Goal: Task Accomplishment & Management: Use online tool/utility

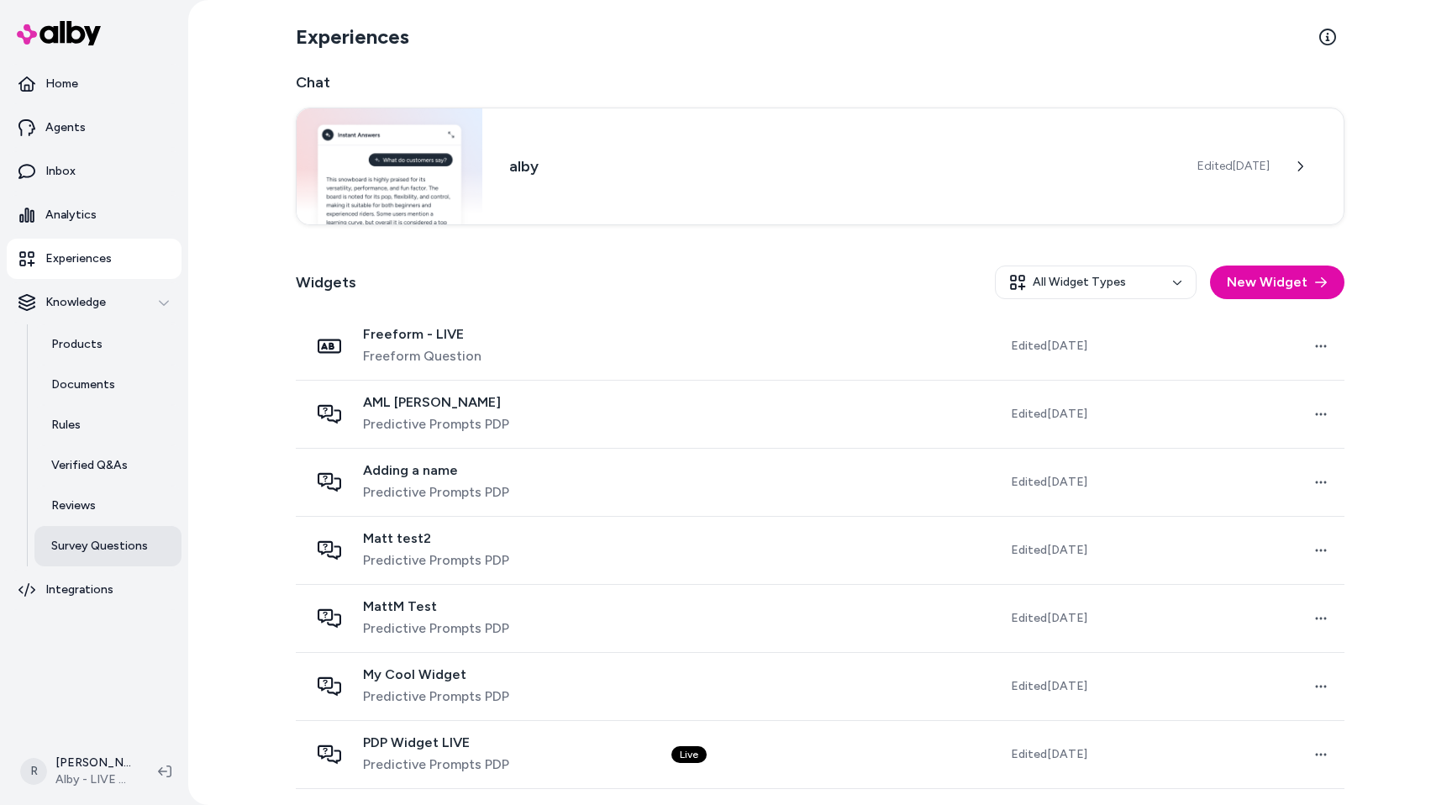
click at [137, 546] on p "Survey Questions" at bounding box center [99, 546] width 97 height 17
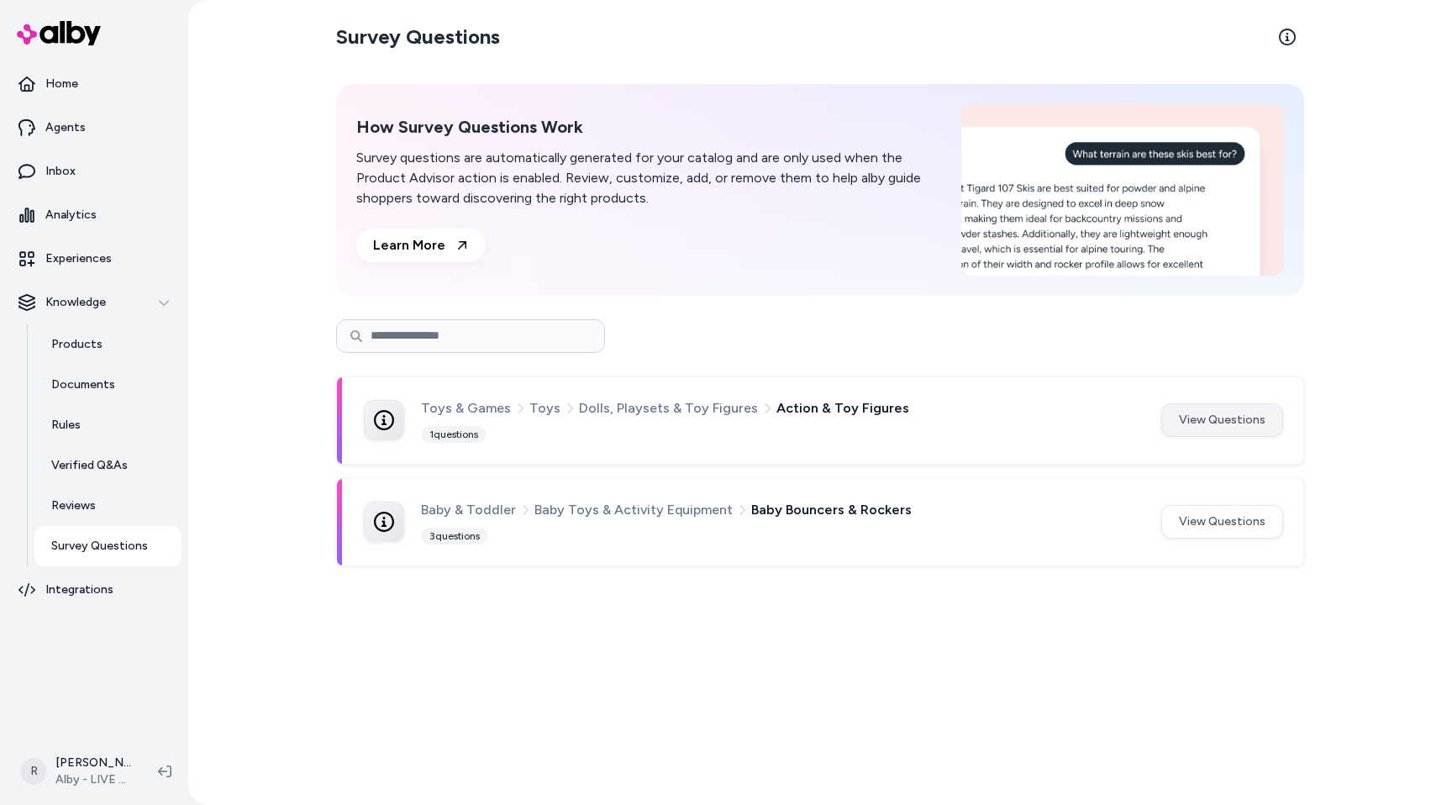
click at [1229, 427] on button "View Questions" at bounding box center [1223, 420] width 122 height 34
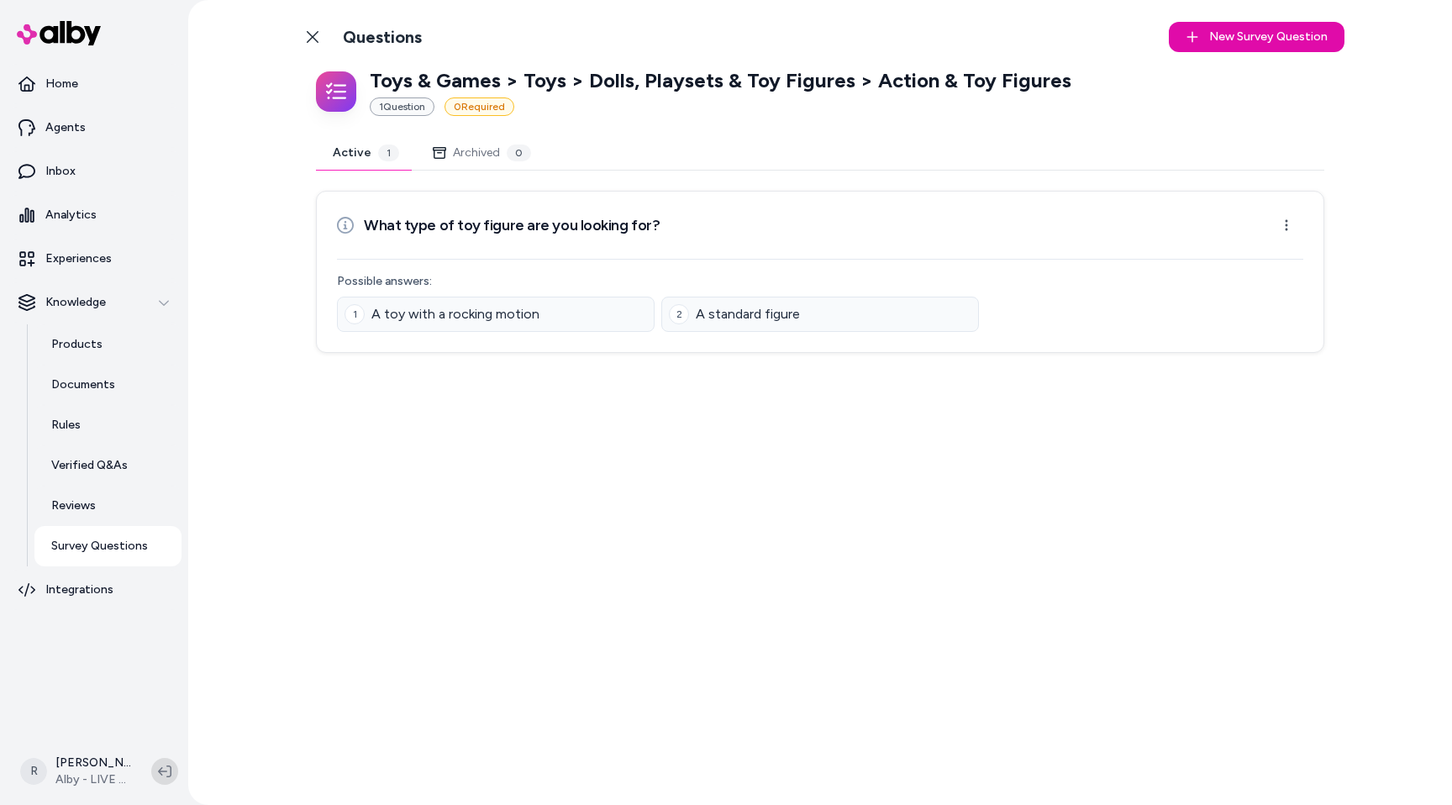
click at [168, 762] on button at bounding box center [164, 771] width 27 height 27
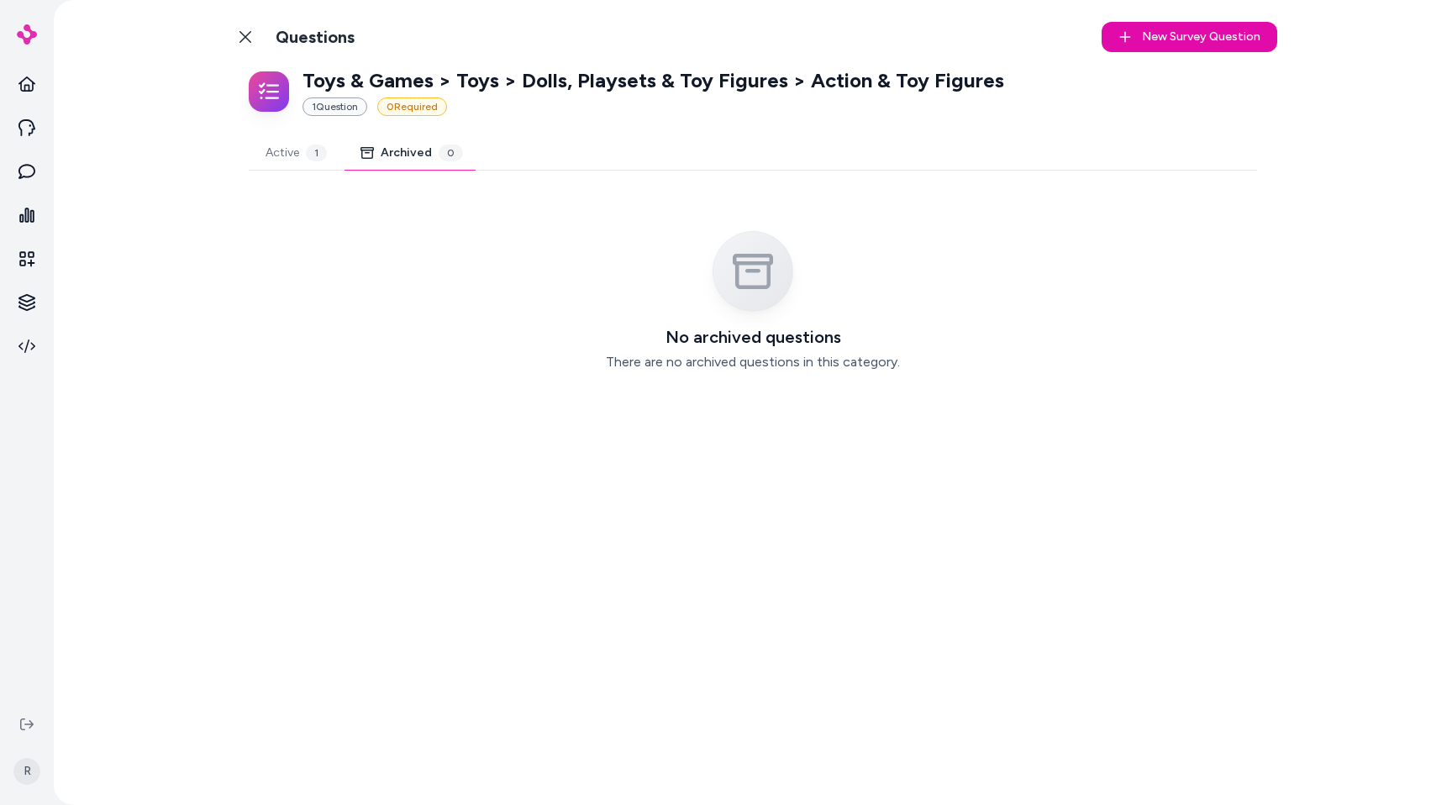
click at [422, 167] on button "Archived 0" at bounding box center [412, 153] width 136 height 34
click at [293, 154] on button "Active 1" at bounding box center [296, 153] width 95 height 34
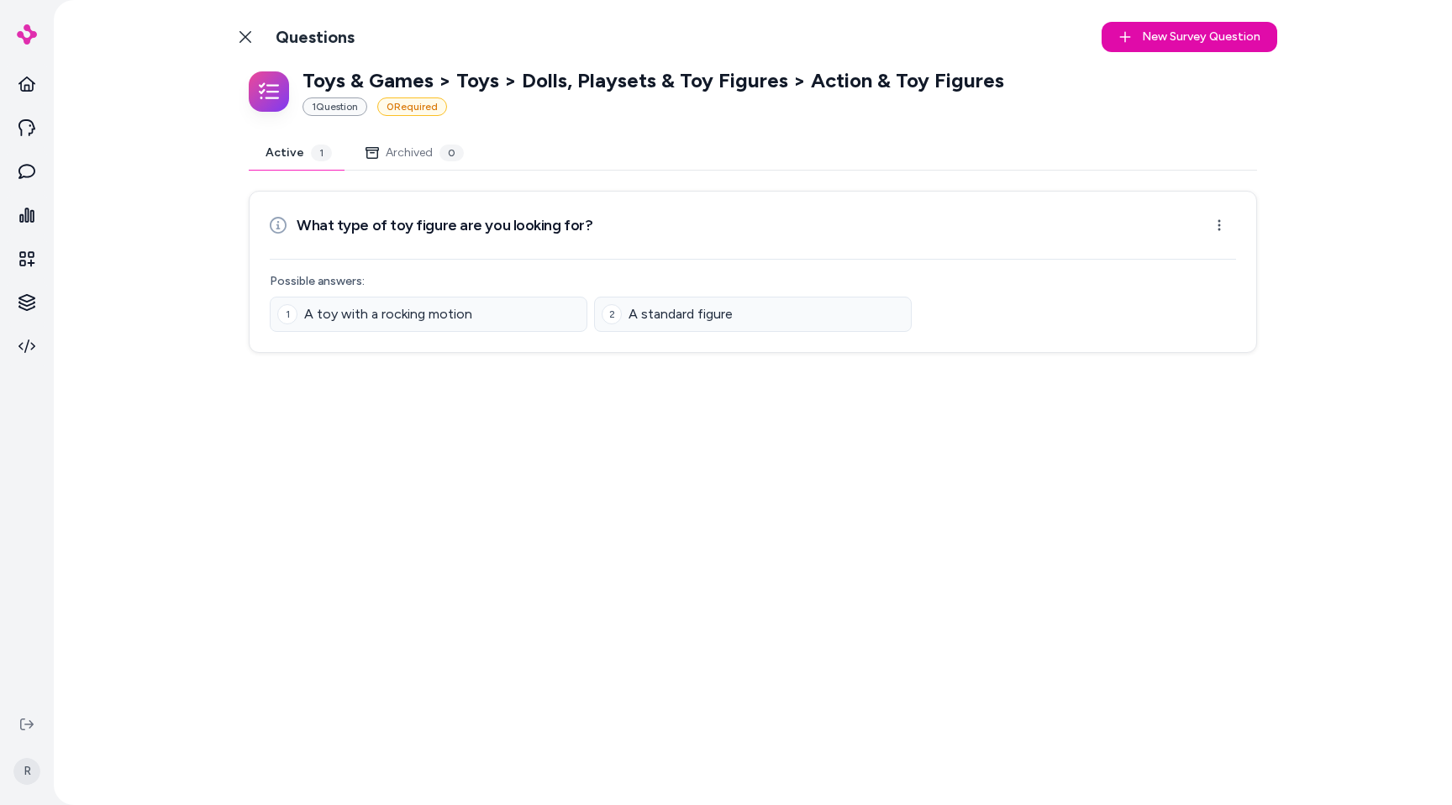
click at [419, 161] on button "Archived 0" at bounding box center [415, 153] width 132 height 34
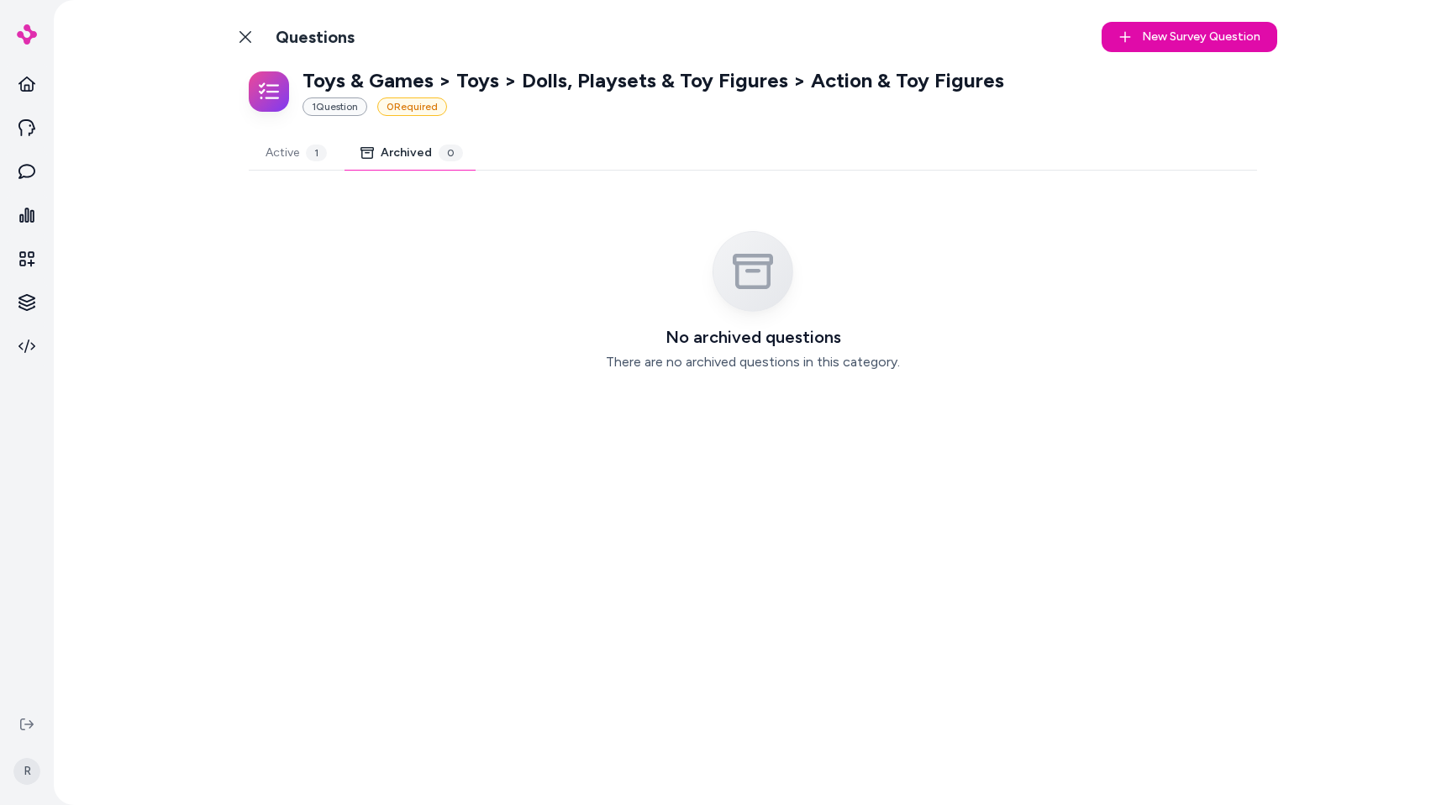
click at [274, 165] on button "Active 1" at bounding box center [296, 153] width 95 height 34
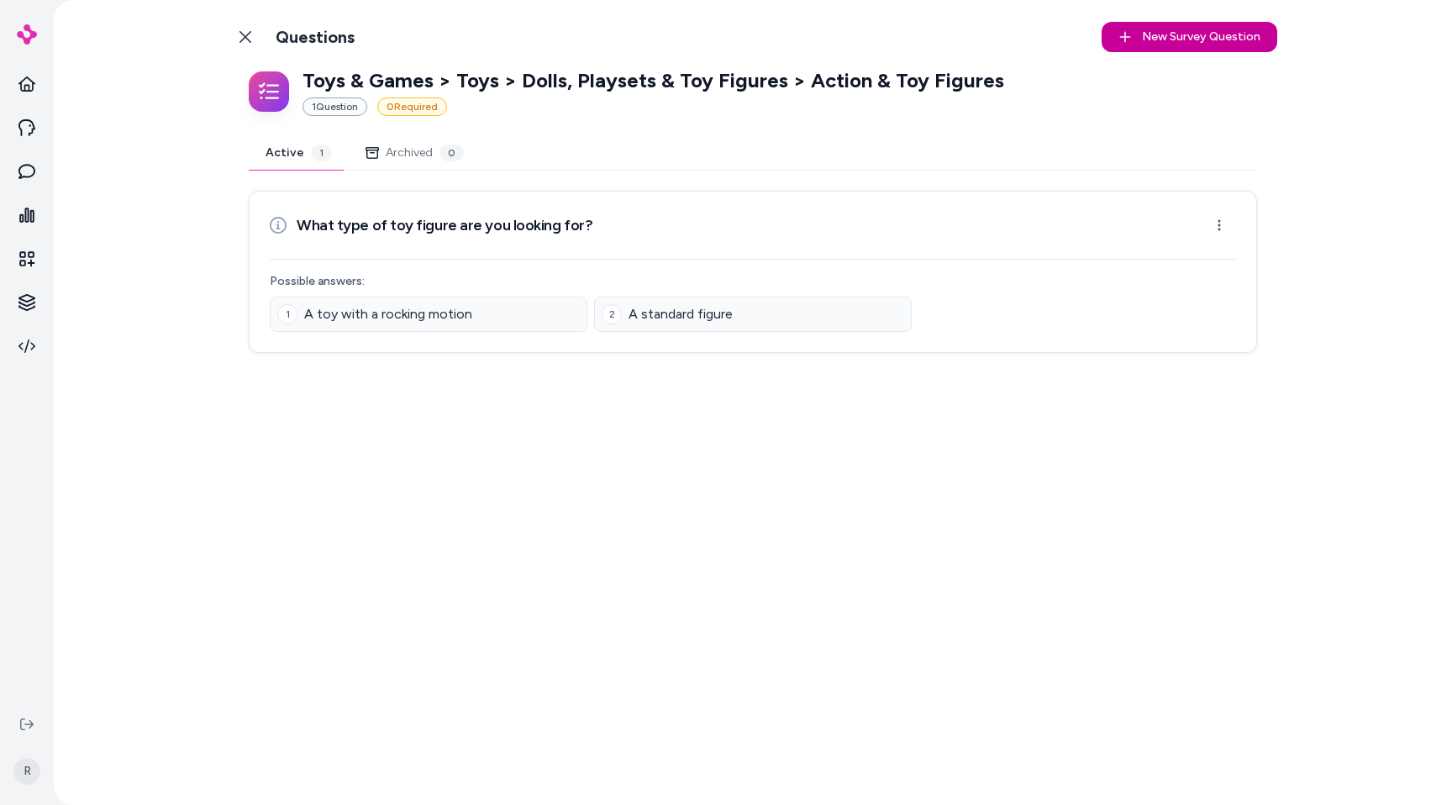
click at [1220, 44] on span "New Survey Question" at bounding box center [1201, 37] width 119 height 17
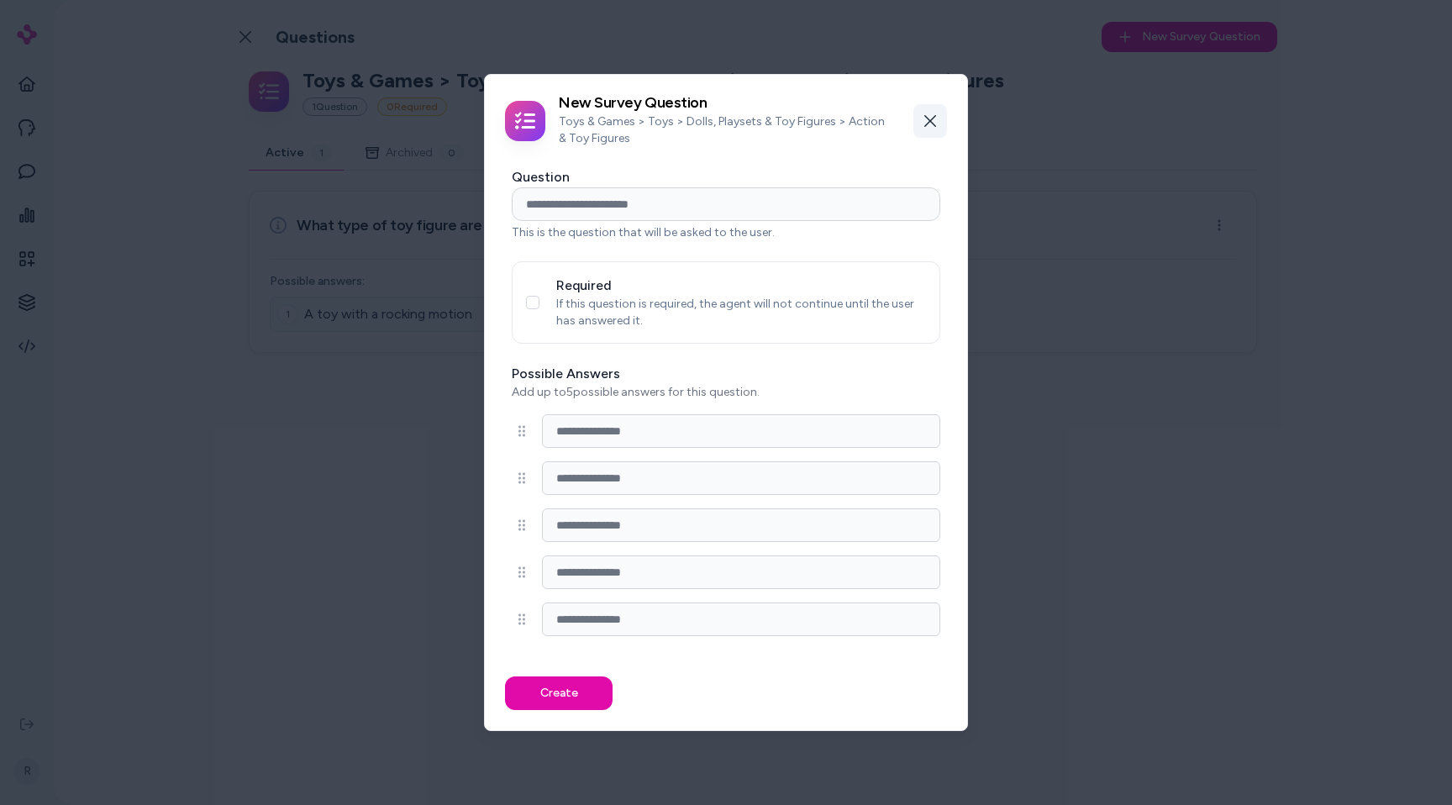
click at [942, 118] on button "Close" at bounding box center [931, 121] width 34 height 34
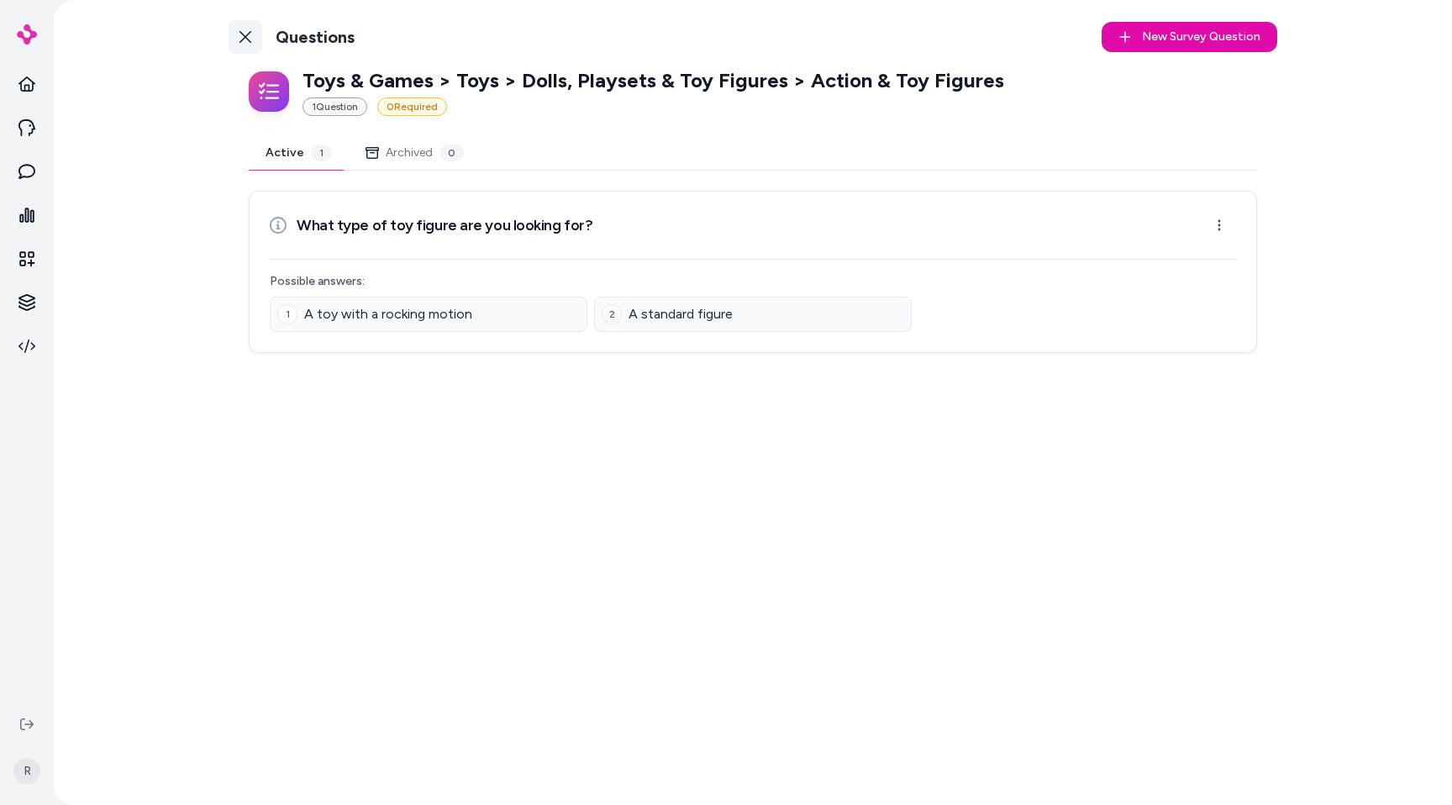
click at [250, 40] on icon at bounding box center [245, 36] width 13 height 13
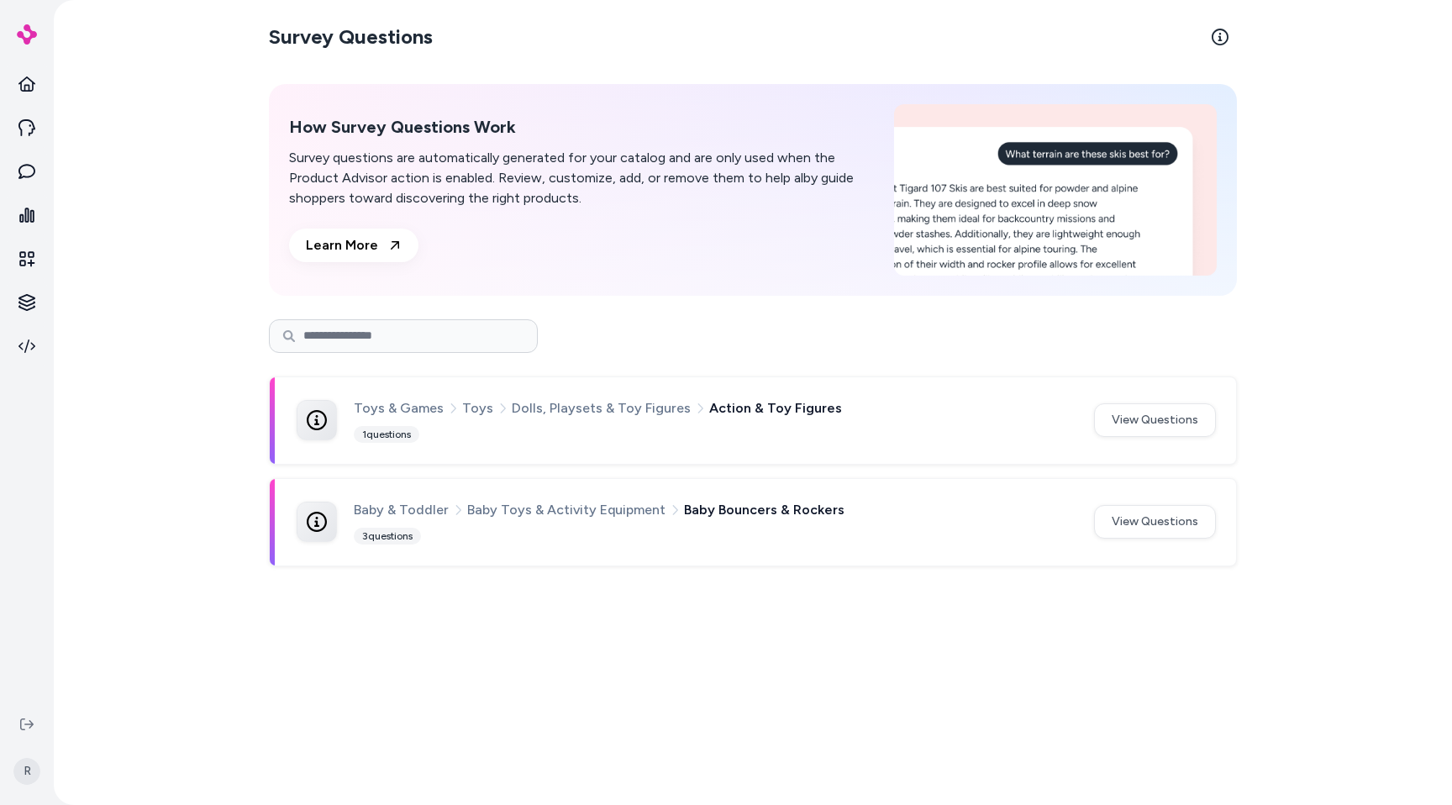
click at [685, 259] on div "How Survey Questions Work Survey questions are automatically generated for your…" at bounding box center [581, 189] width 585 height 145
click at [36, 717] on button at bounding box center [26, 724] width 27 height 27
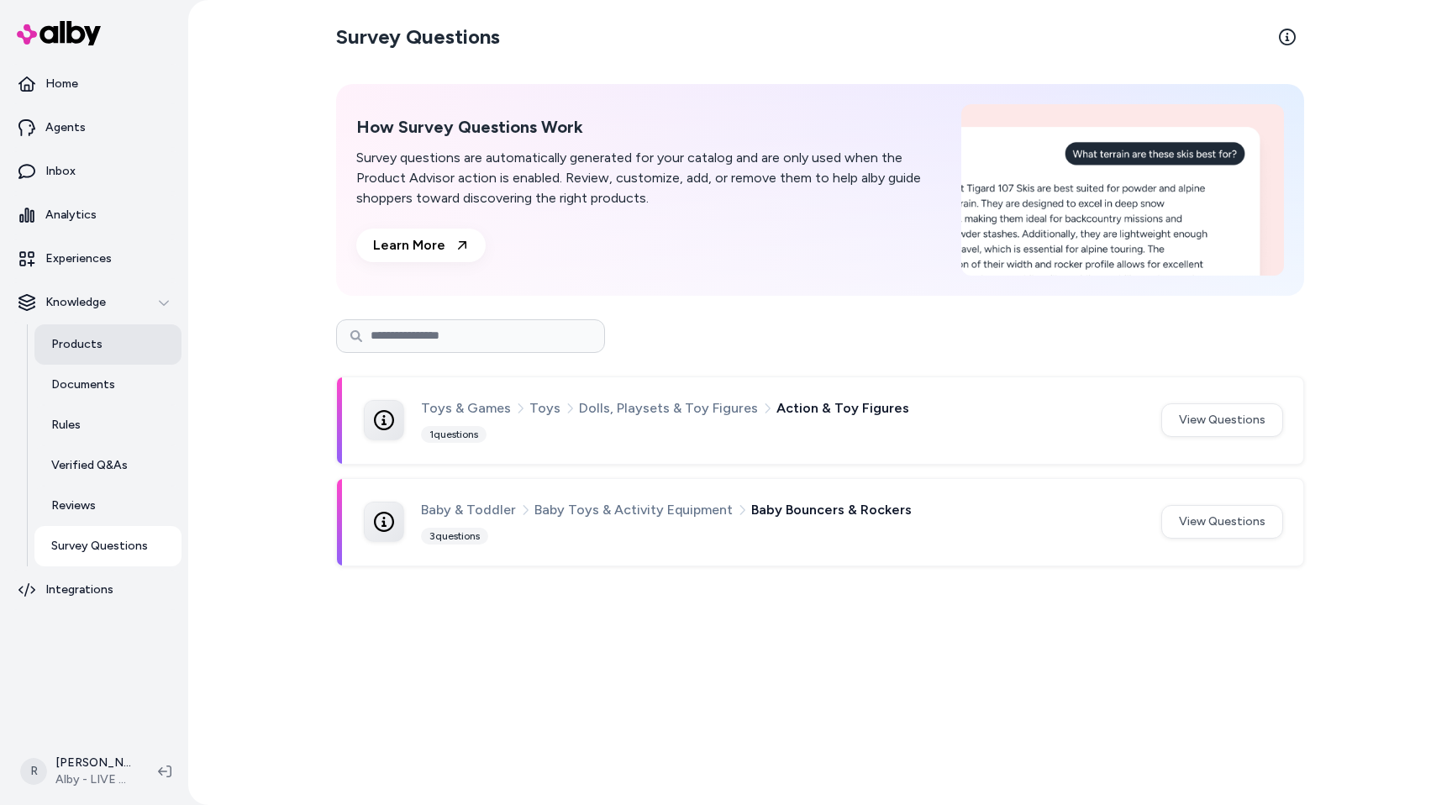
click at [96, 348] on p "Products" at bounding box center [76, 344] width 51 height 17
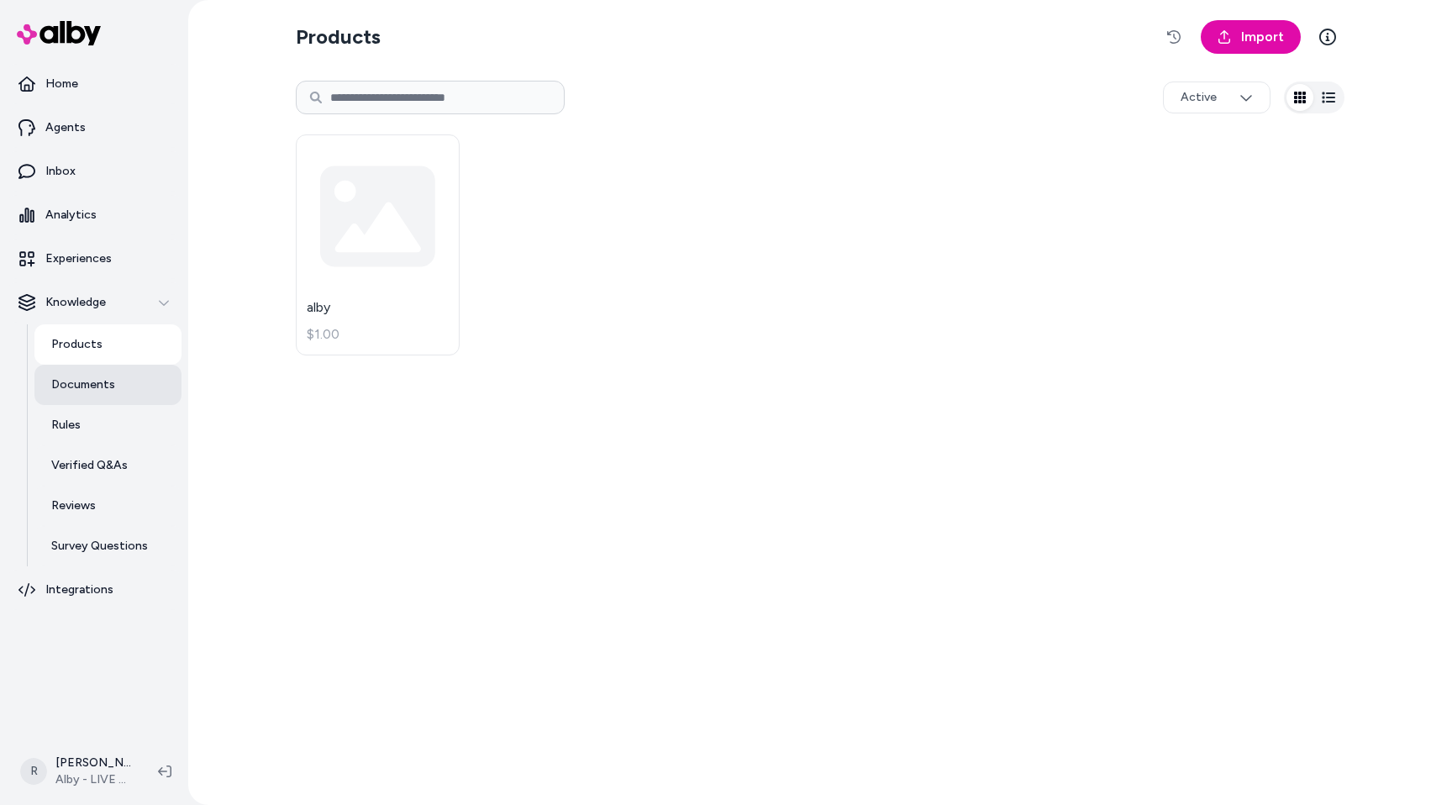
click at [90, 382] on p "Documents" at bounding box center [83, 385] width 64 height 17
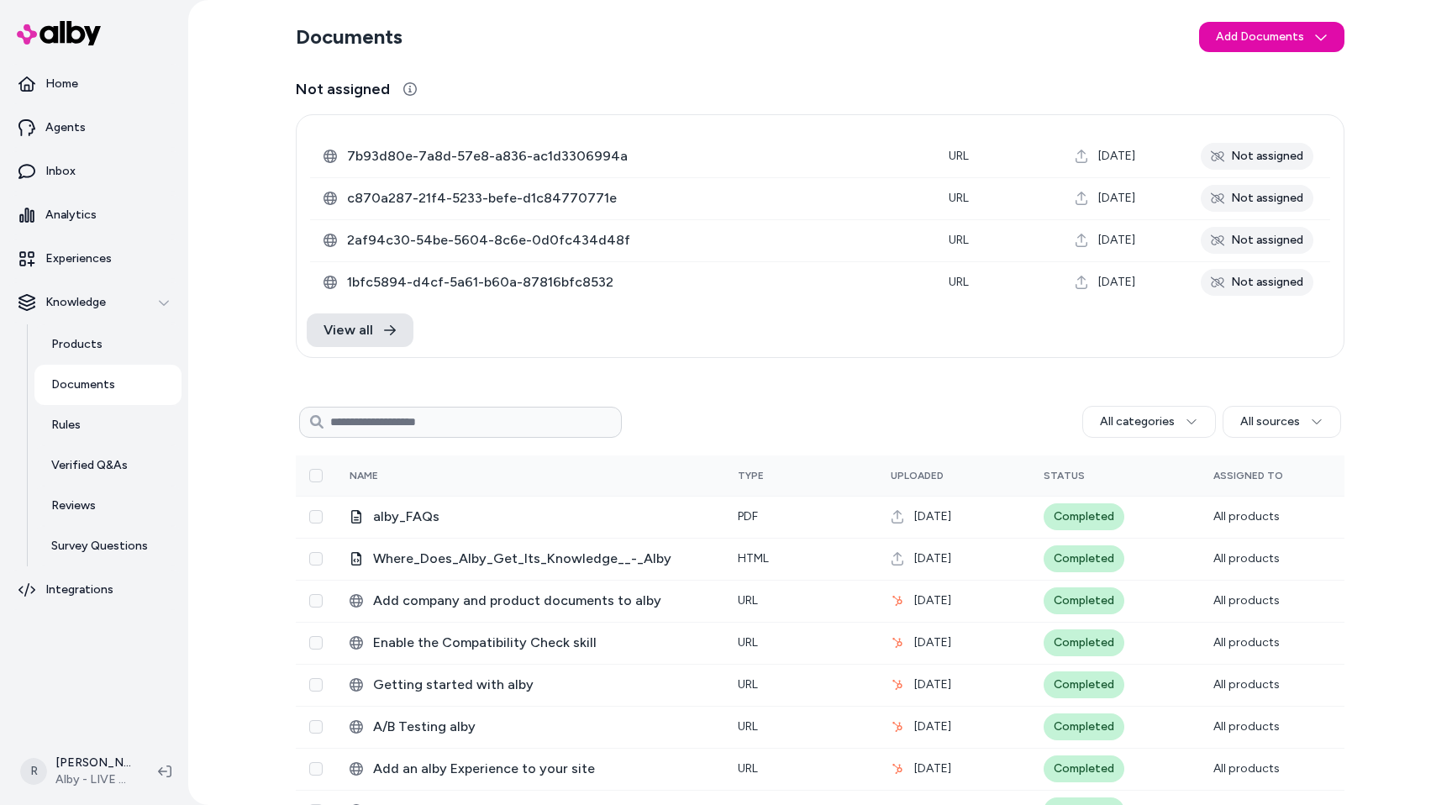
click at [264, 365] on div "Documents Add Documents Not assigned 0 Selected Edit Multiple 7b93d80e-7a8d-57e…" at bounding box center [820, 402] width 1264 height 805
click at [110, 400] on link "Documents" at bounding box center [107, 385] width 147 height 40
click at [92, 410] on link "Rules" at bounding box center [107, 425] width 147 height 40
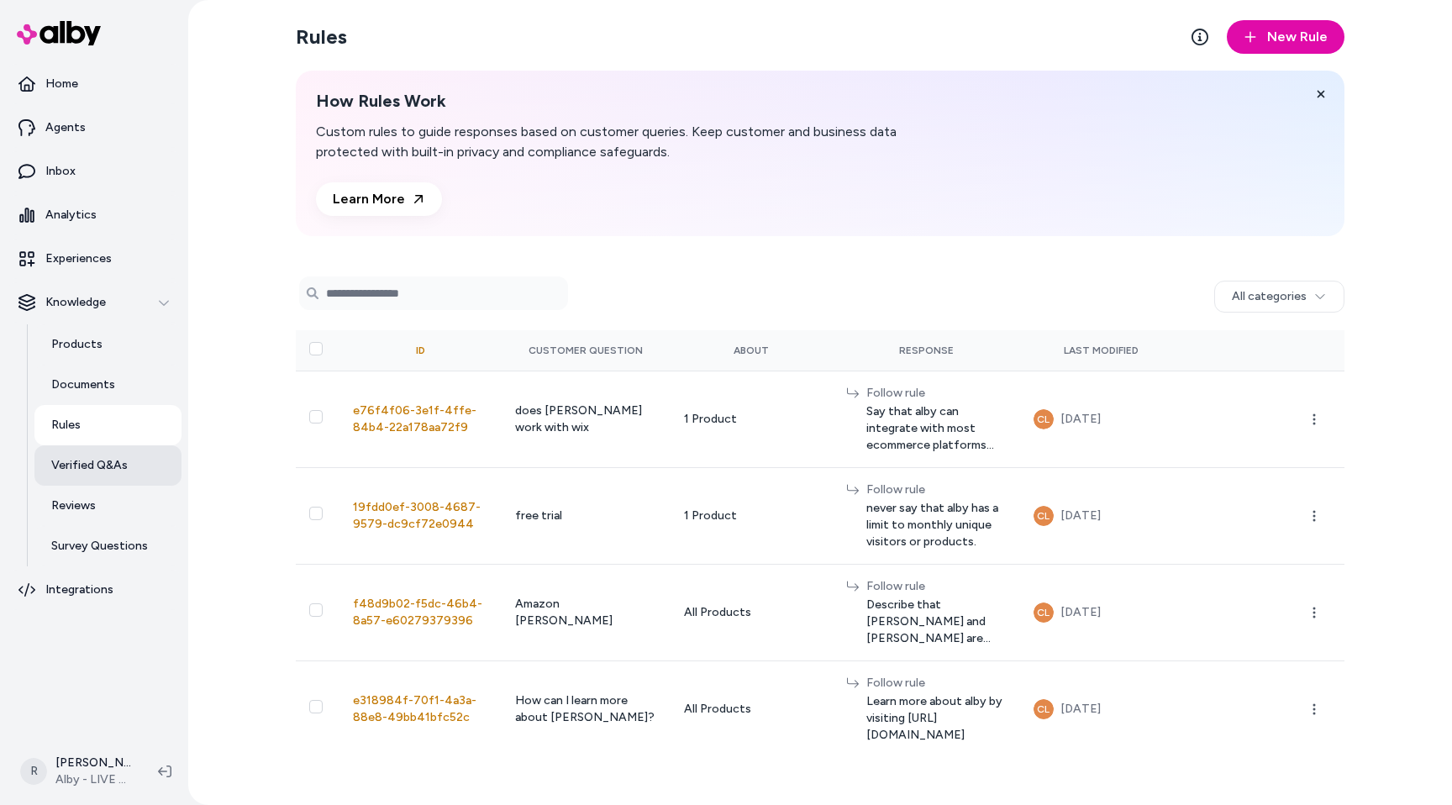
click at [98, 456] on link "Verified Q&As" at bounding box center [107, 465] width 147 height 40
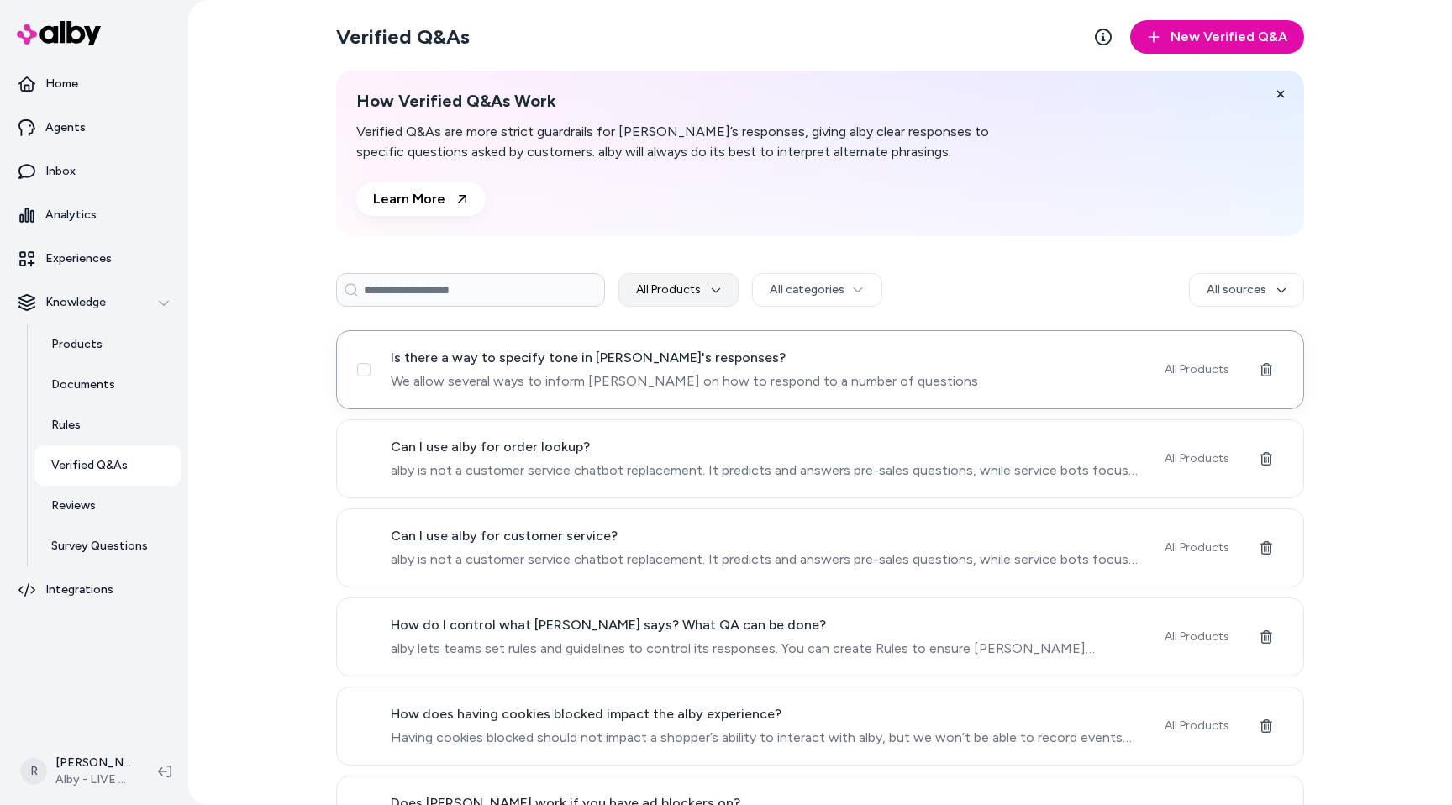
click at [530, 364] on span "Is there a way to specify tone in [PERSON_NAME]'s responses?" at bounding box center [768, 358] width 754 height 20
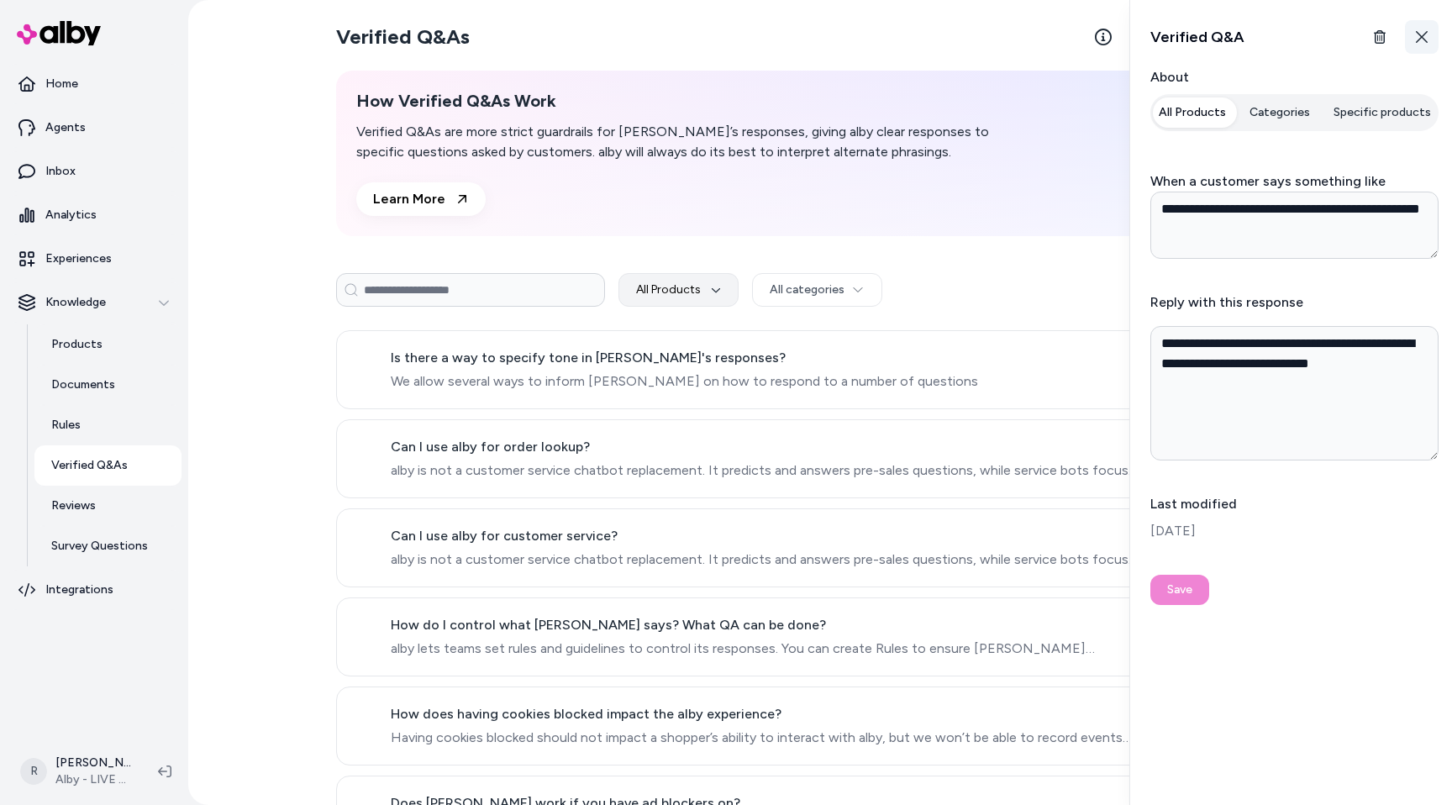
click at [1431, 42] on button "Close" at bounding box center [1422, 37] width 34 height 34
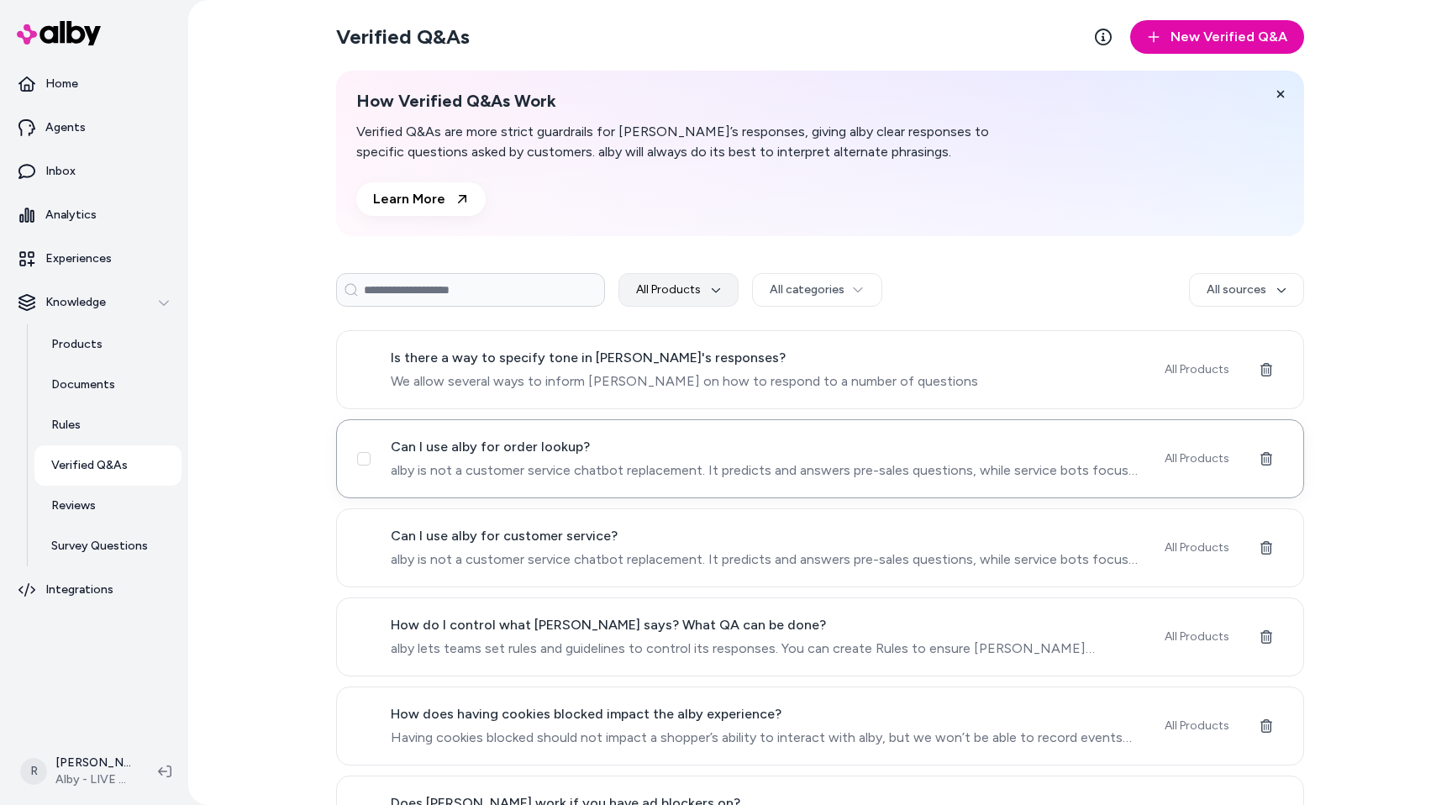
click at [439, 439] on span "Can I use alby for order lookup?" at bounding box center [768, 447] width 754 height 20
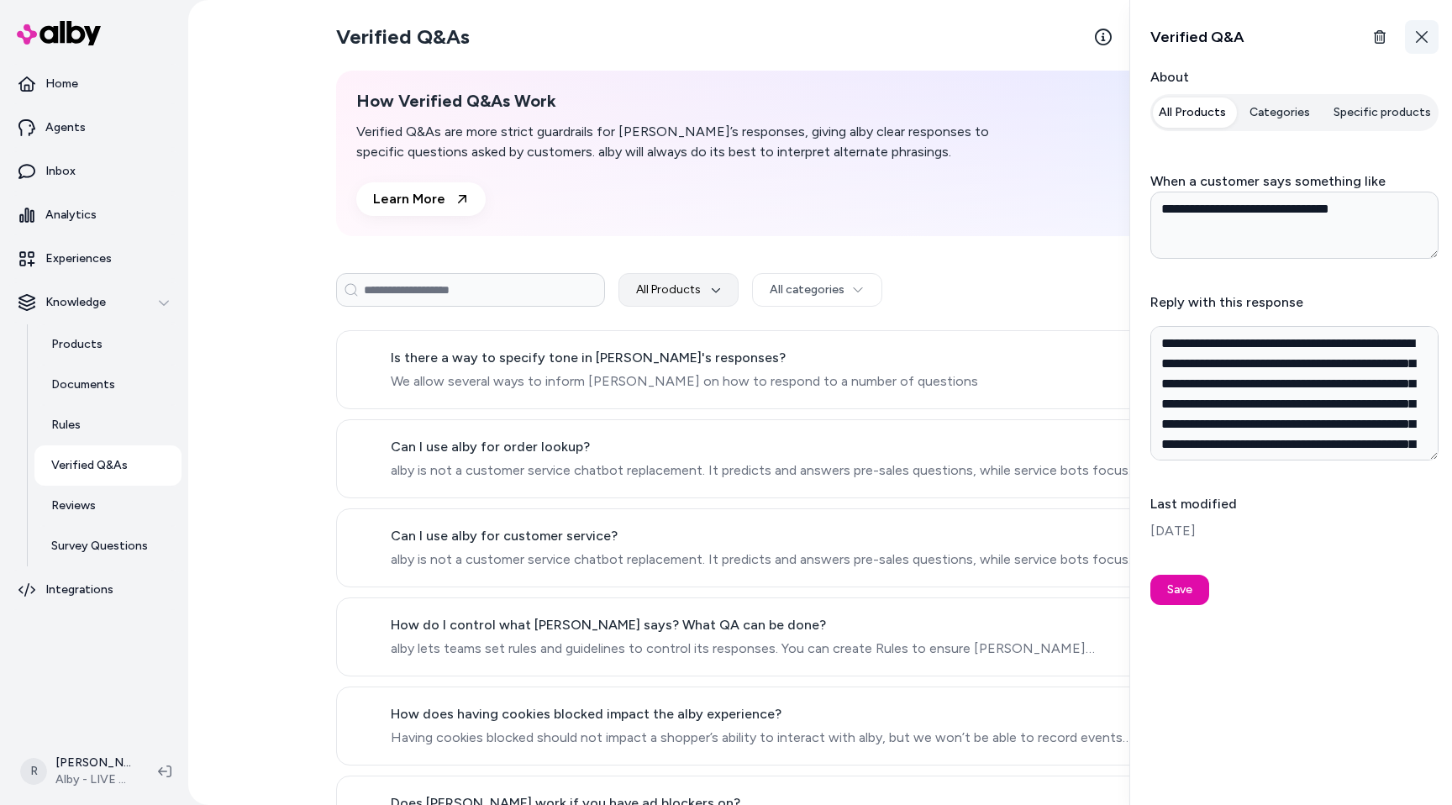
click at [1426, 24] on button "Close" at bounding box center [1422, 37] width 34 height 34
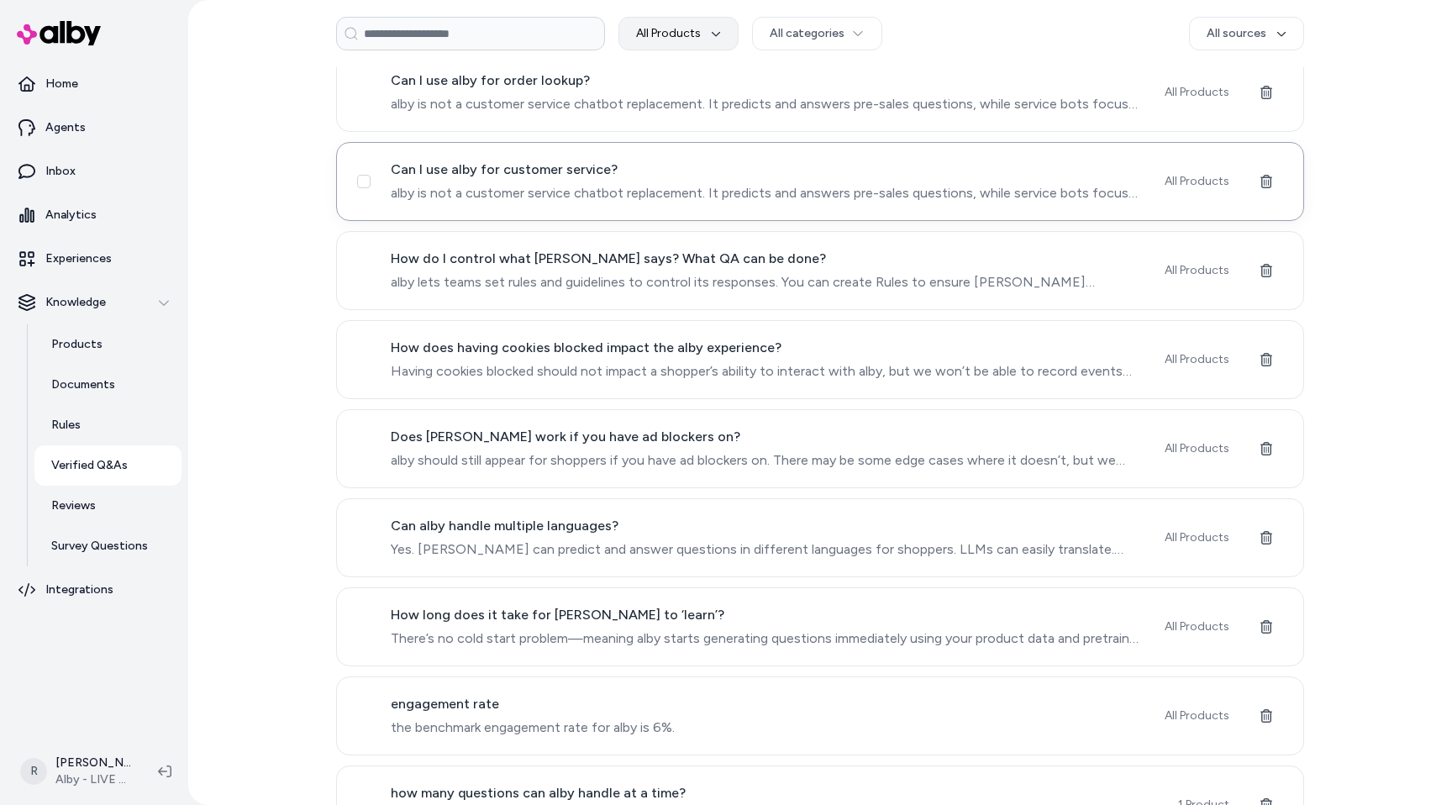
scroll to position [796, 0]
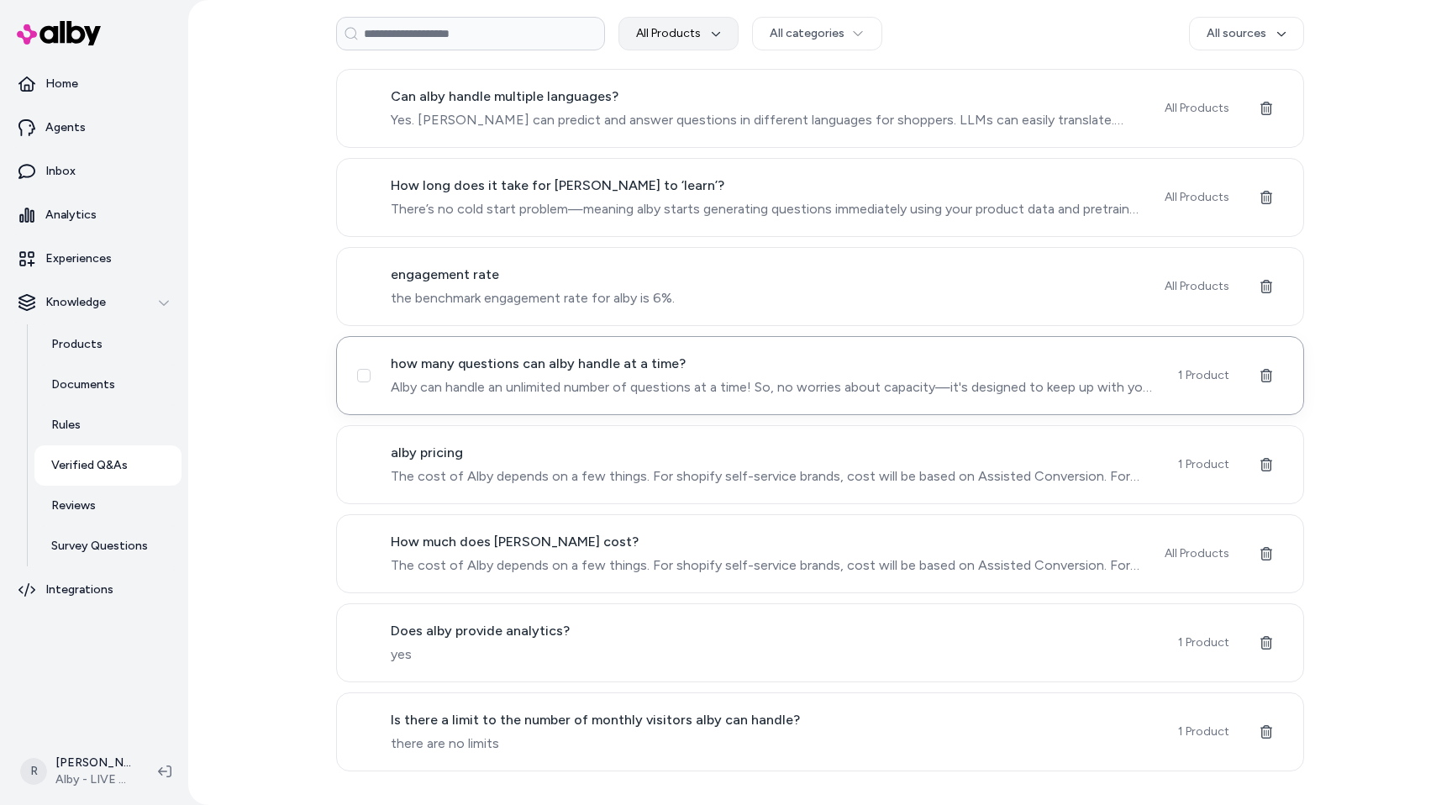
click at [583, 400] on div "how many questions can alby handle at a time? Alby can handle an unlimited numb…" at bounding box center [820, 375] width 968 height 79
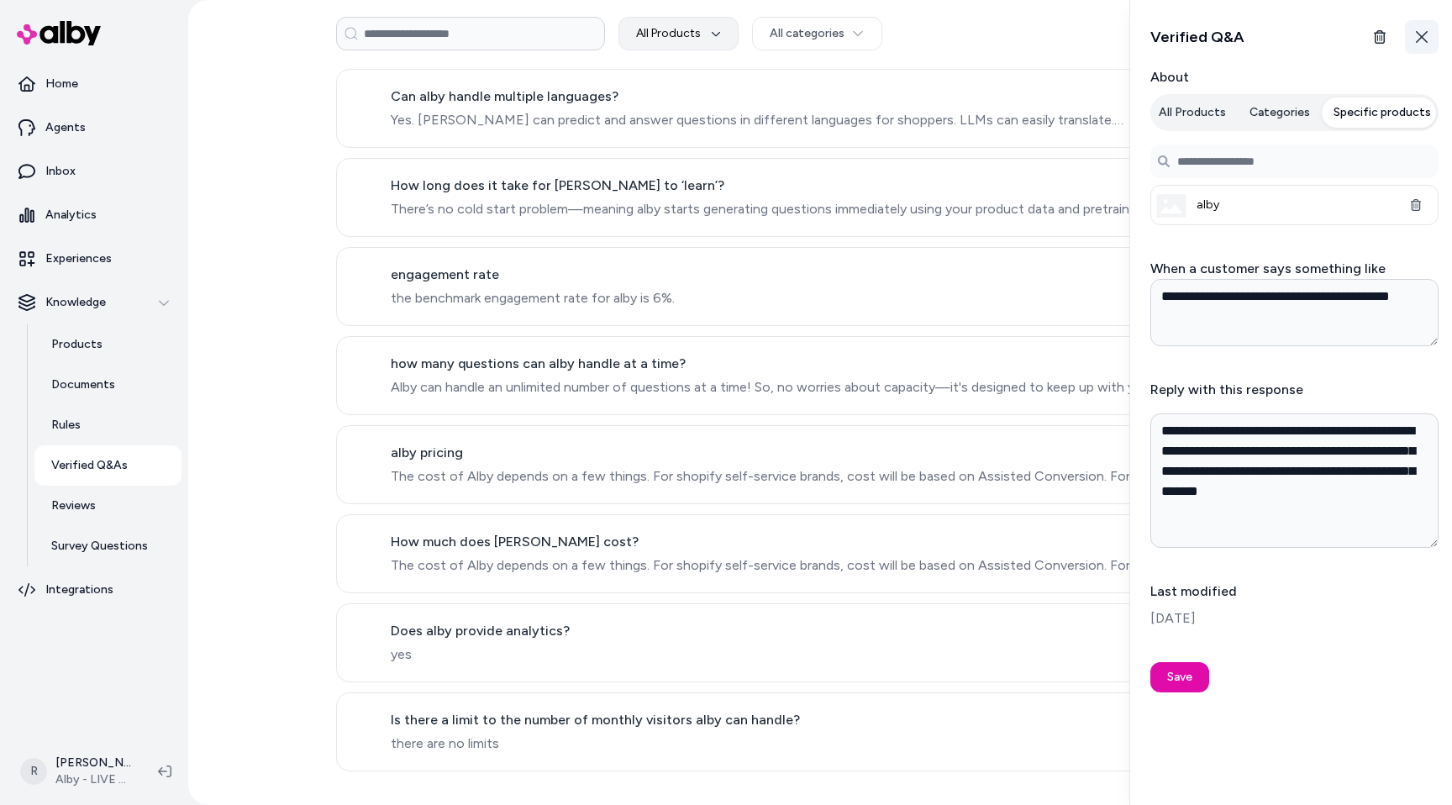
click at [1431, 50] on button "Close" at bounding box center [1422, 37] width 34 height 34
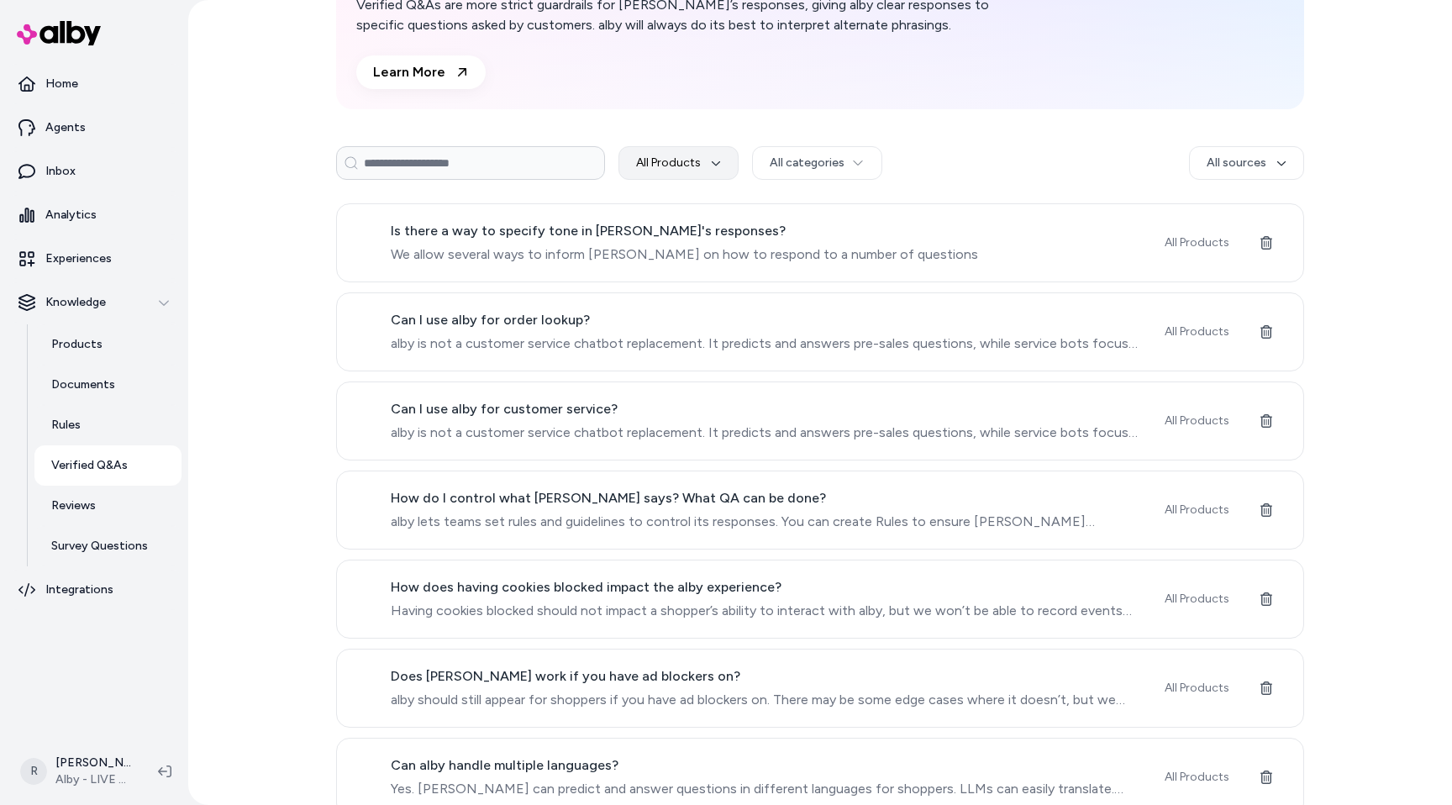
scroll to position [0, 0]
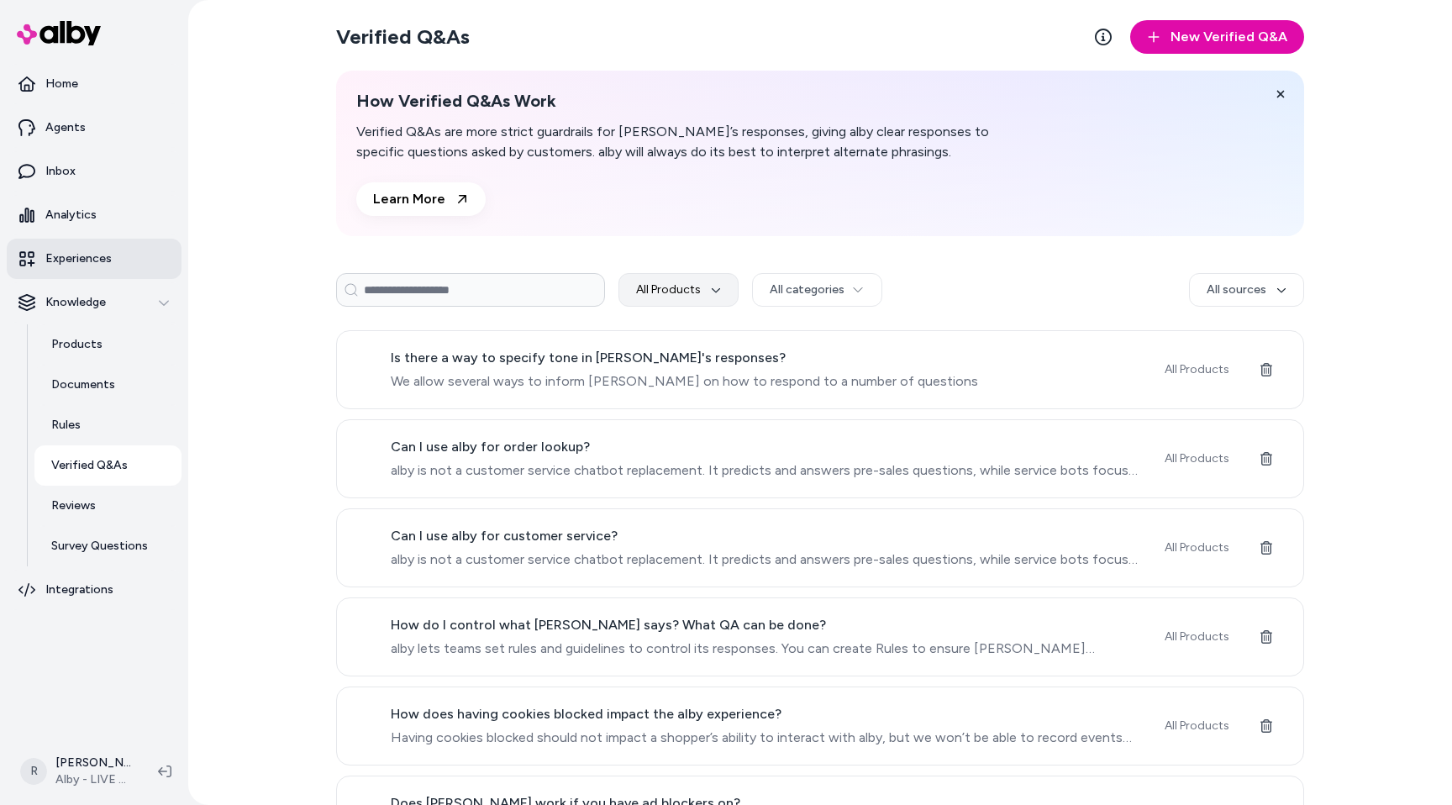
click at [169, 263] on link "Experiences" at bounding box center [94, 259] width 175 height 40
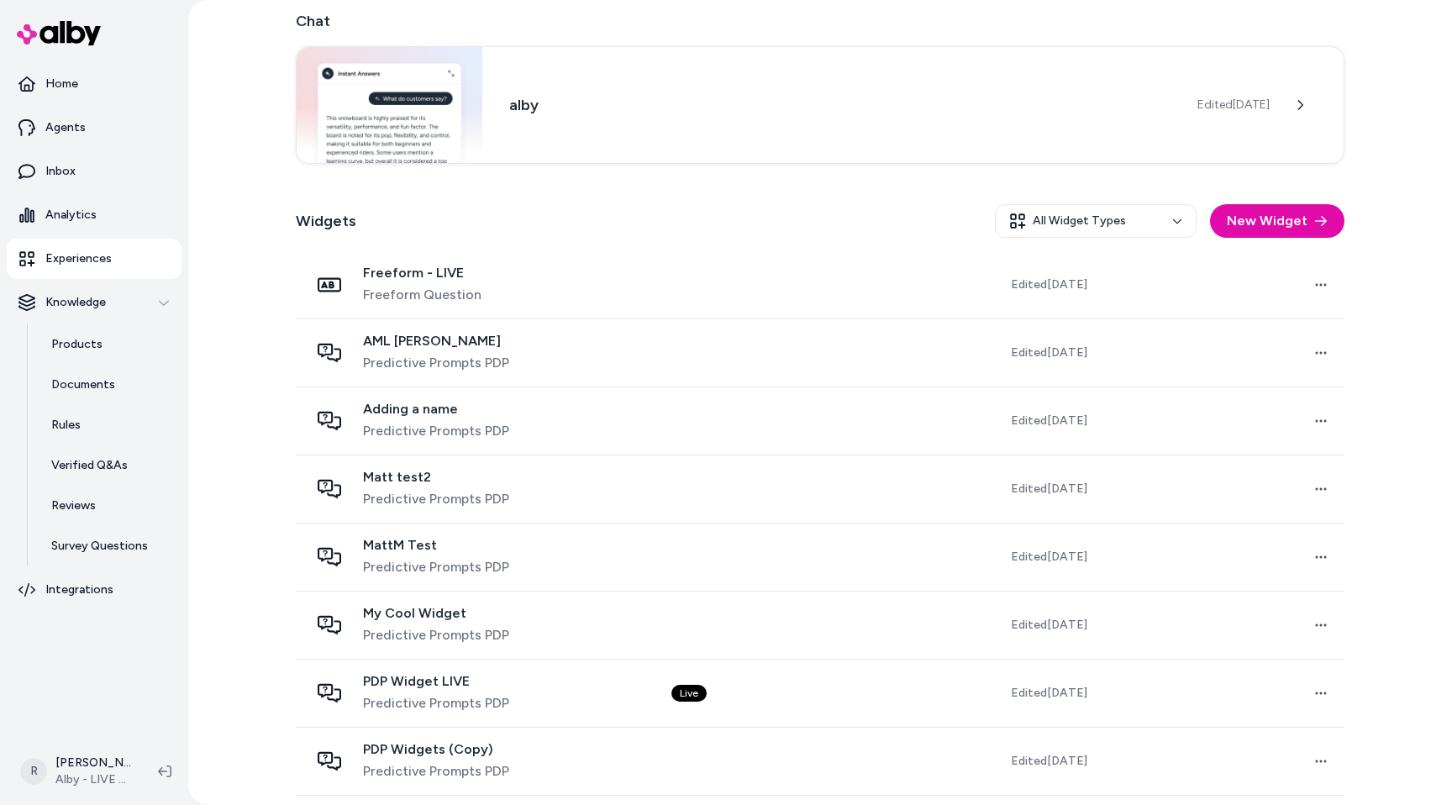
scroll to position [92, 0]
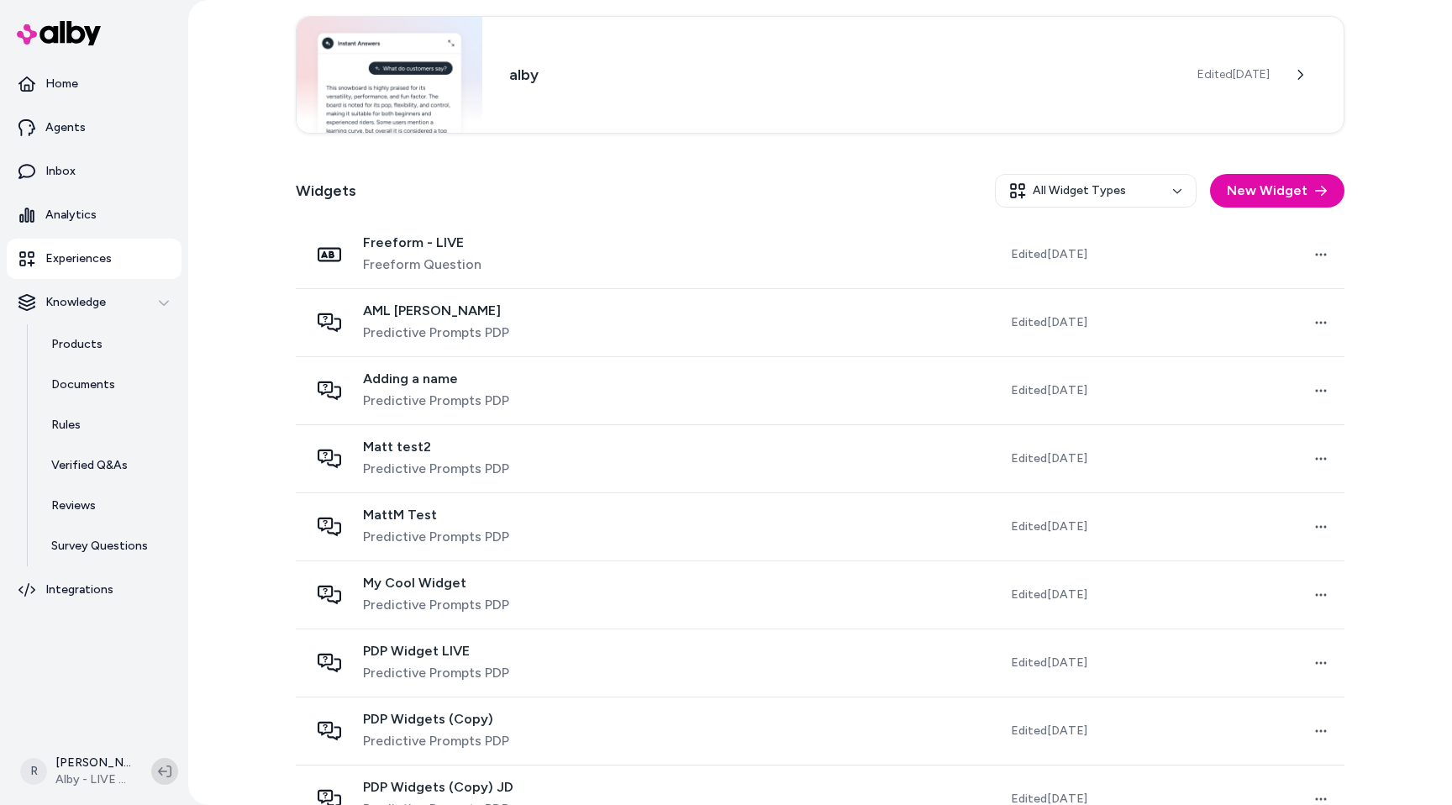
click at [172, 767] on button at bounding box center [164, 771] width 27 height 27
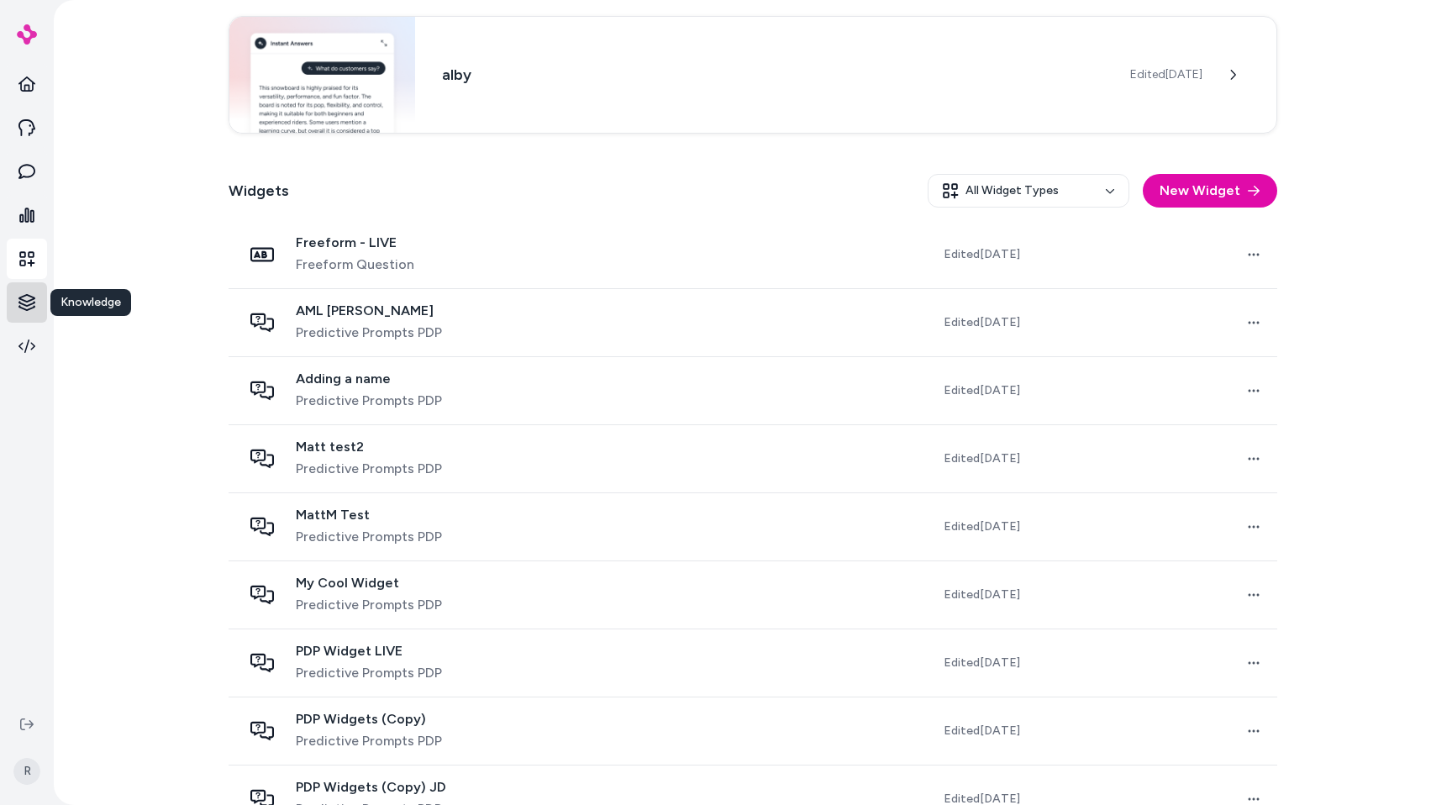
click at [40, 304] on html "Knowledge Knowledge R Experiences Chat alby Edited [DATE] Widgets All Widget Ty…" at bounding box center [726, 402] width 1452 height 805
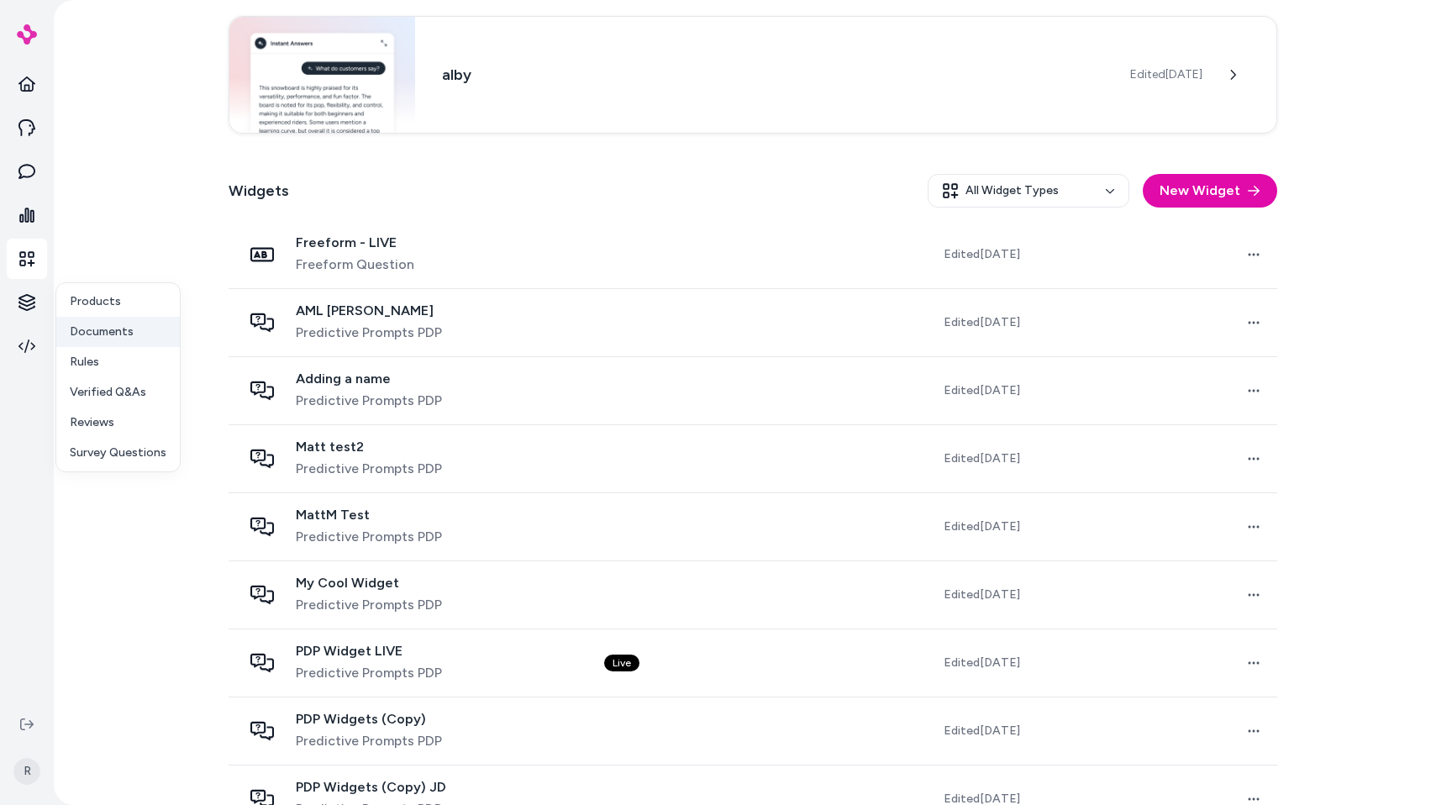
click at [87, 337] on p "Documents" at bounding box center [102, 332] width 64 height 17
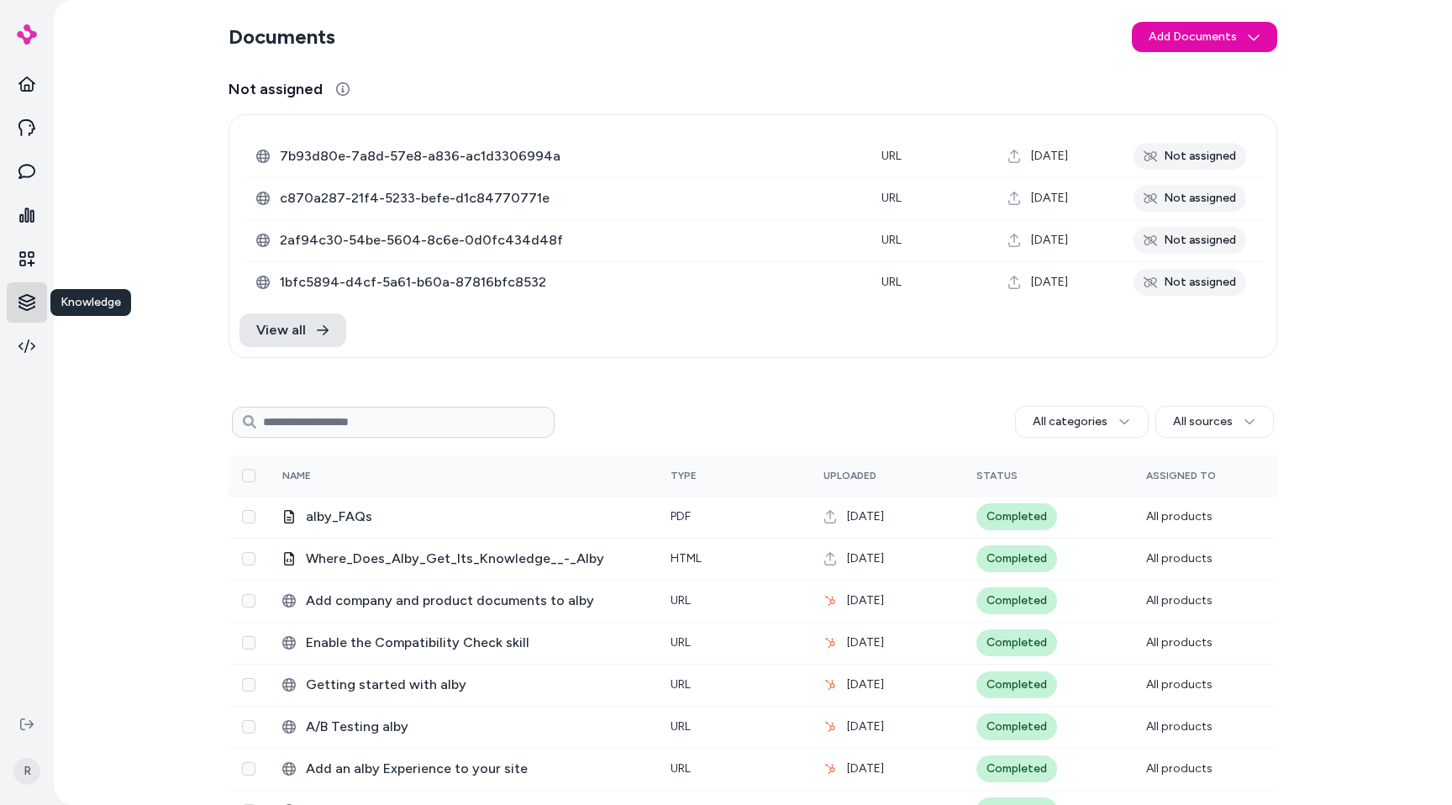
click at [35, 308] on html "Knowledge Knowledge R Documents Add Documents Not assigned 0 Selected Edit Mult…" at bounding box center [726, 402] width 1452 height 805
click at [93, 357] on p "Rules" at bounding box center [84, 362] width 29 height 17
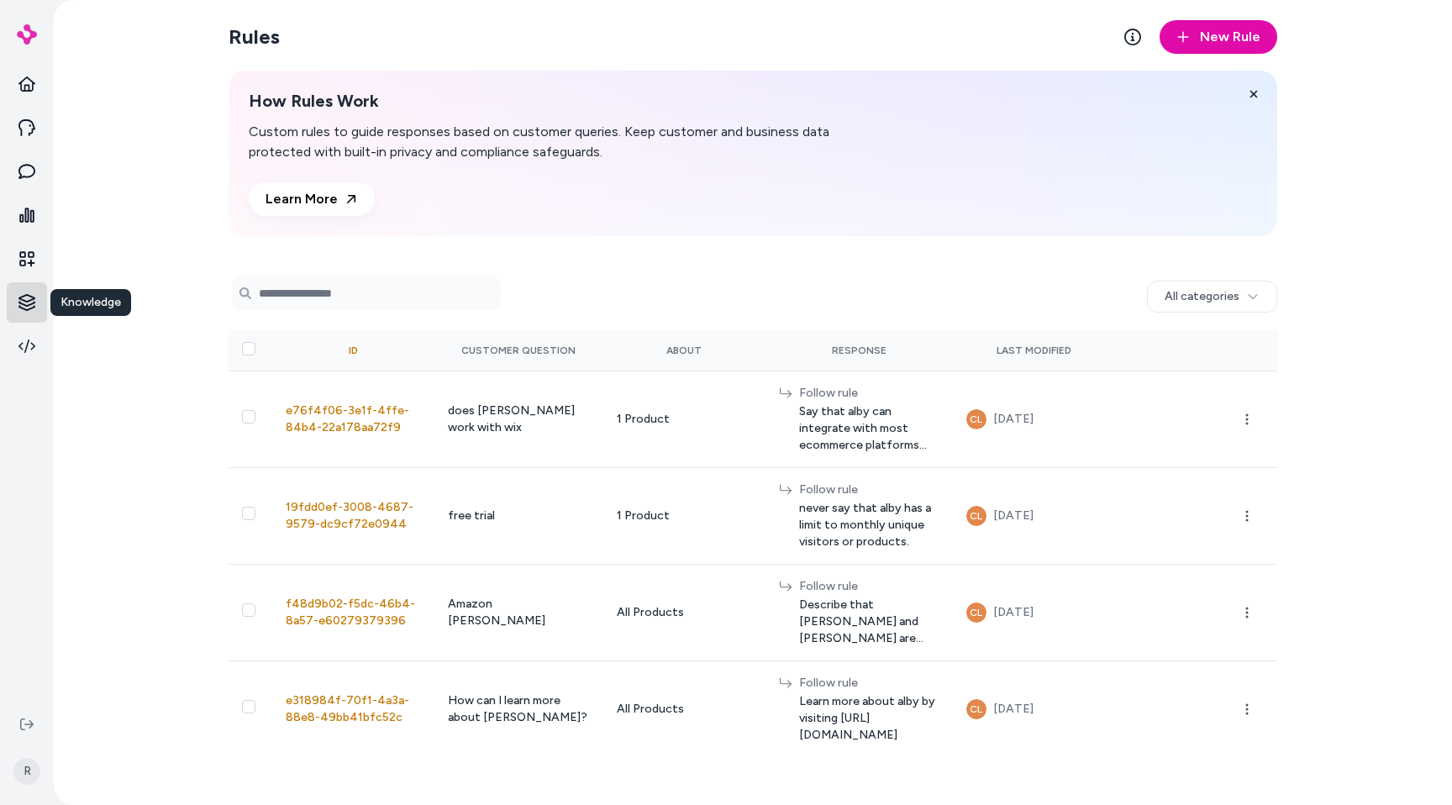
click at [35, 314] on html "Knowledge Knowledge R Rules New Rule How Rules Work Custom rules to guide respo…" at bounding box center [726, 402] width 1452 height 805
click at [119, 397] on p "Verified Q&As" at bounding box center [108, 392] width 76 height 17
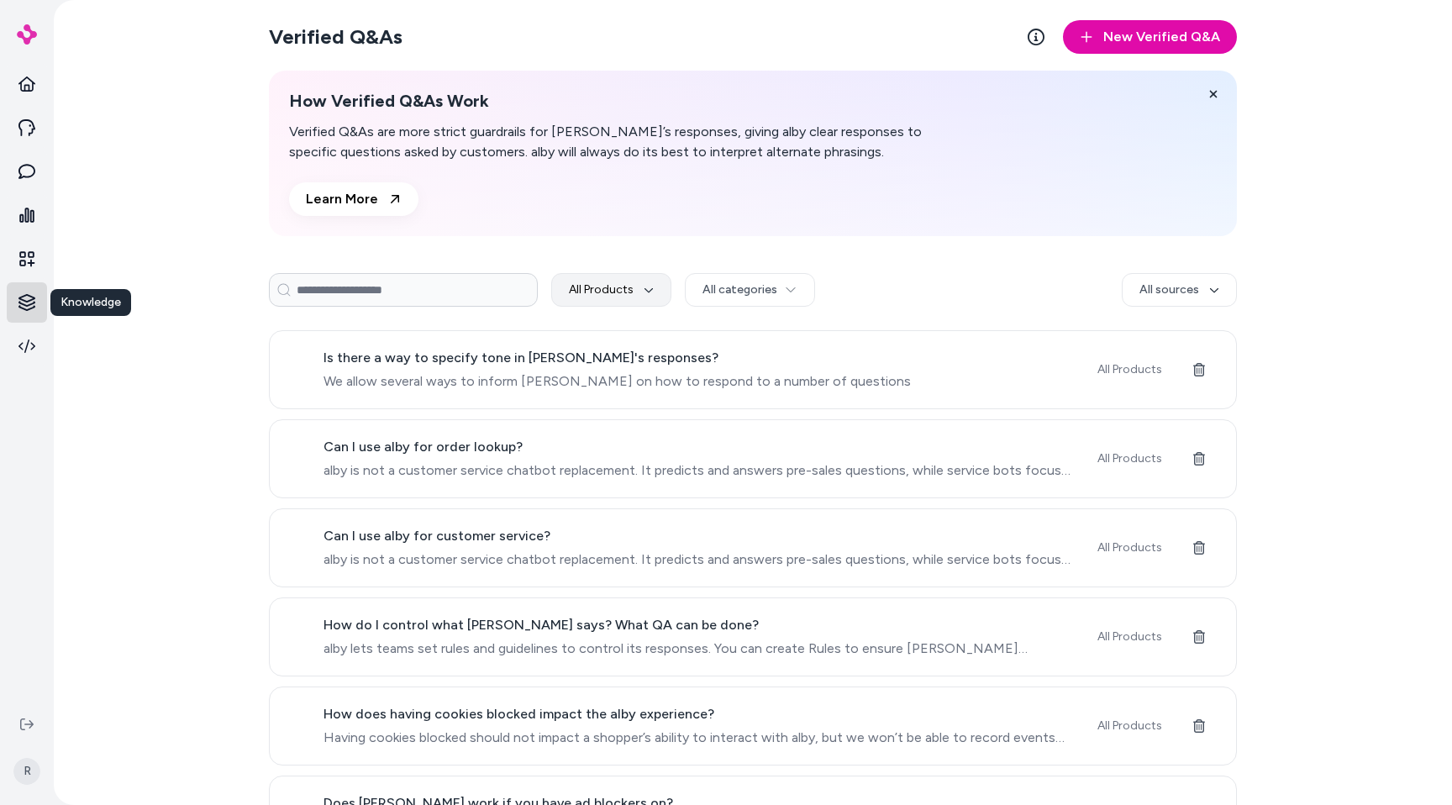
click at [10, 298] on html "Knowledge Knowledge R Verified Q&As New Verified Q&A How Verified Q&As Work Ver…" at bounding box center [726, 402] width 1452 height 805
click at [122, 411] on link "Reviews" at bounding box center [118, 423] width 124 height 30
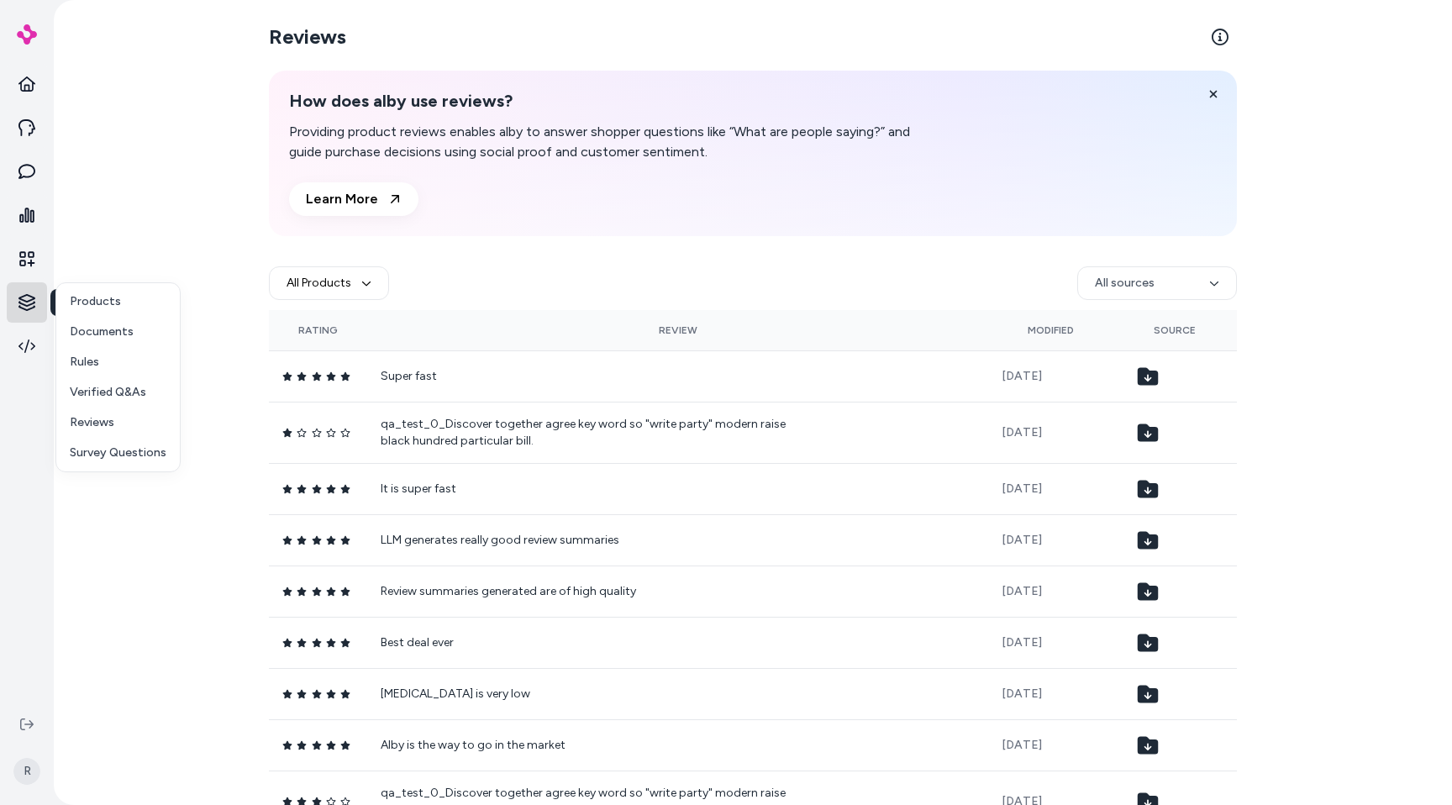
click at [29, 295] on html "Knowledge Knowledge R Reviews How does alby use reviews? Providing product revi…" at bounding box center [726, 402] width 1452 height 805
click at [121, 443] on link "Survey Questions" at bounding box center [118, 453] width 124 height 30
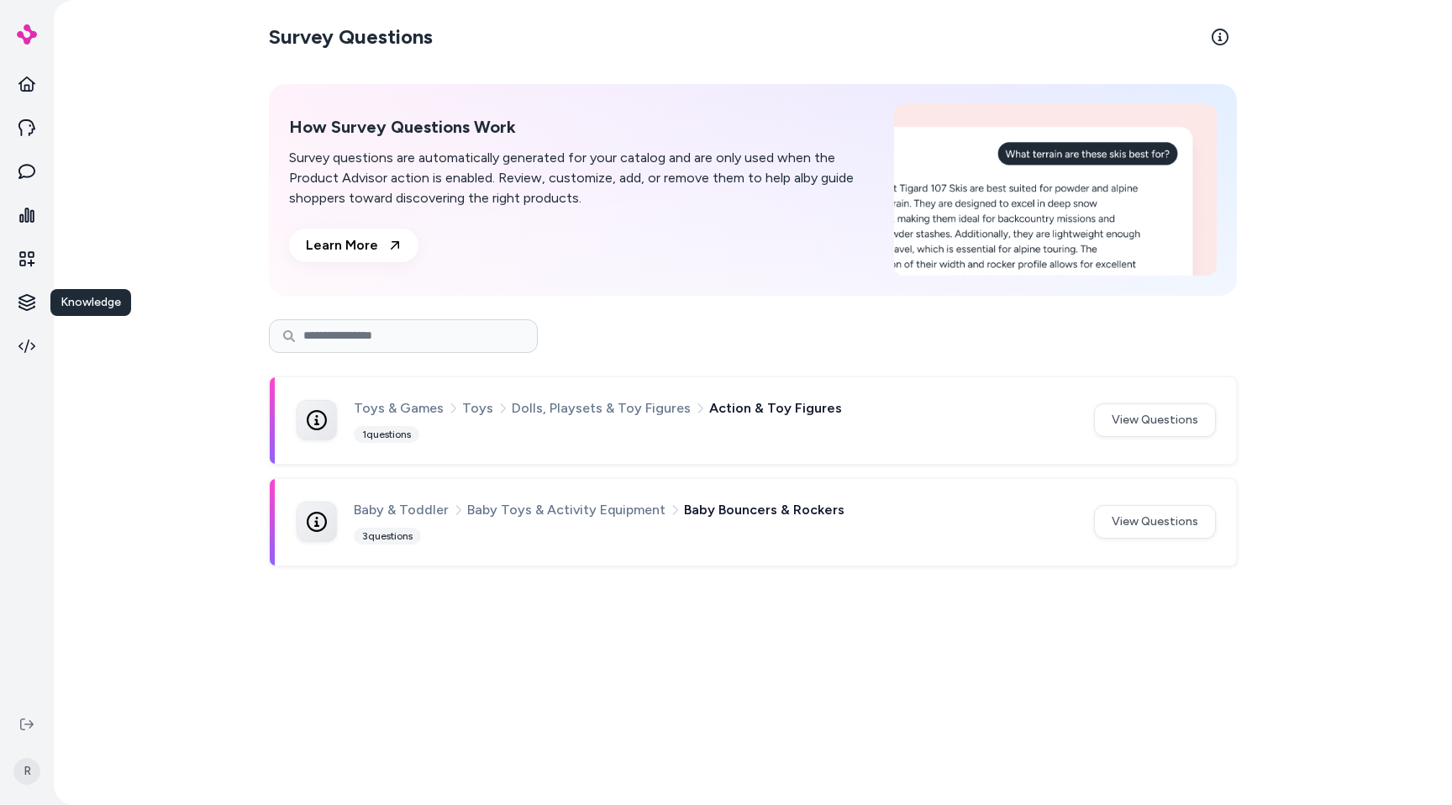
click at [121, 443] on div "Survey Questions How Survey Questions Work Survey questions are automatically g…" at bounding box center [753, 402] width 1399 height 805
click at [24, 723] on icon at bounding box center [26, 724] width 13 height 13
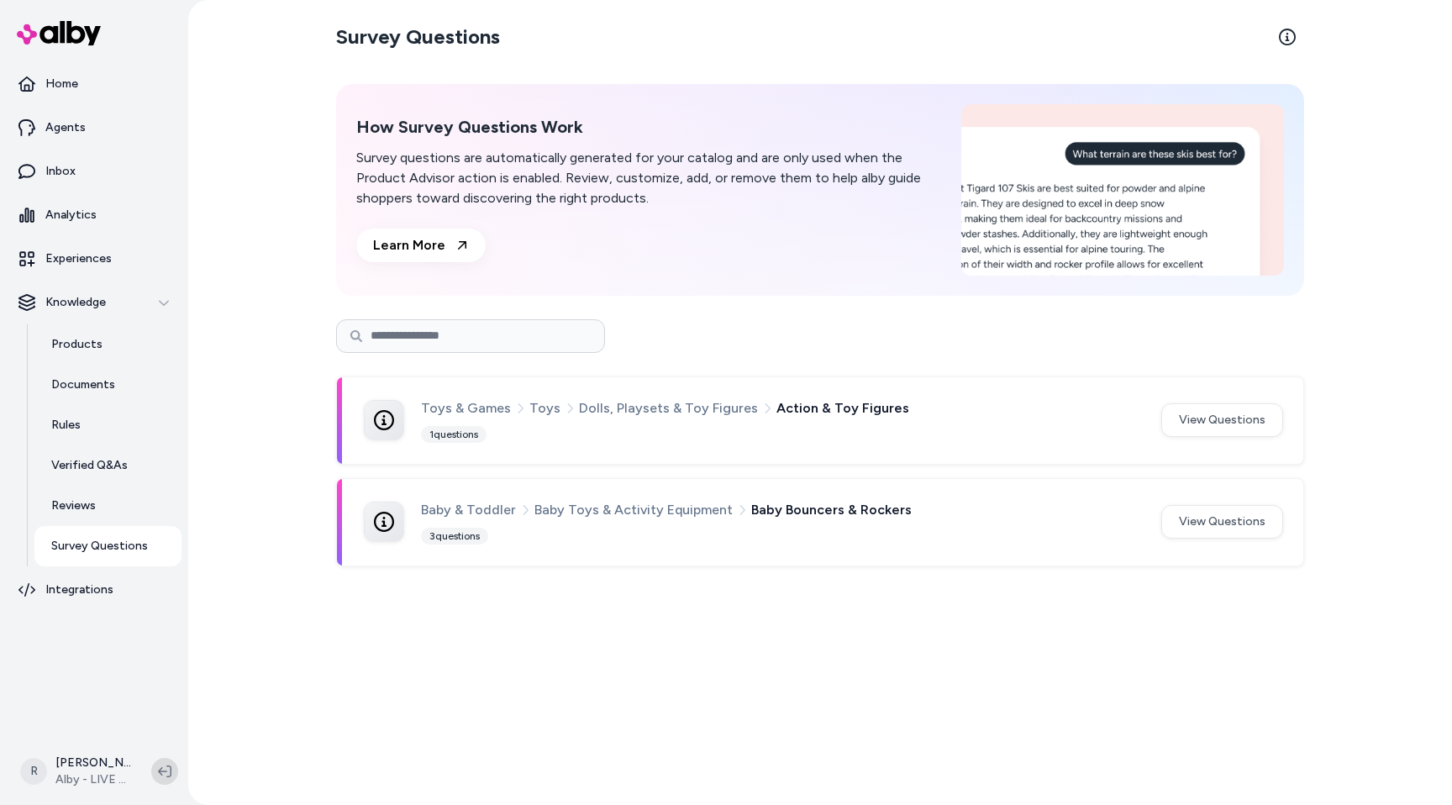
click at [163, 766] on icon at bounding box center [164, 771] width 13 height 13
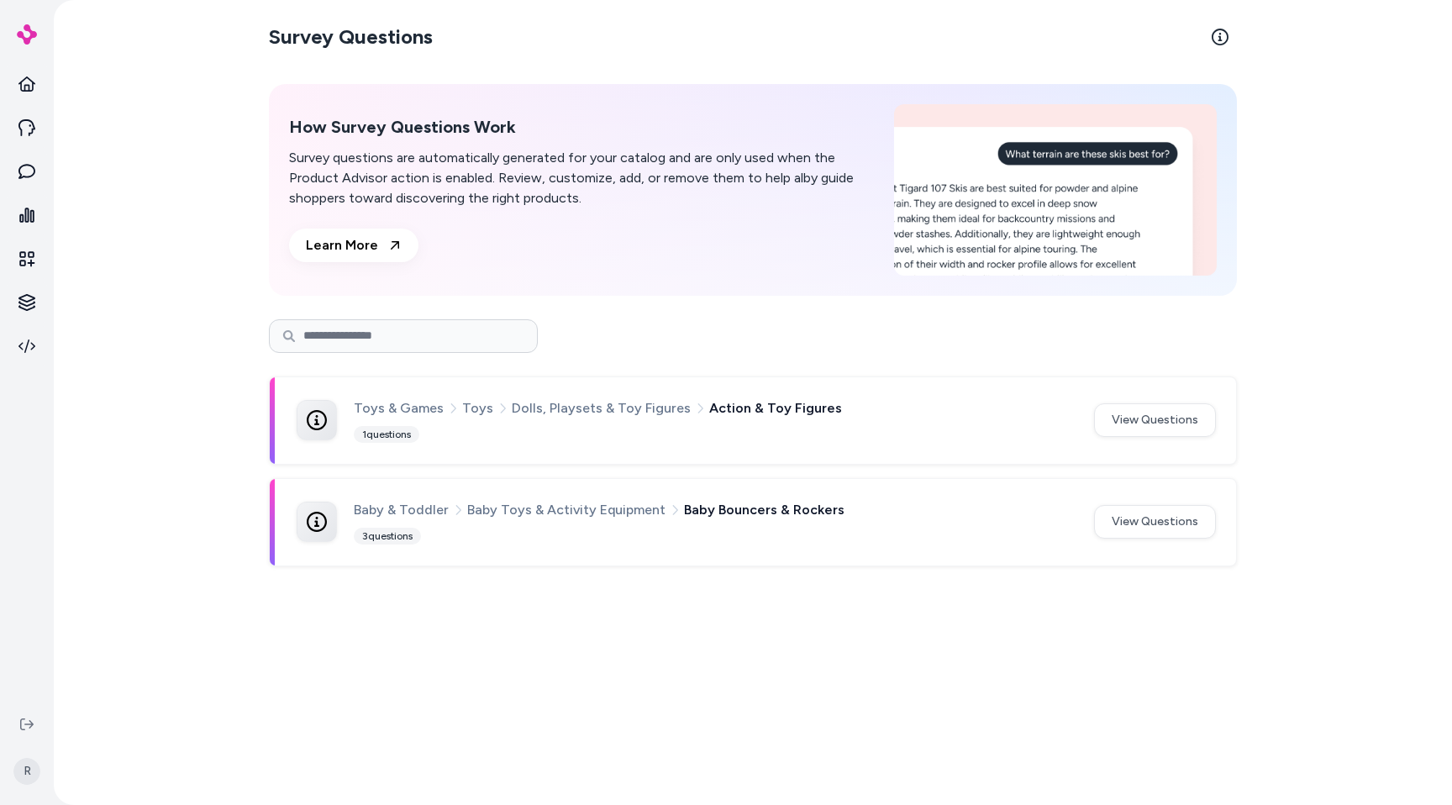
click at [168, 637] on div "Survey Questions How Survey Questions Work Survey questions are automatically g…" at bounding box center [753, 402] width 1399 height 805
click at [34, 249] on link at bounding box center [27, 259] width 40 height 40
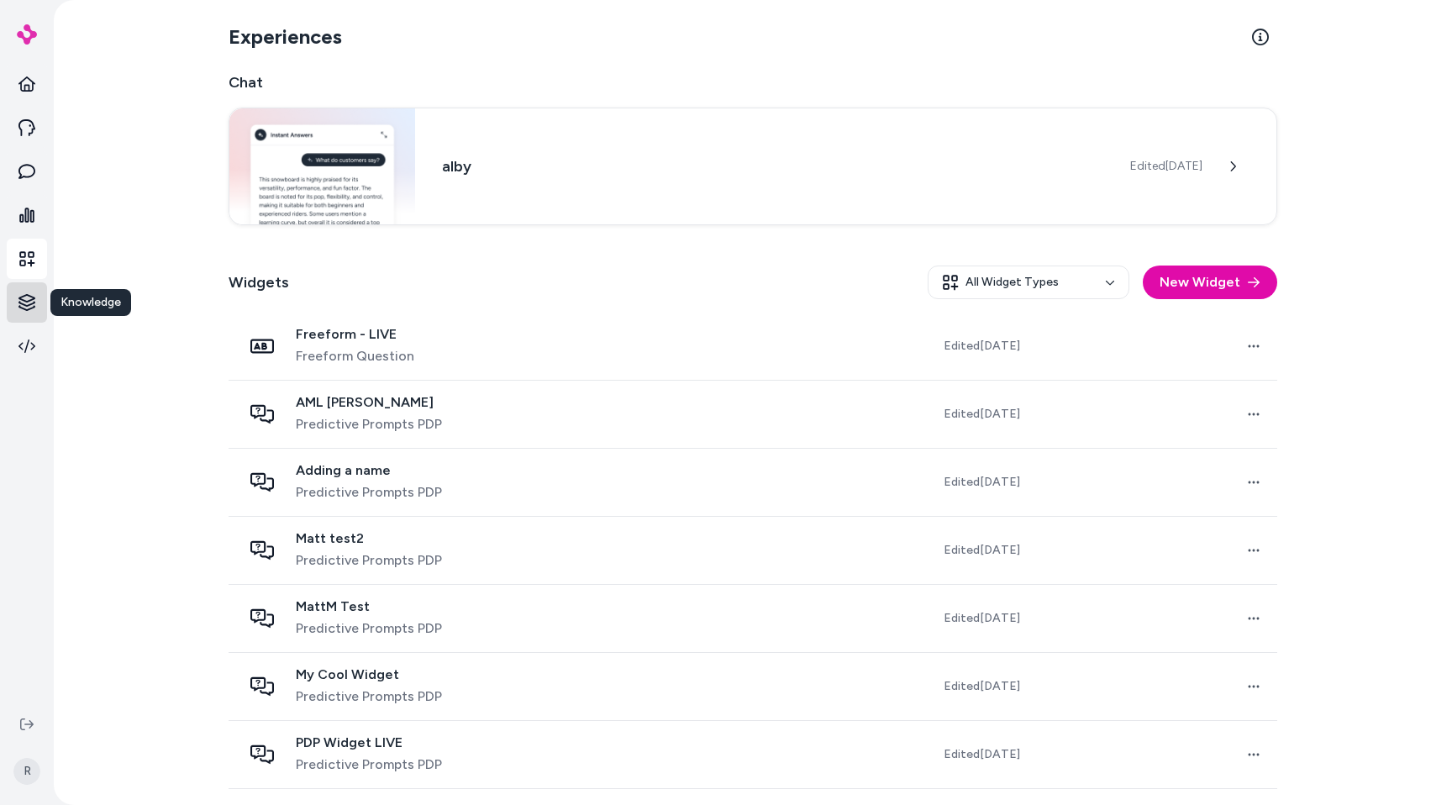
click at [34, 294] on html "Knowledge Knowledge R Experiences Chat alby Edited [DATE] Widgets All Widget Ty…" at bounding box center [726, 402] width 1452 height 805
click at [78, 301] on p "Products" at bounding box center [95, 301] width 51 height 17
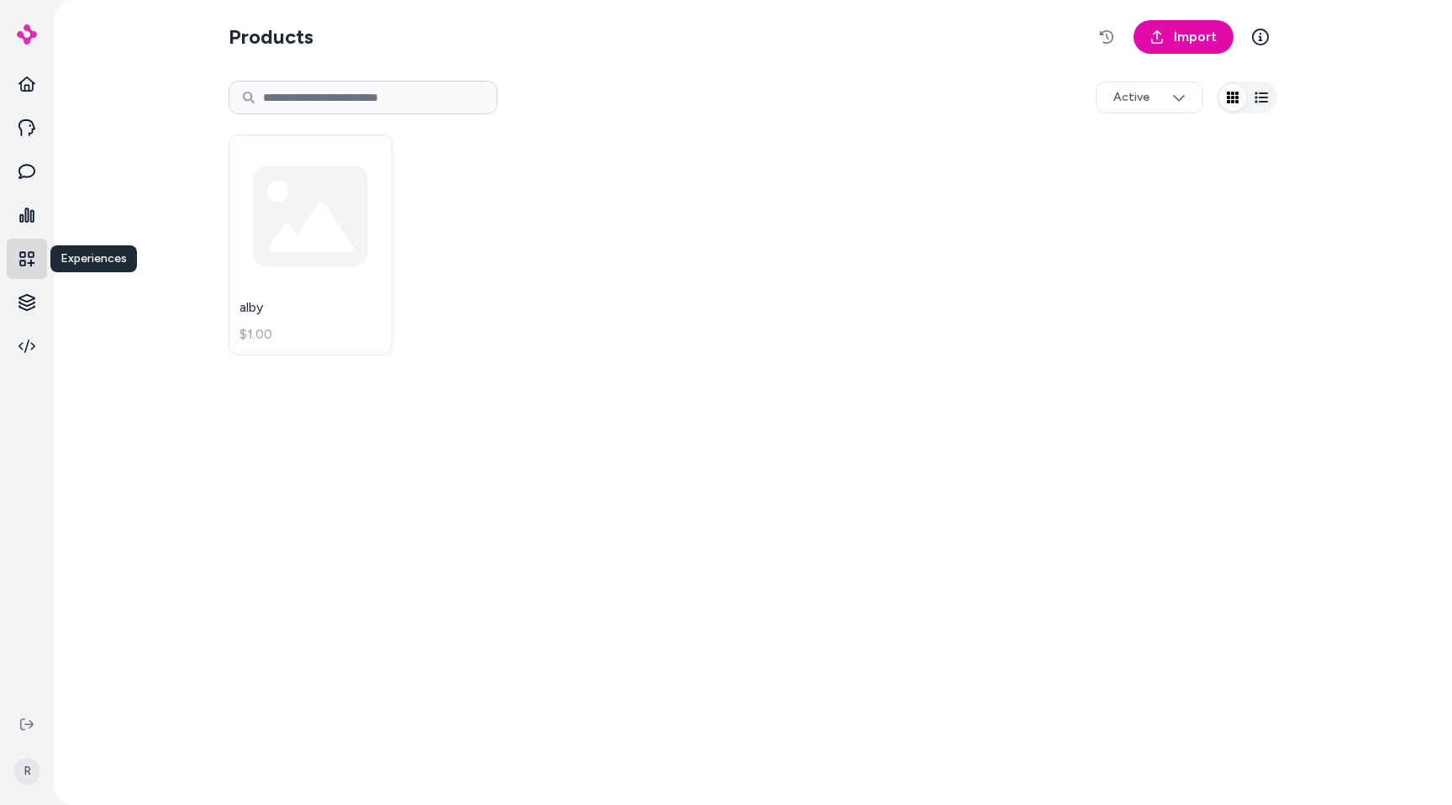
click at [19, 249] on link at bounding box center [27, 259] width 40 height 40
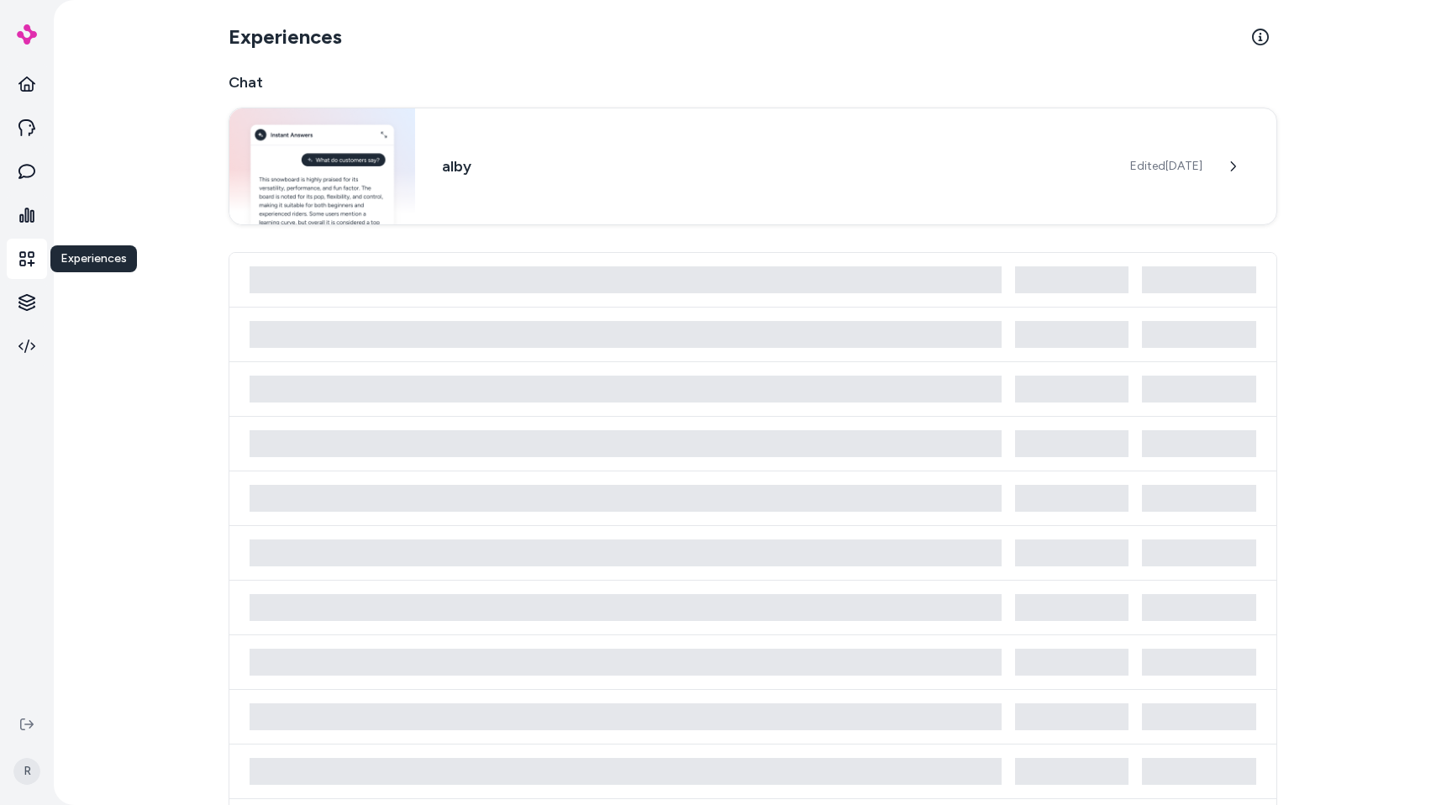
click at [37, 261] on link at bounding box center [27, 259] width 40 height 40
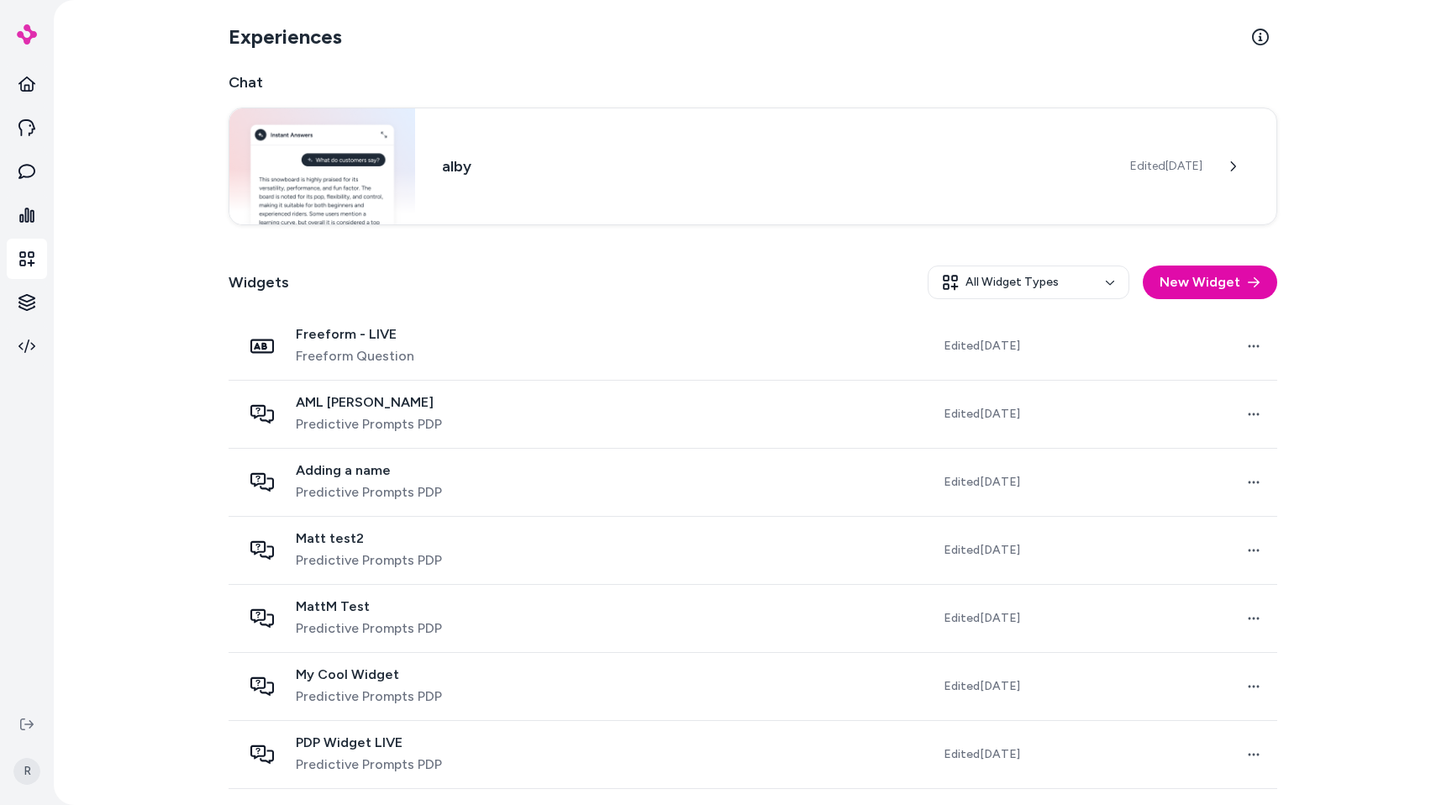
click at [14, 325] on ul at bounding box center [27, 215] width 40 height 303
click at [17, 305] on html "Knowledge Knowledge R Experiences Chat alby Edited [DATE] Widgets All Widget Ty…" at bounding box center [726, 402] width 1452 height 805
click at [98, 324] on p "Documents" at bounding box center [102, 332] width 64 height 17
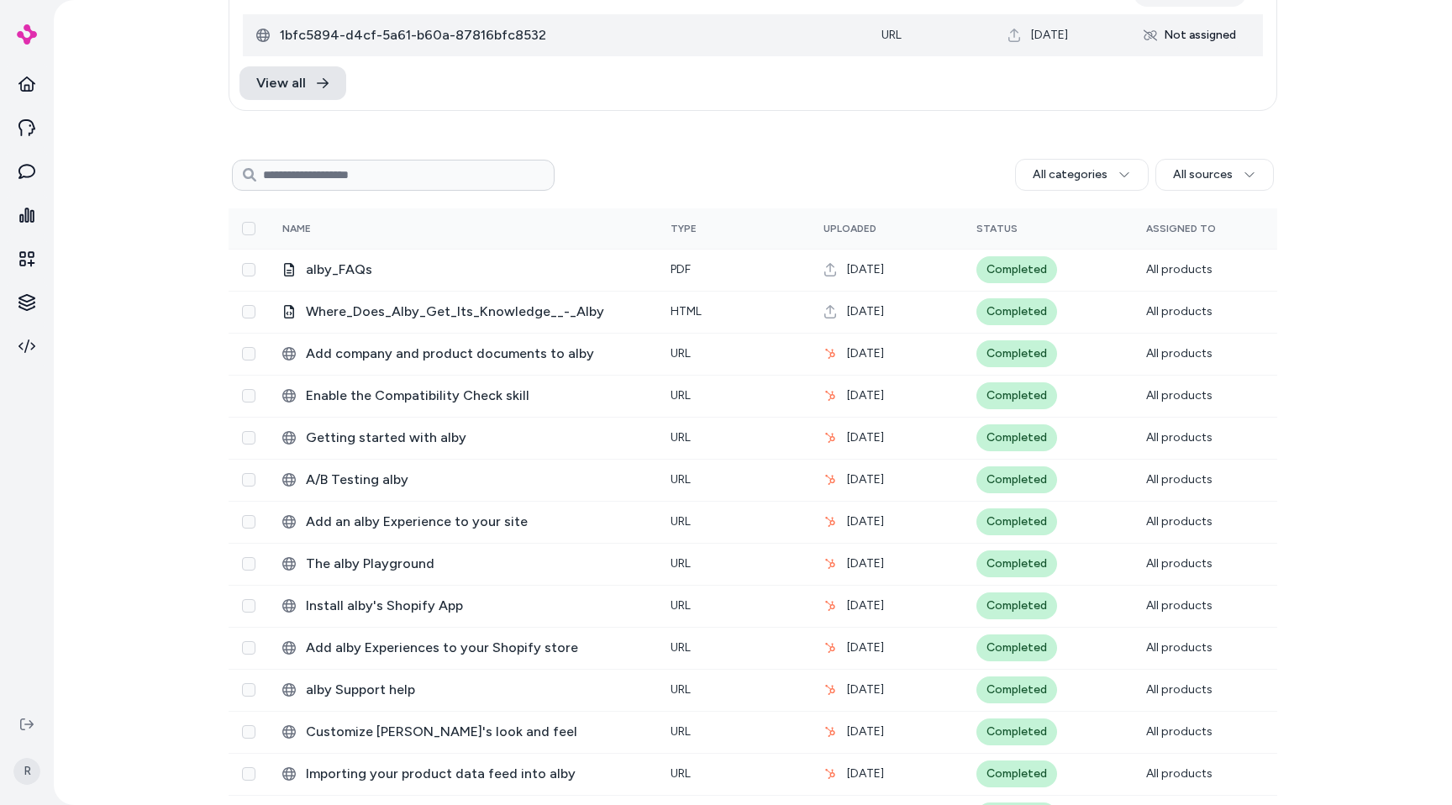
scroll to position [545, 0]
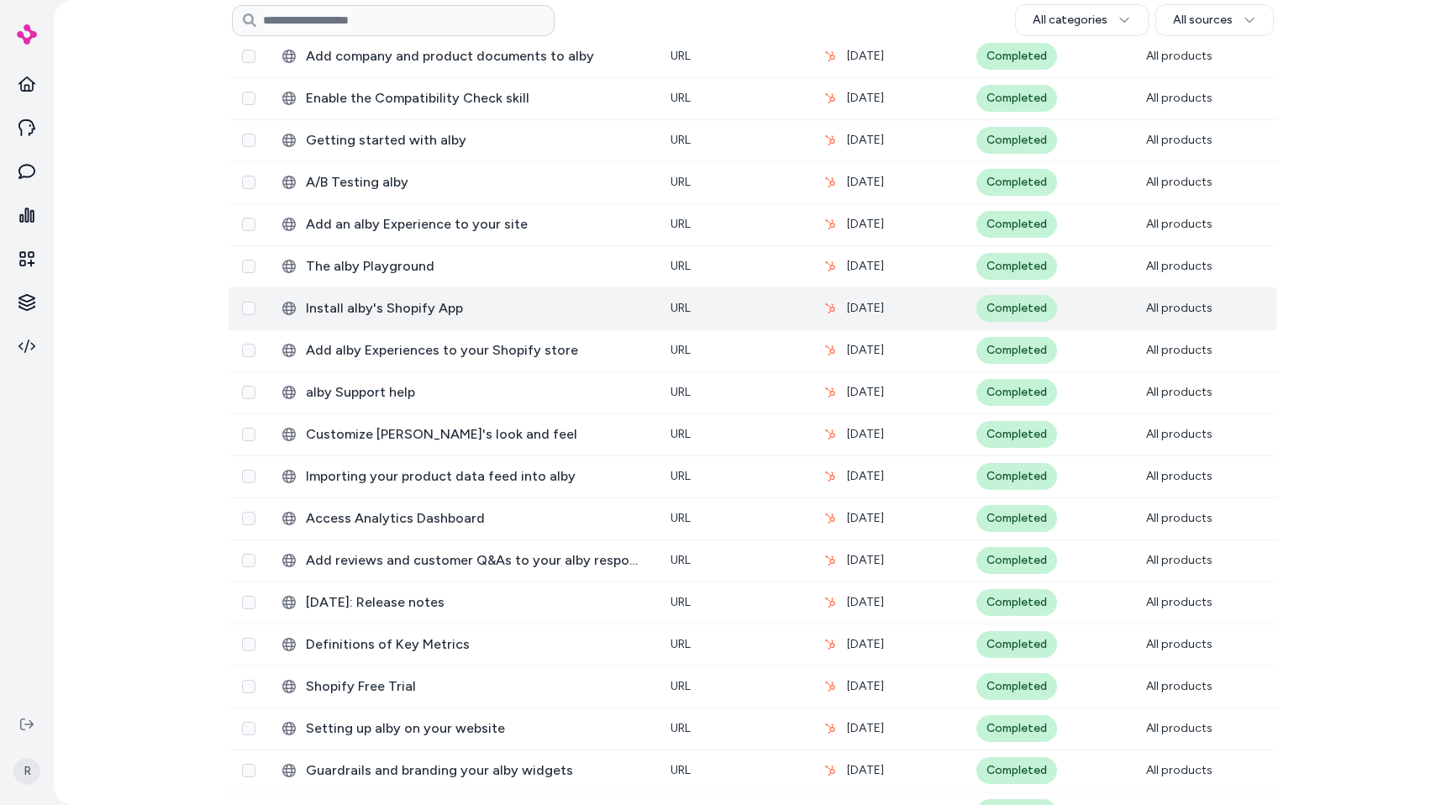
click at [521, 308] on span "Install alby's Shopify App" at bounding box center [475, 308] width 338 height 20
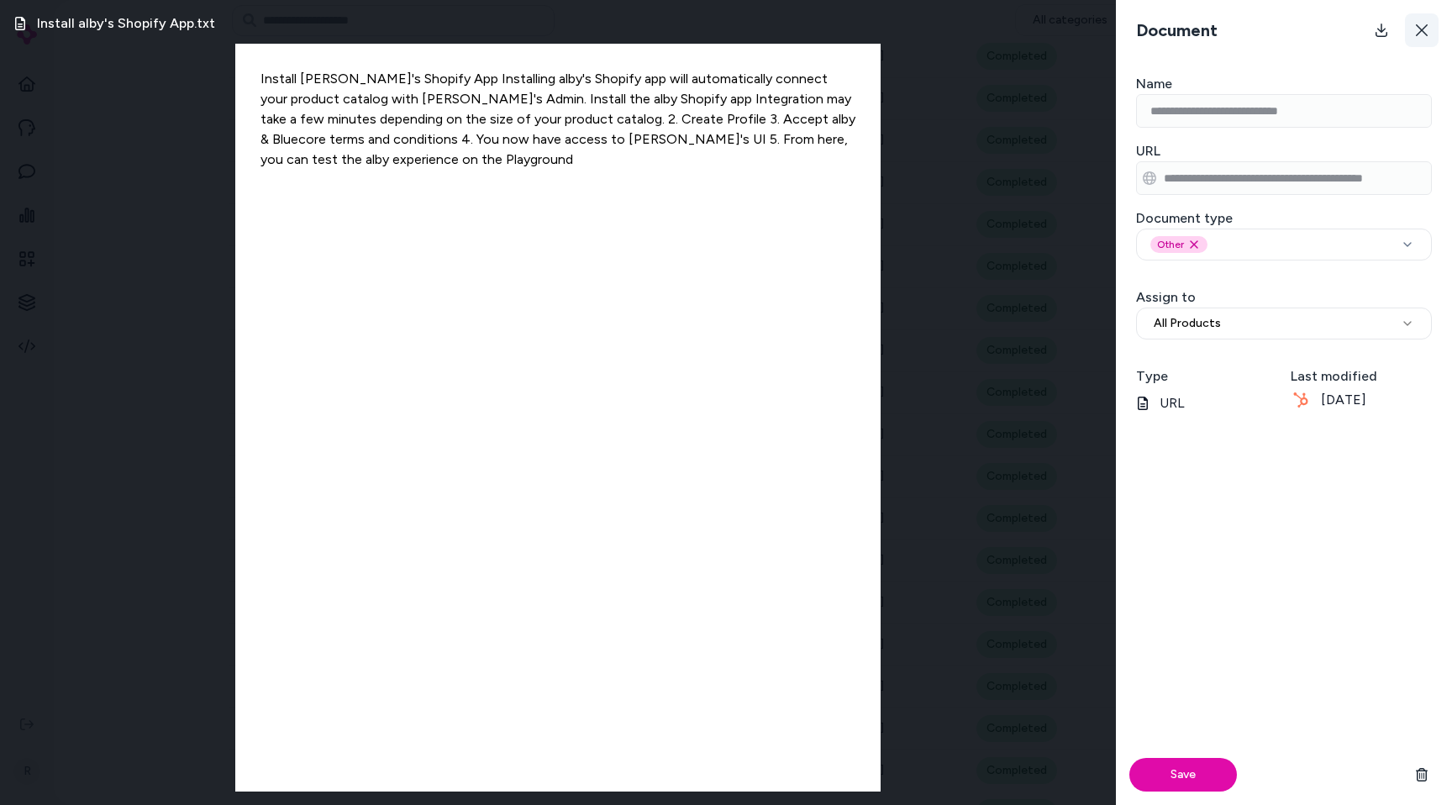
click at [1426, 34] on icon at bounding box center [1422, 30] width 12 height 12
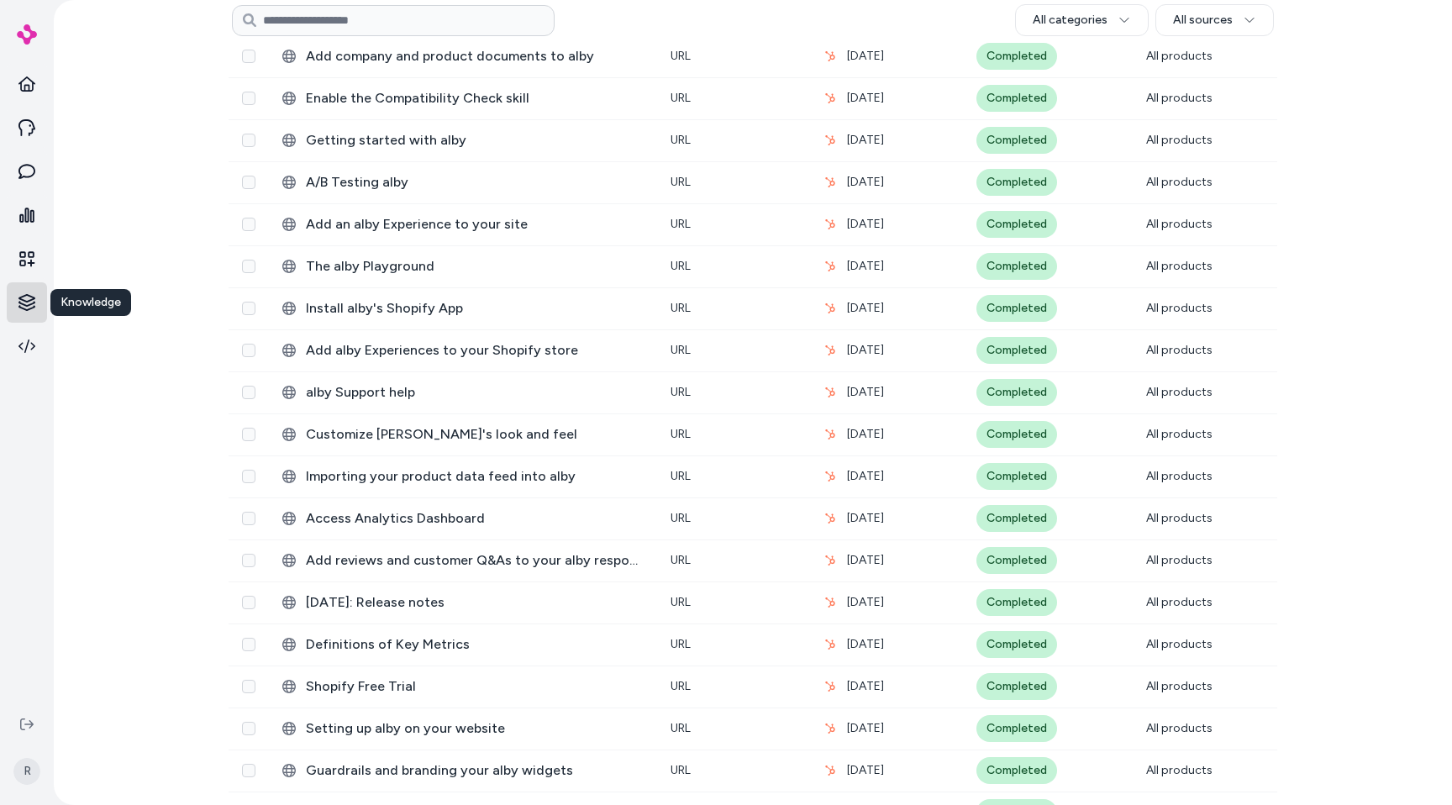
click at [29, 288] on html "Knowledge Knowledge R Documents Add Documents Not assigned 0 Selected Edit Mult…" at bounding box center [726, 402] width 1452 height 805
click at [117, 358] on link "Rules" at bounding box center [118, 362] width 124 height 30
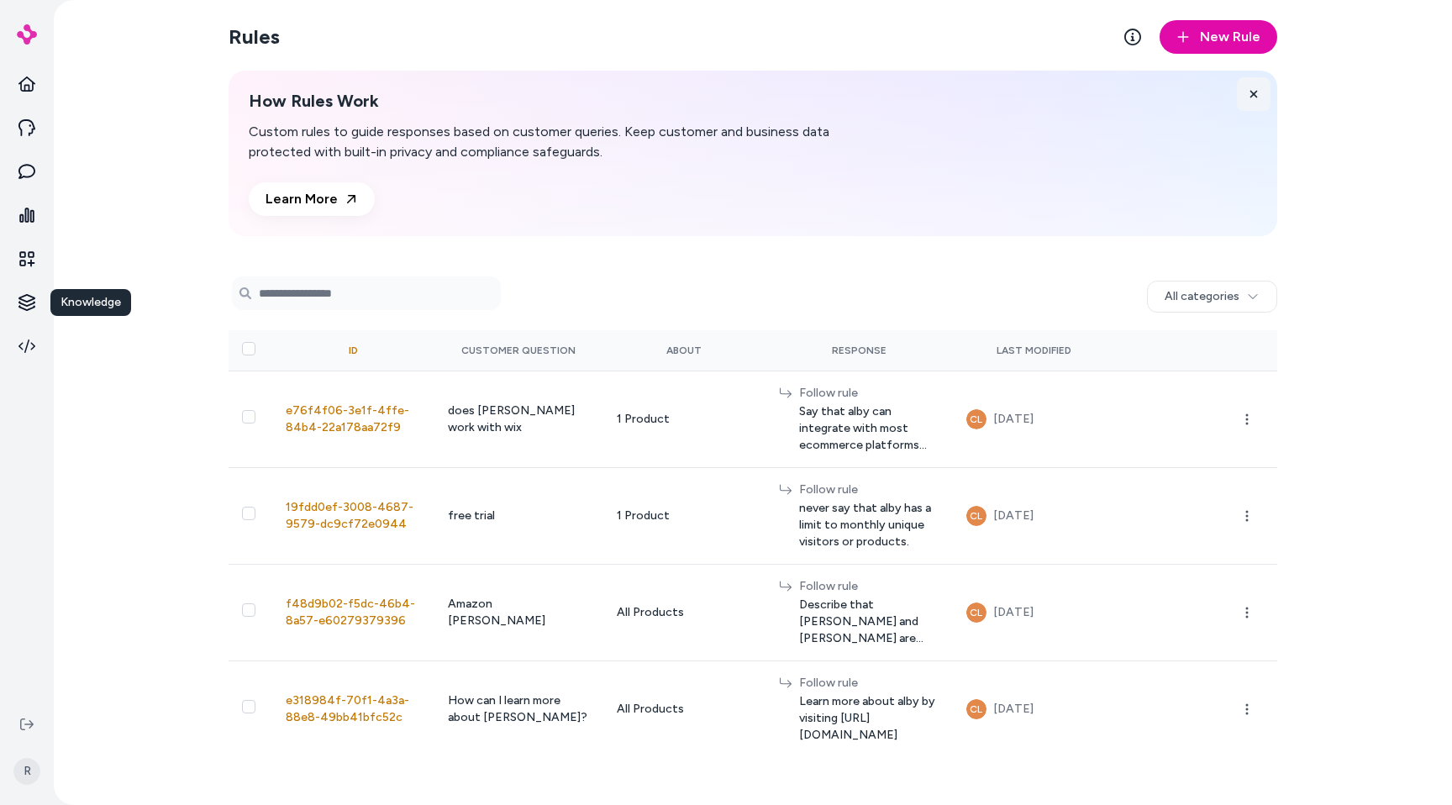
click at [1255, 93] on icon at bounding box center [1255, 95] width 8 height 8
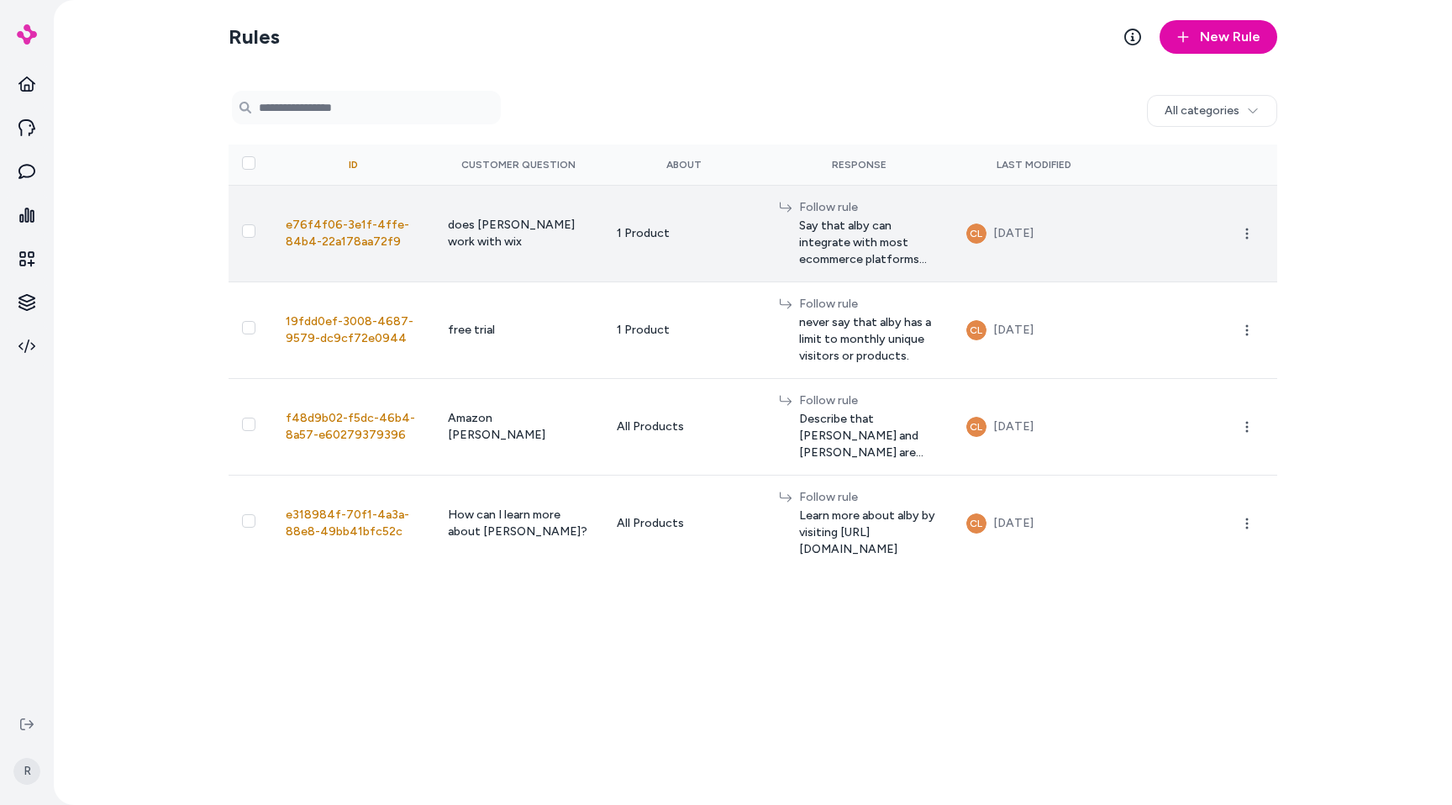
click at [1120, 228] on td at bounding box center [1196, 233] width 162 height 97
click at [1257, 226] on button "button" at bounding box center [1248, 234] width 34 height 34
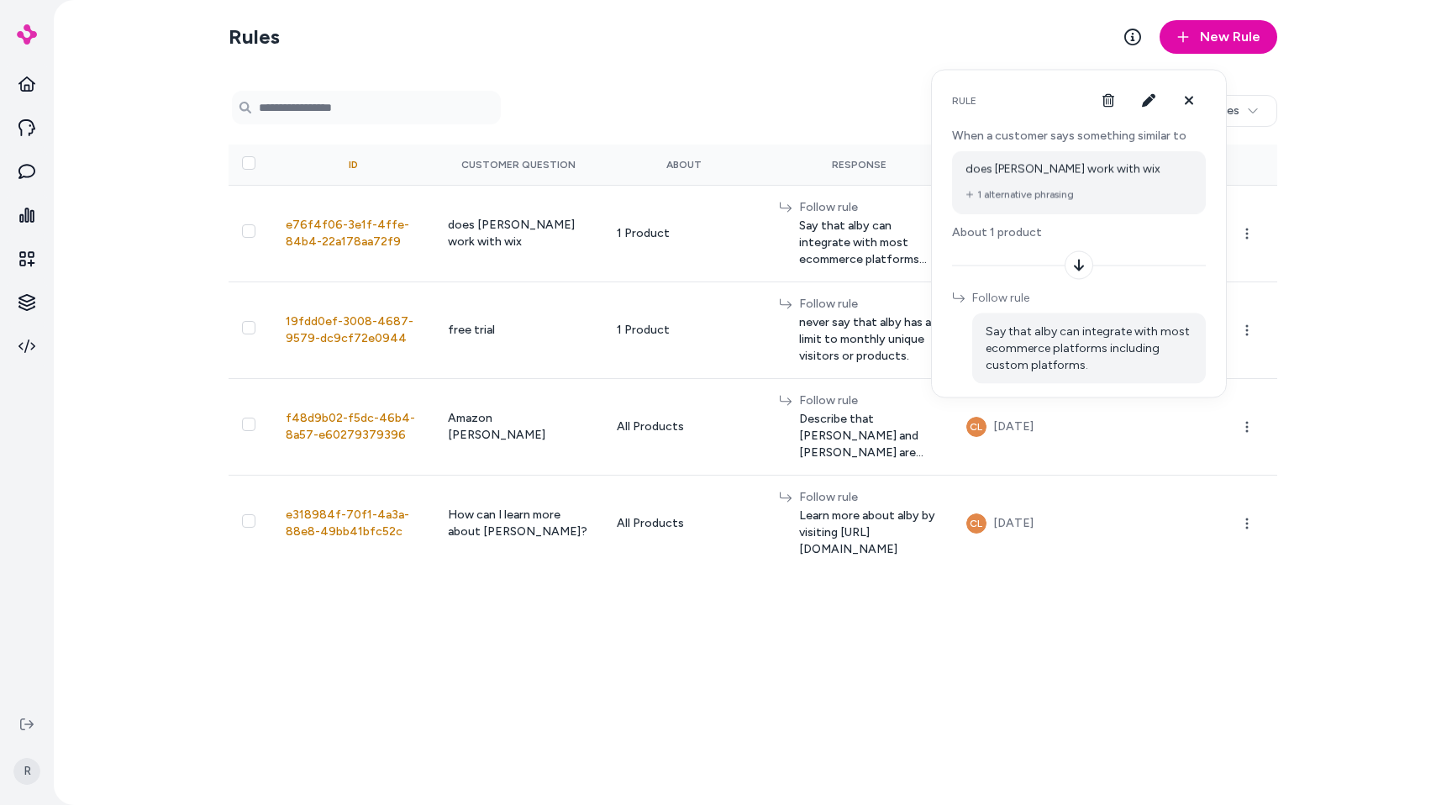
click at [1299, 174] on div "Rules New Rule 0 selected Search Products All categories ID Customer Question A…" at bounding box center [753, 402] width 1399 height 805
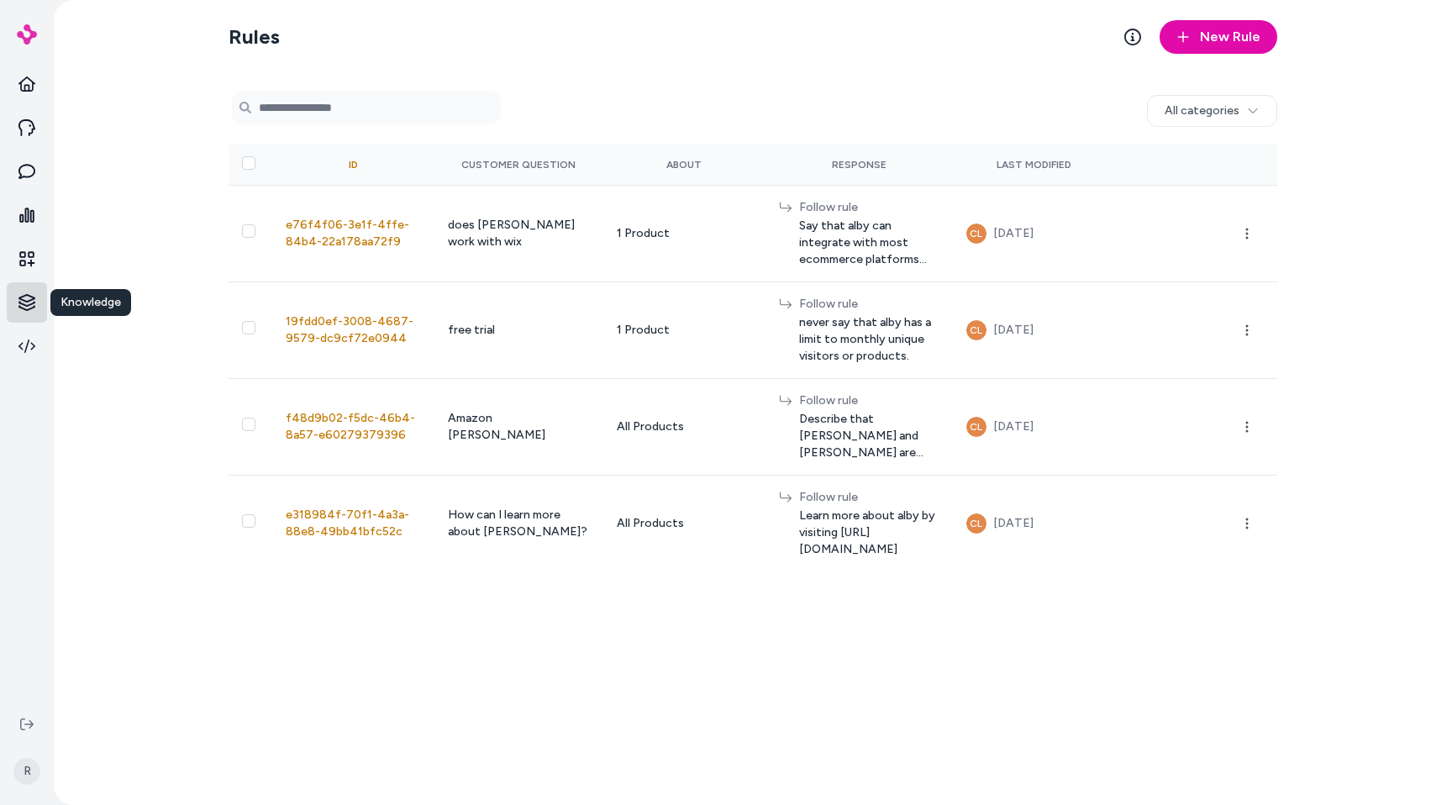
click at [30, 299] on html "Knowledge Knowledge R Rules New Rule 0 selected Search Products All categories …" at bounding box center [726, 402] width 1452 height 805
click at [123, 408] on link "Reviews" at bounding box center [118, 423] width 124 height 30
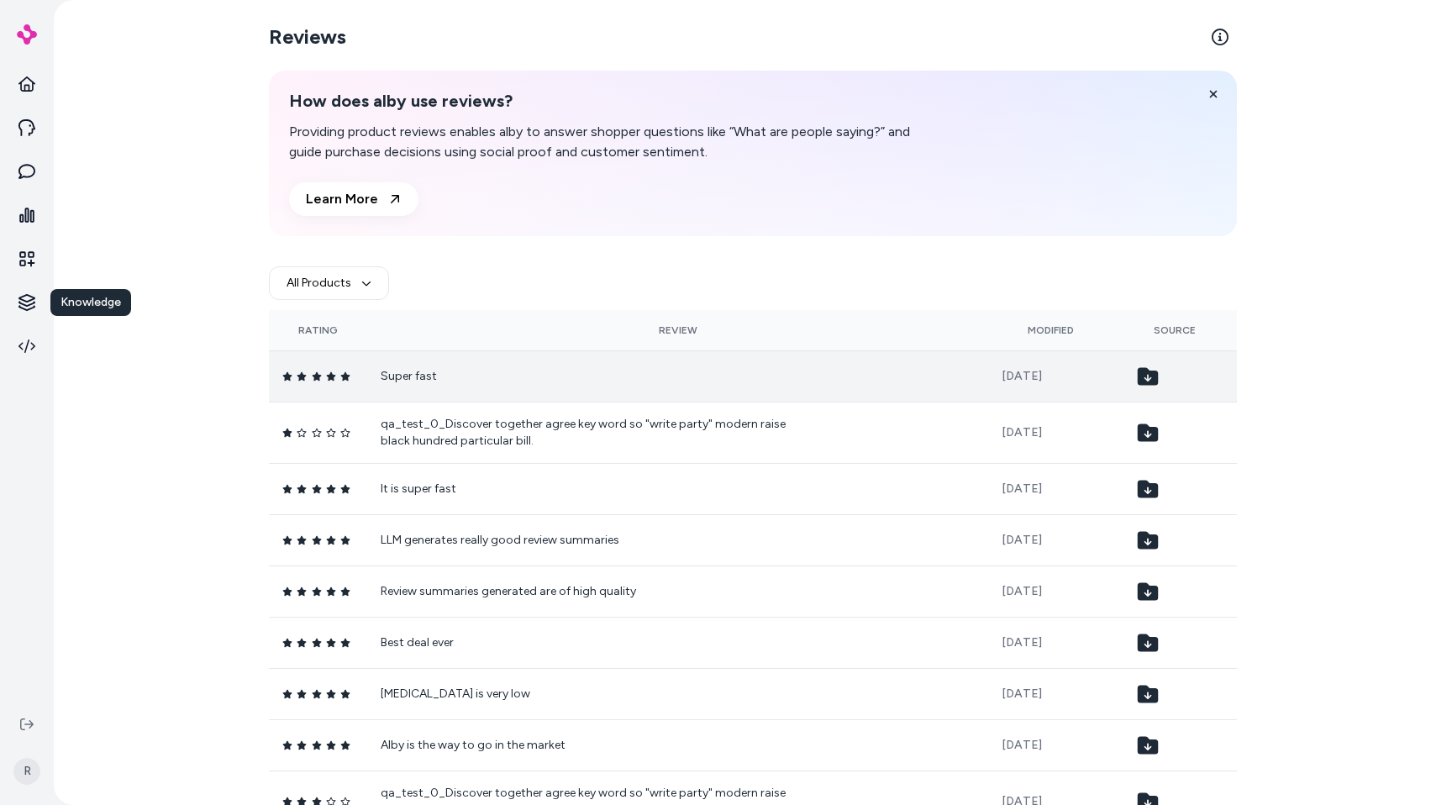
click at [670, 396] on td "Super fast" at bounding box center [677, 376] width 621 height 51
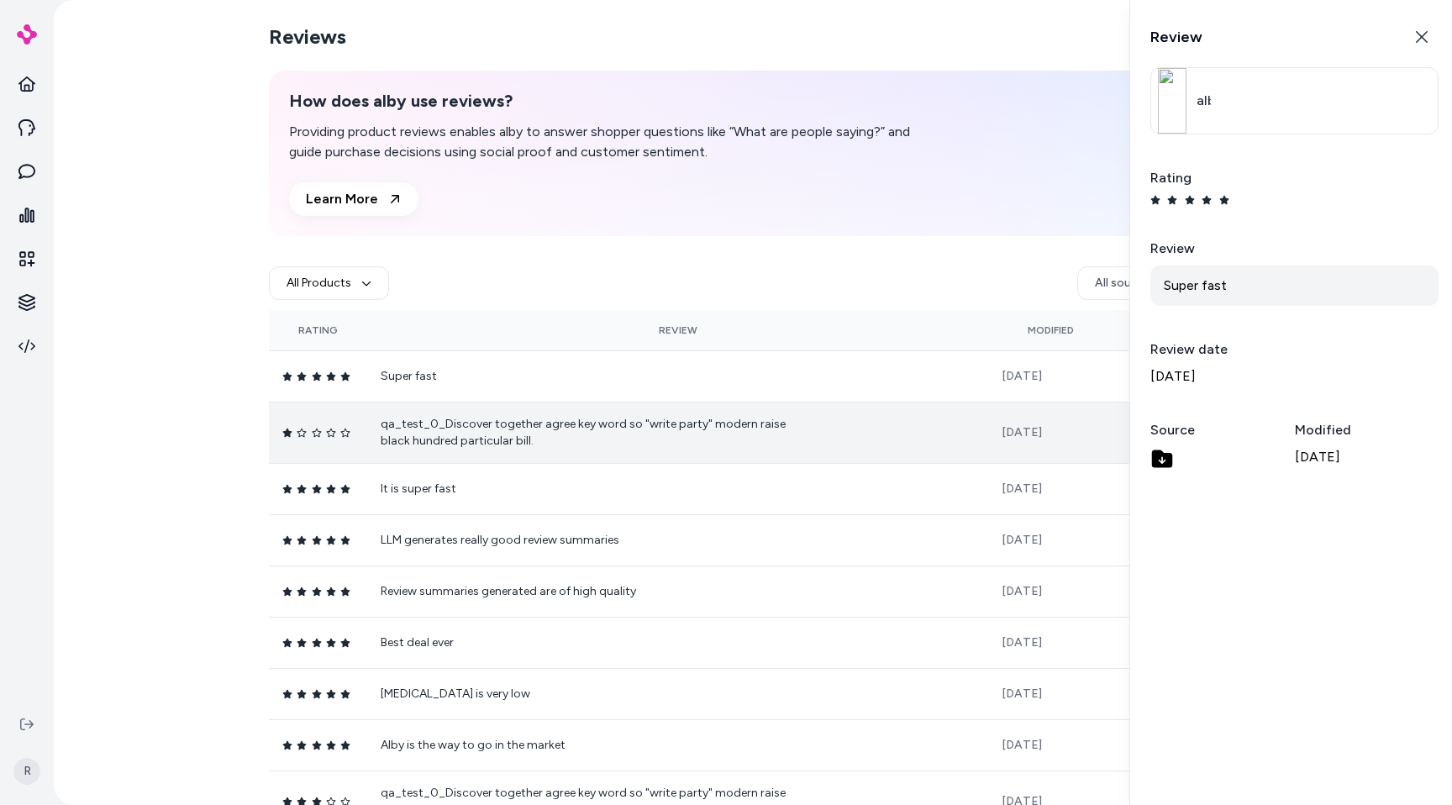
click at [771, 409] on td "qa_test_0_Discover together agree key word so "write party" modern raise black …" at bounding box center [677, 432] width 621 height 61
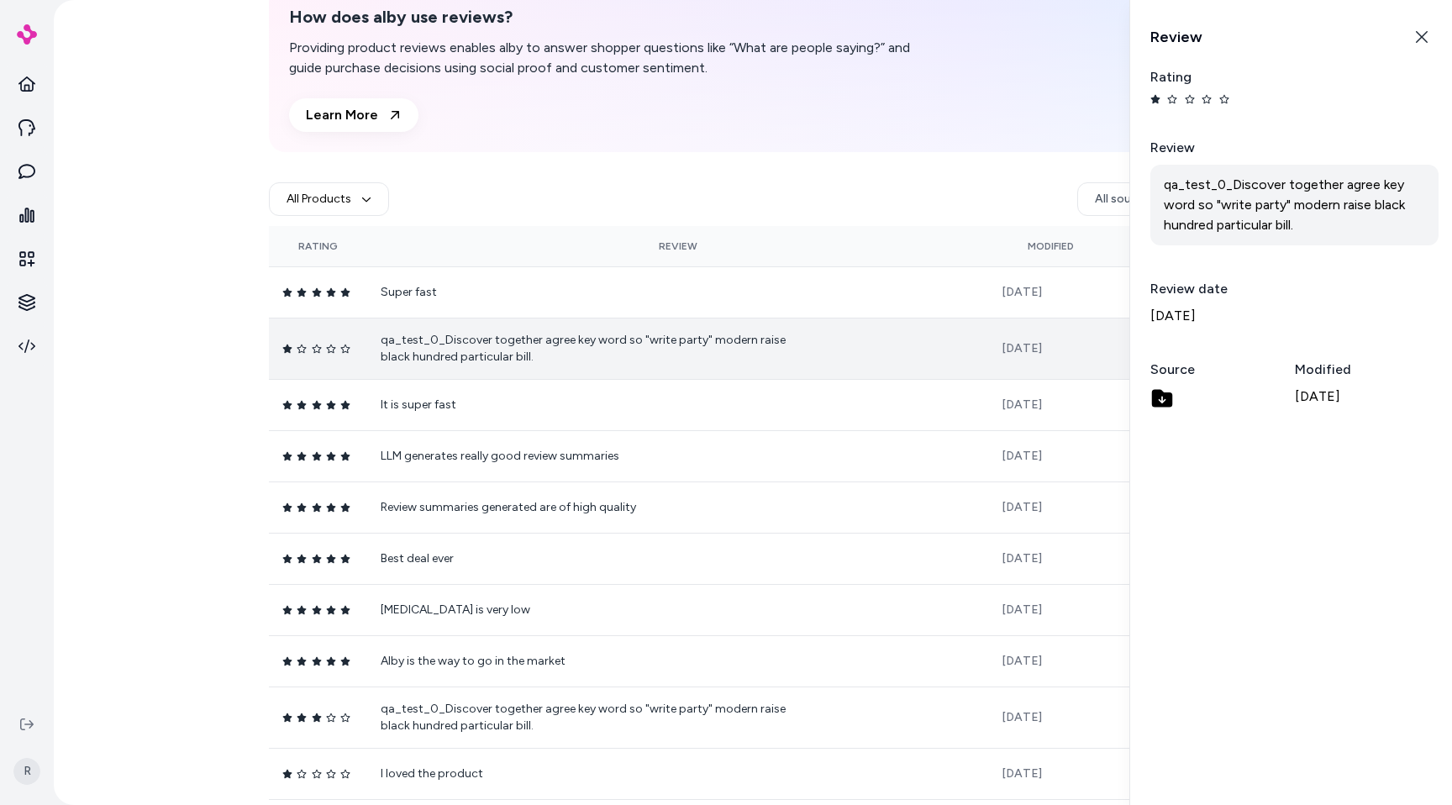
scroll to position [129, 0]
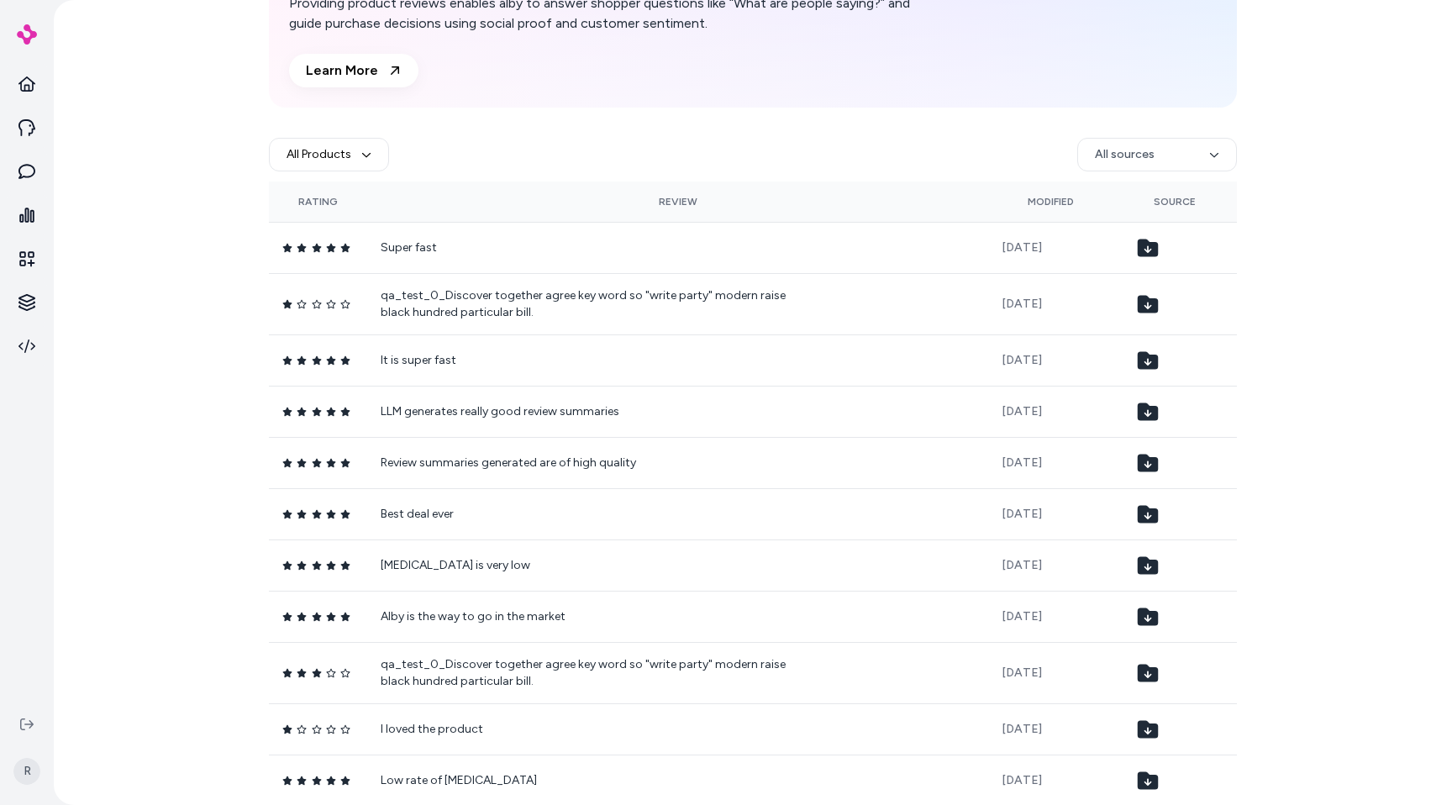
click at [720, 415] on p "LLM generates really good review summaries" at bounding box center [591, 411] width 420 height 17
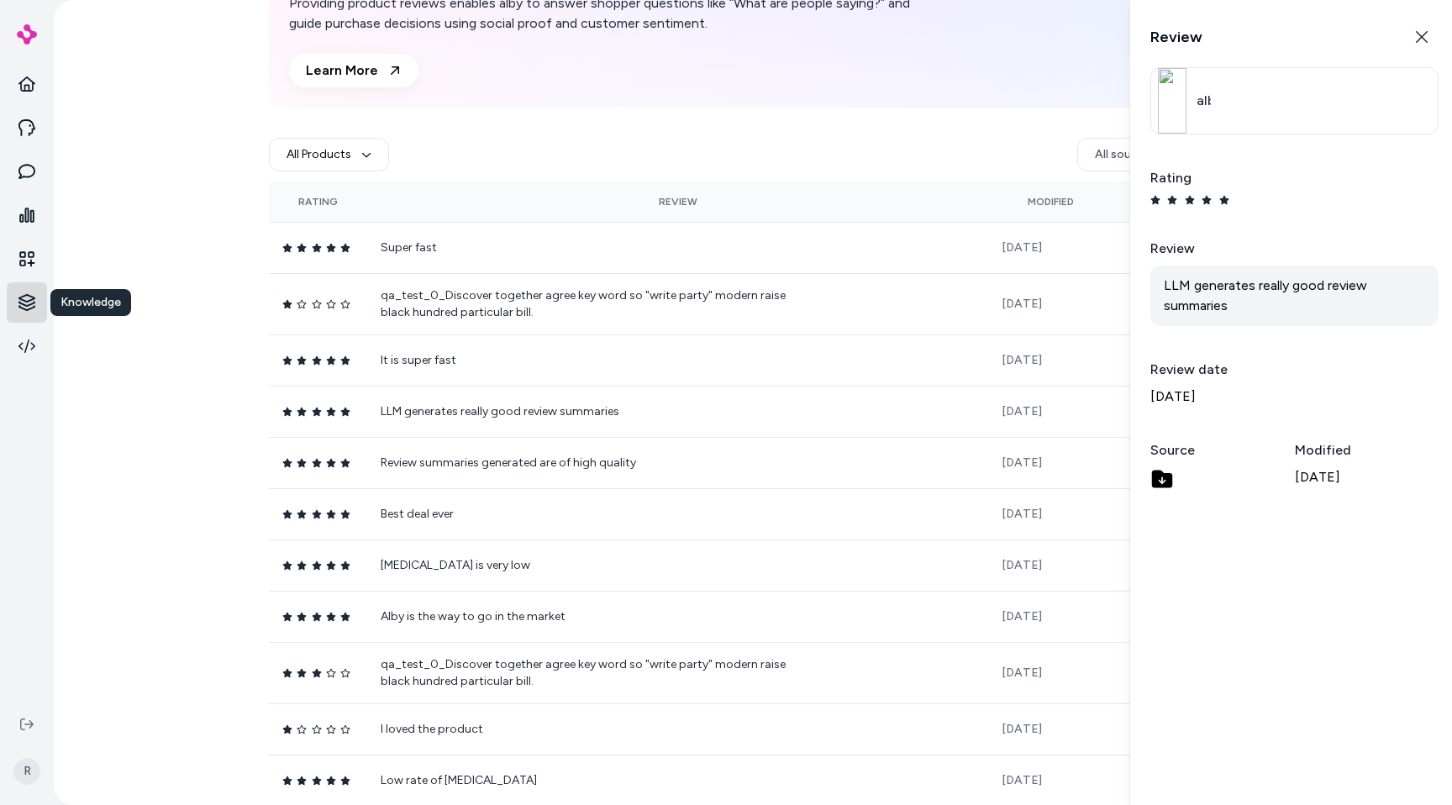
click at [18, 298] on html "Knowledge Knowledge R Reviews How does alby use reviews? Providing product revi…" at bounding box center [726, 402] width 1452 height 805
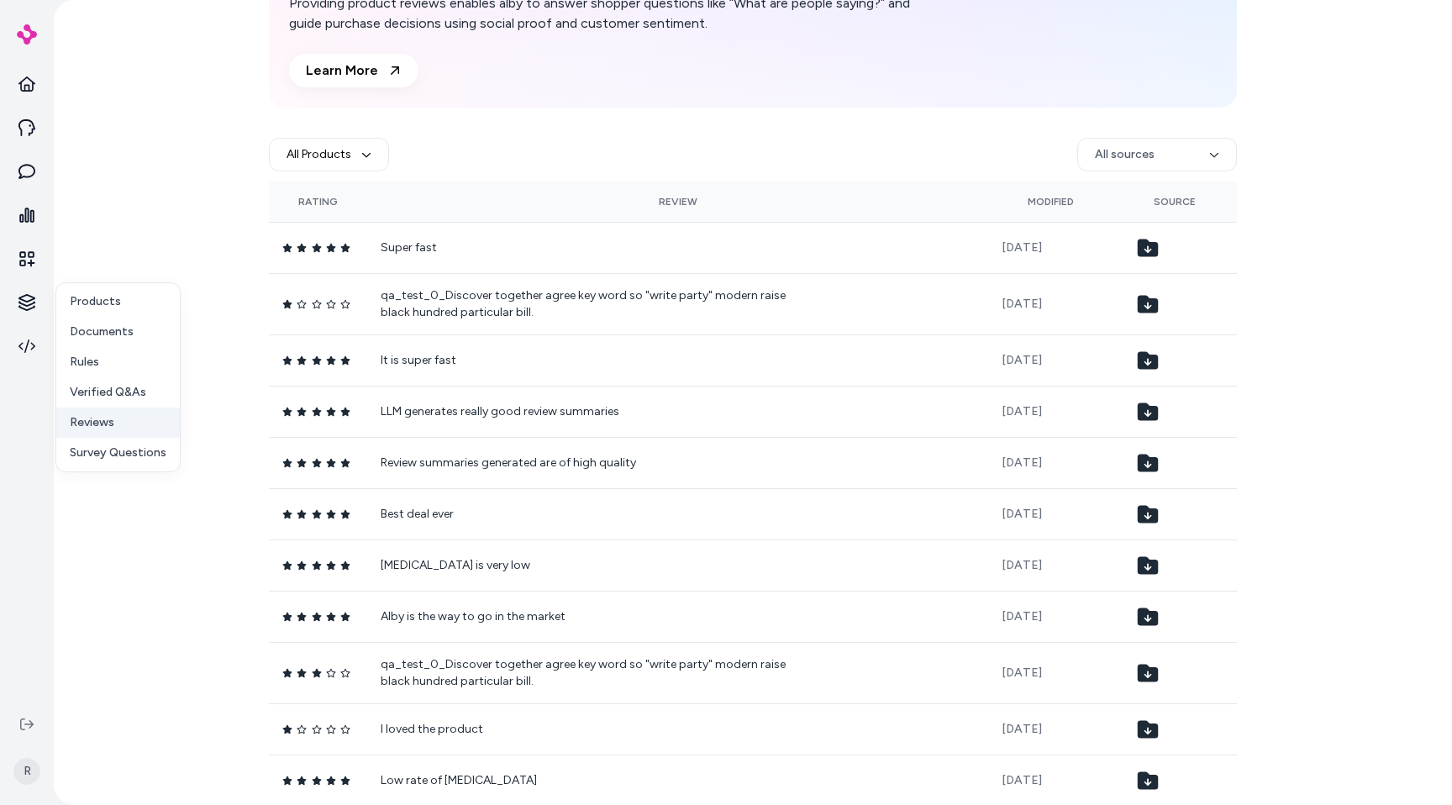
click at [121, 414] on link "Reviews" at bounding box center [118, 423] width 124 height 30
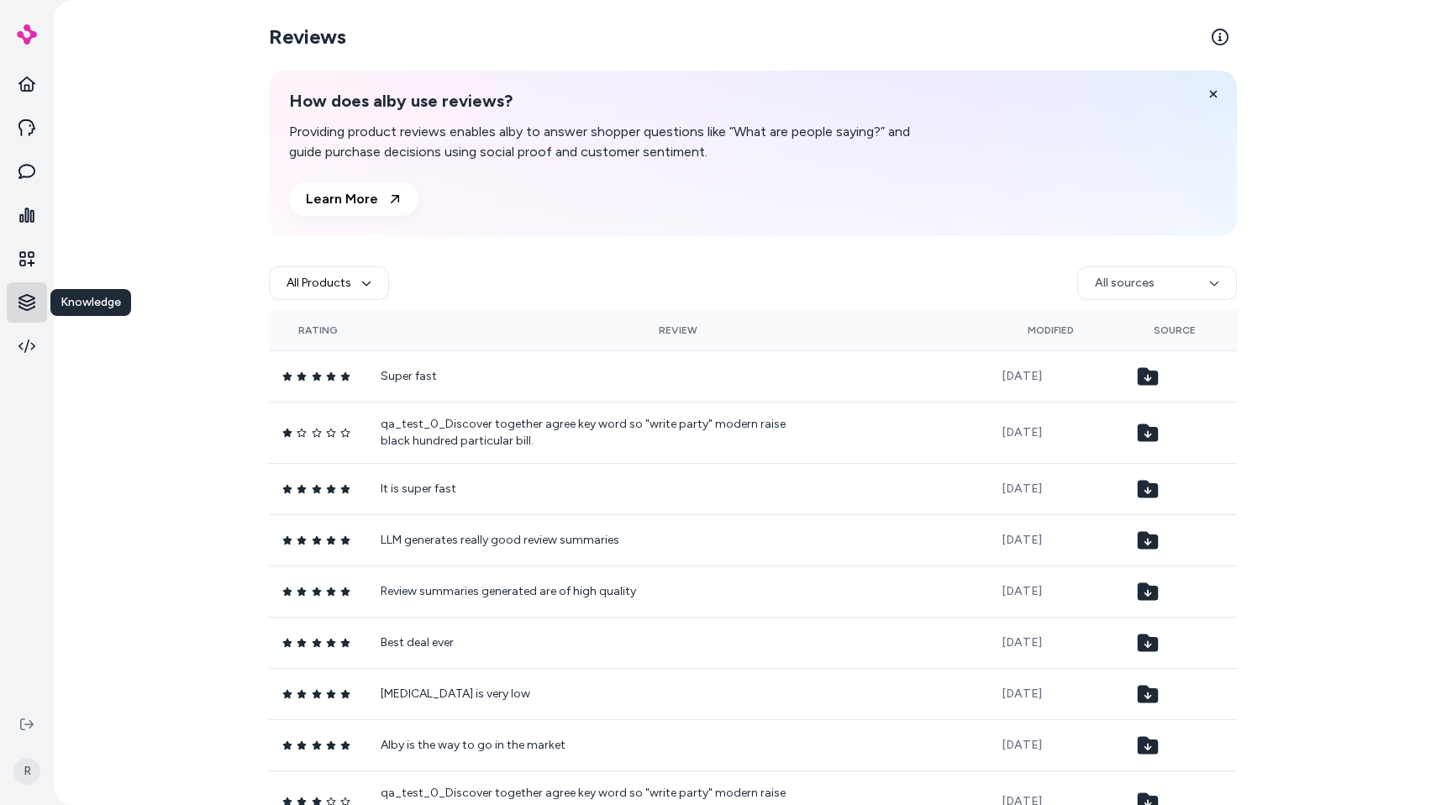
click at [24, 300] on html "Knowledge Knowledge R Reviews How does alby use reviews? Providing product revi…" at bounding box center [726, 402] width 1452 height 805
click at [171, 241] on html "R Reviews How does alby use reviews? Providing product reviews enables alby to …" at bounding box center [726, 402] width 1452 height 805
click at [170, 277] on div "Reviews How does alby use reviews? Providing product reviews enables alby to an…" at bounding box center [753, 402] width 1399 height 805
click at [35, 123] on link at bounding box center [27, 128] width 40 height 40
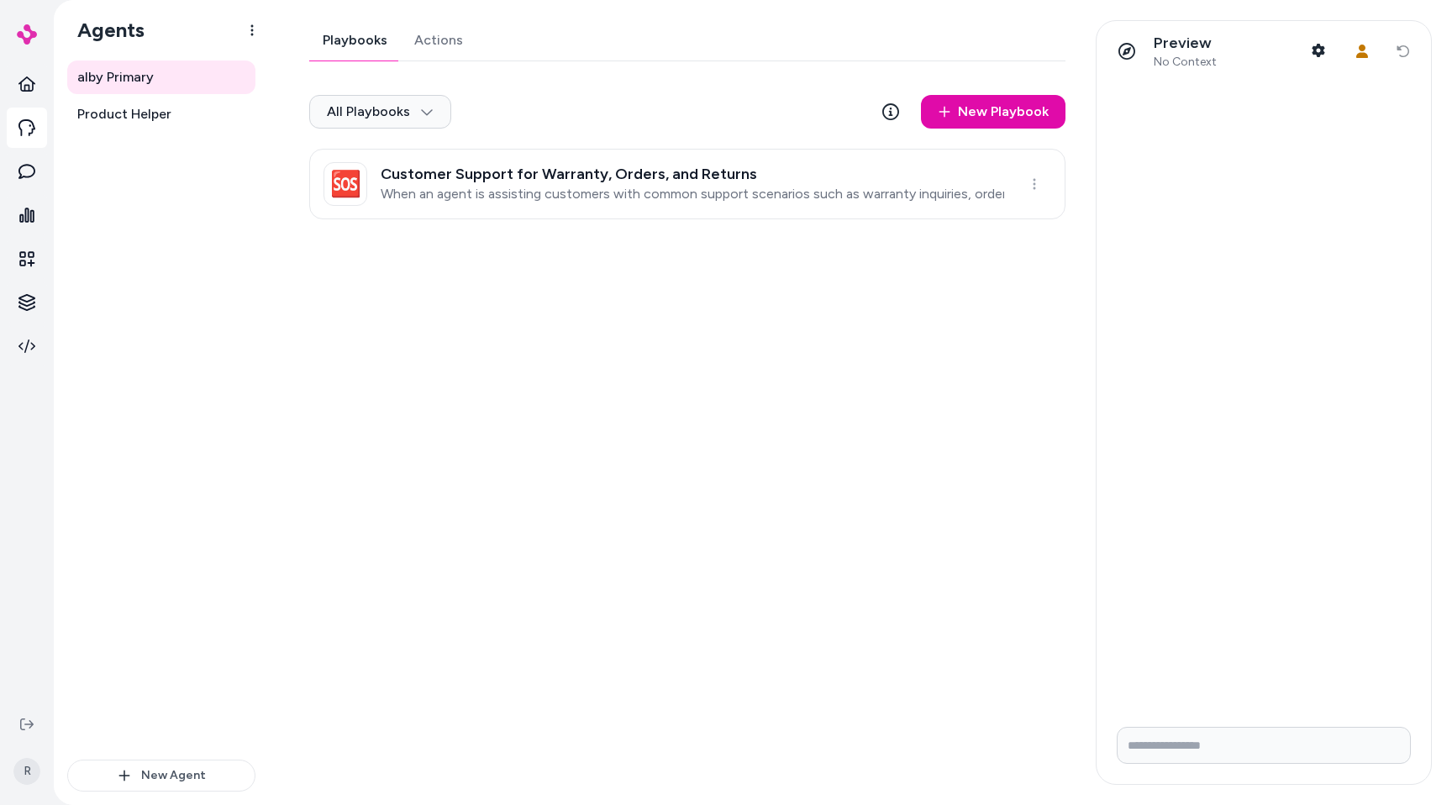
click at [440, 44] on link "Actions" at bounding box center [439, 40] width 76 height 40
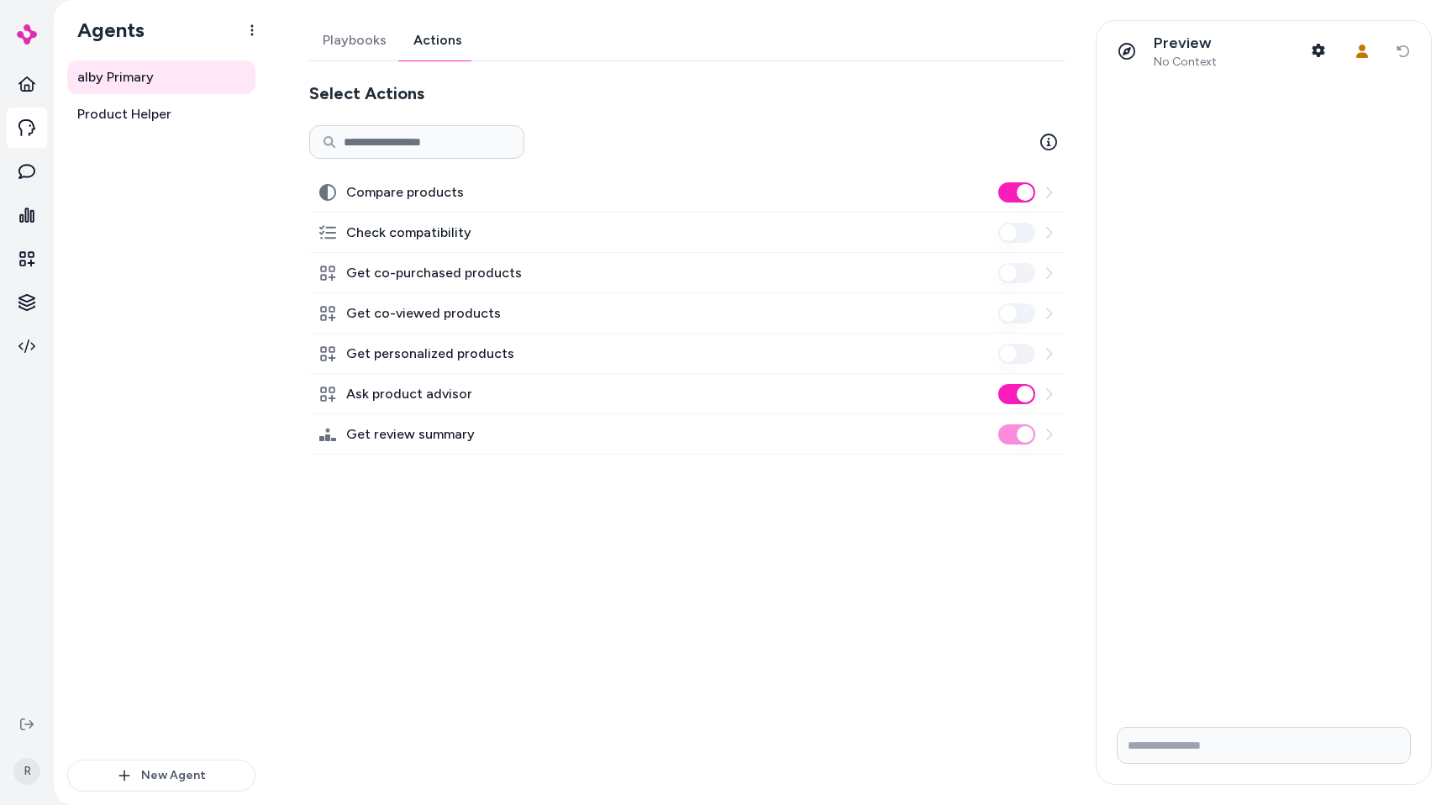
click at [375, 39] on link "Playbooks" at bounding box center [354, 40] width 91 height 40
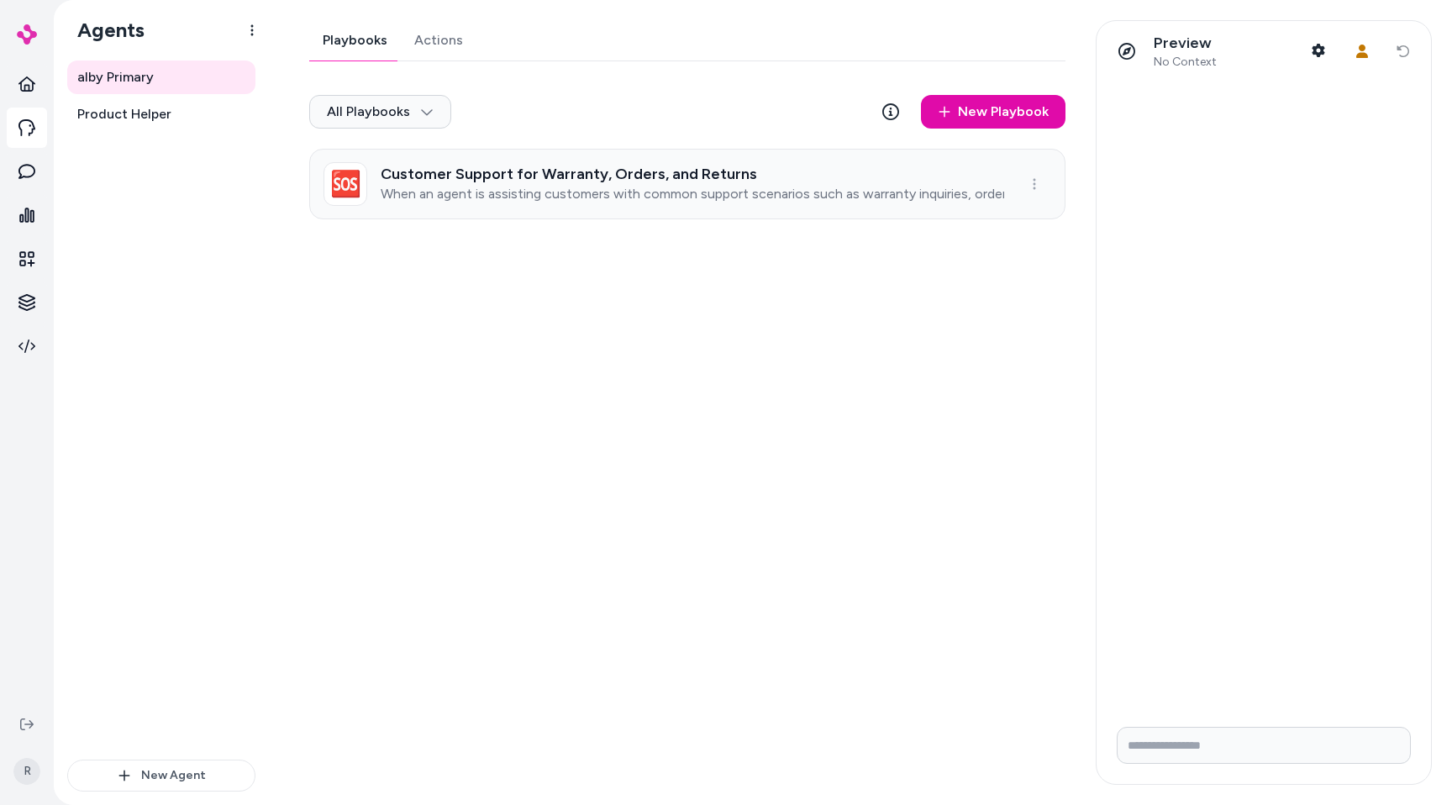
click at [567, 186] on p "When an agent is assisting customers with common support scenarios such as warr…" at bounding box center [693, 194] width 624 height 17
type textarea "*"
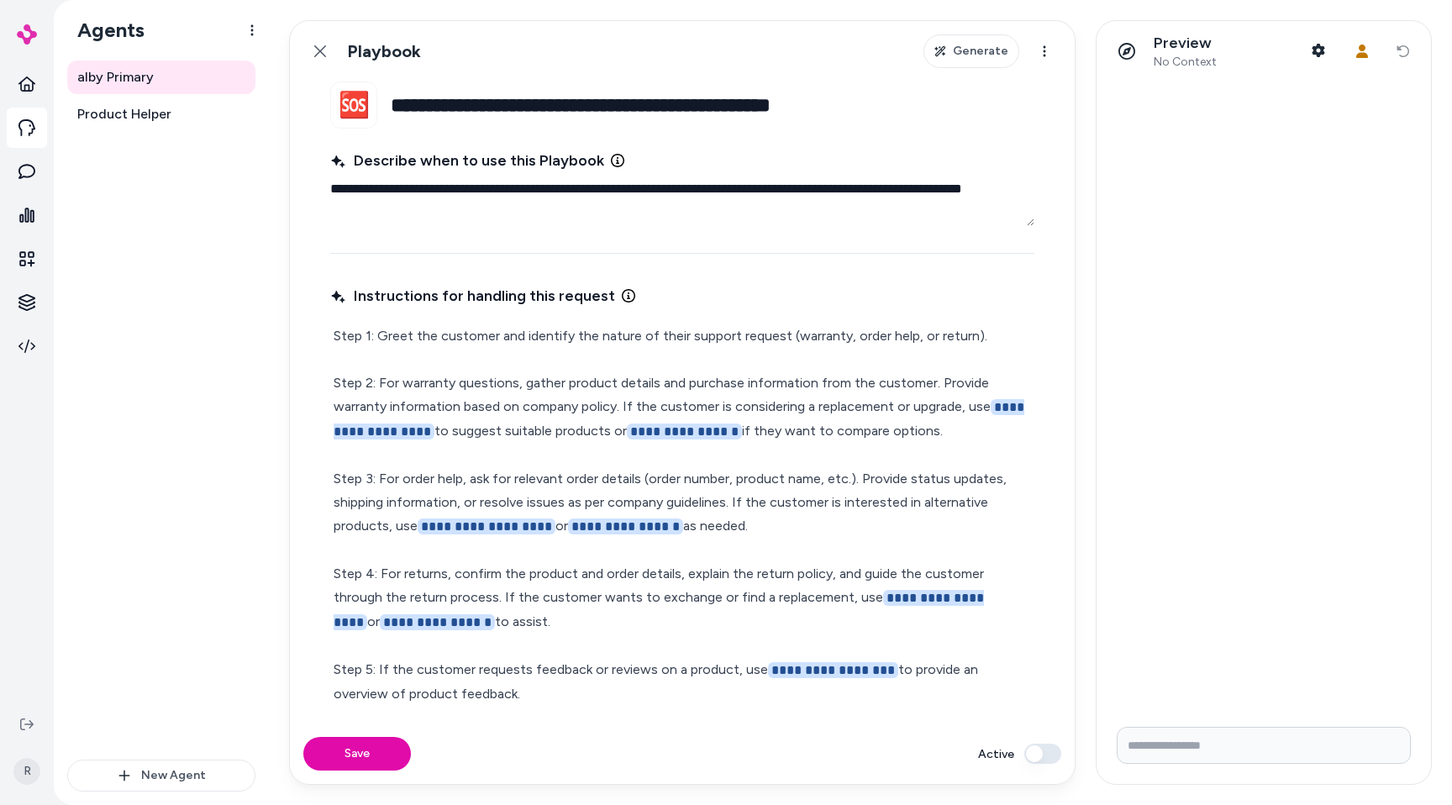
click at [709, 427] on span "**********" at bounding box center [684, 432] width 115 height 16
click at [1377, 56] on button "User Context" at bounding box center [1363, 51] width 34 height 34
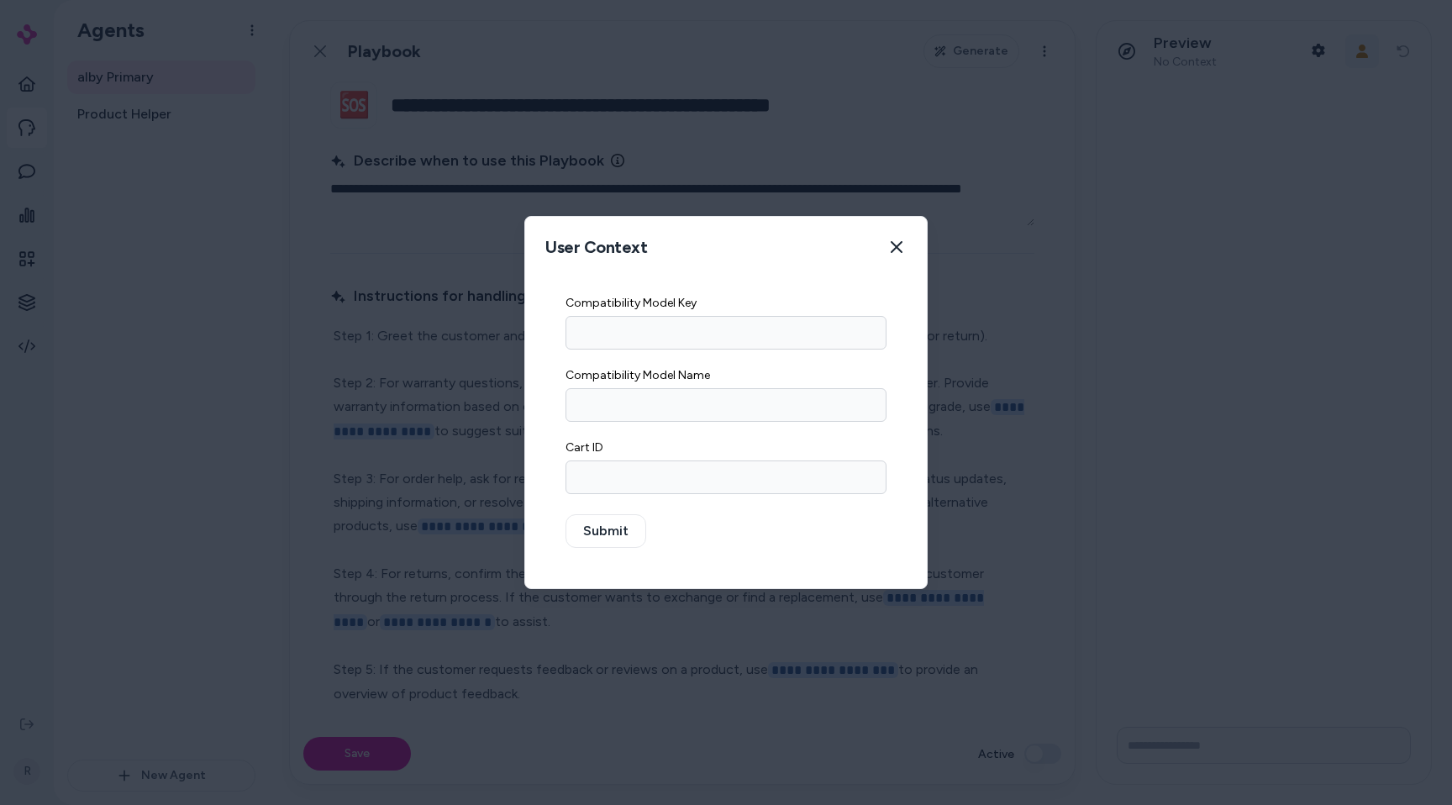
click at [1377, 56] on div at bounding box center [726, 402] width 1452 height 805
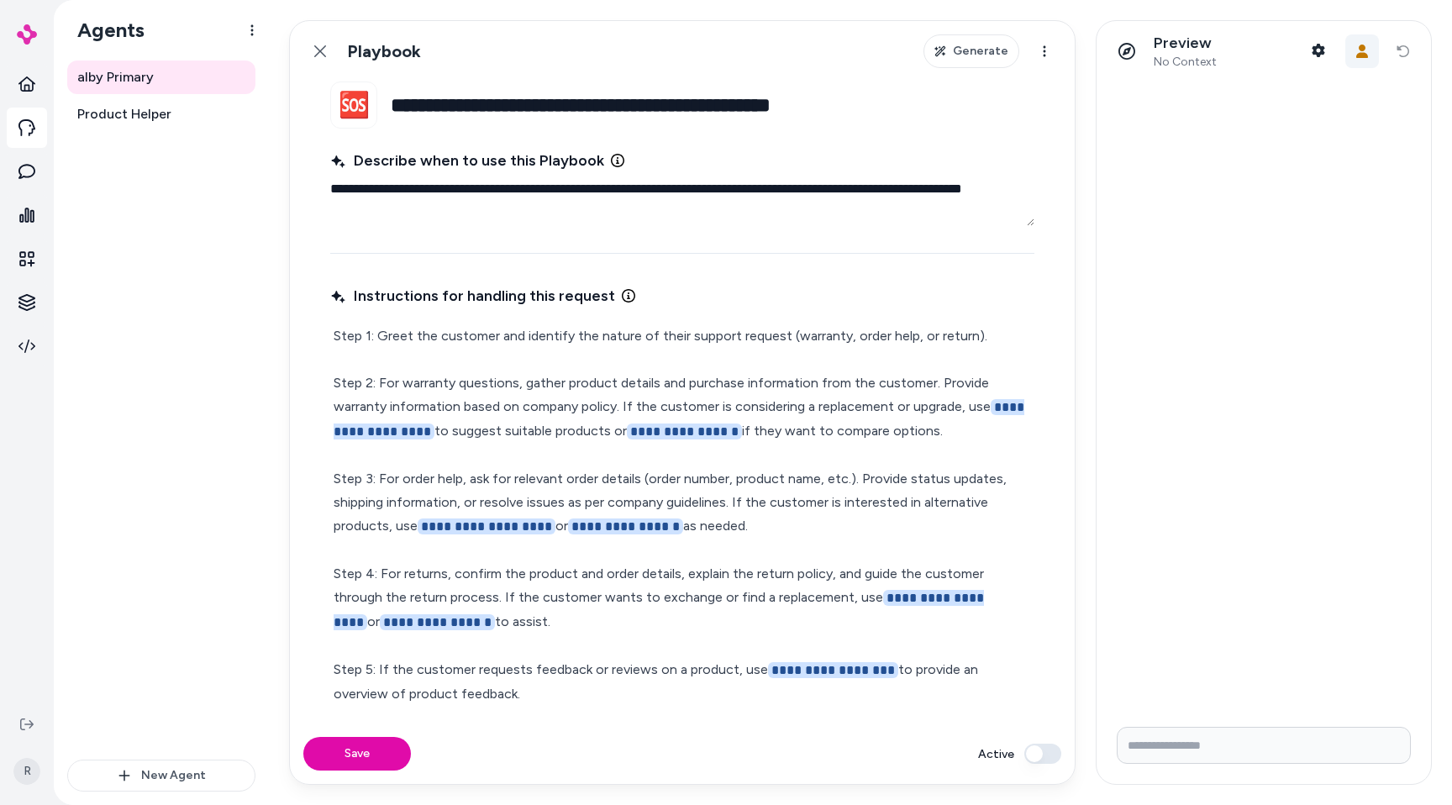
click at [1373, 44] on button "User Context" at bounding box center [1363, 51] width 34 height 34
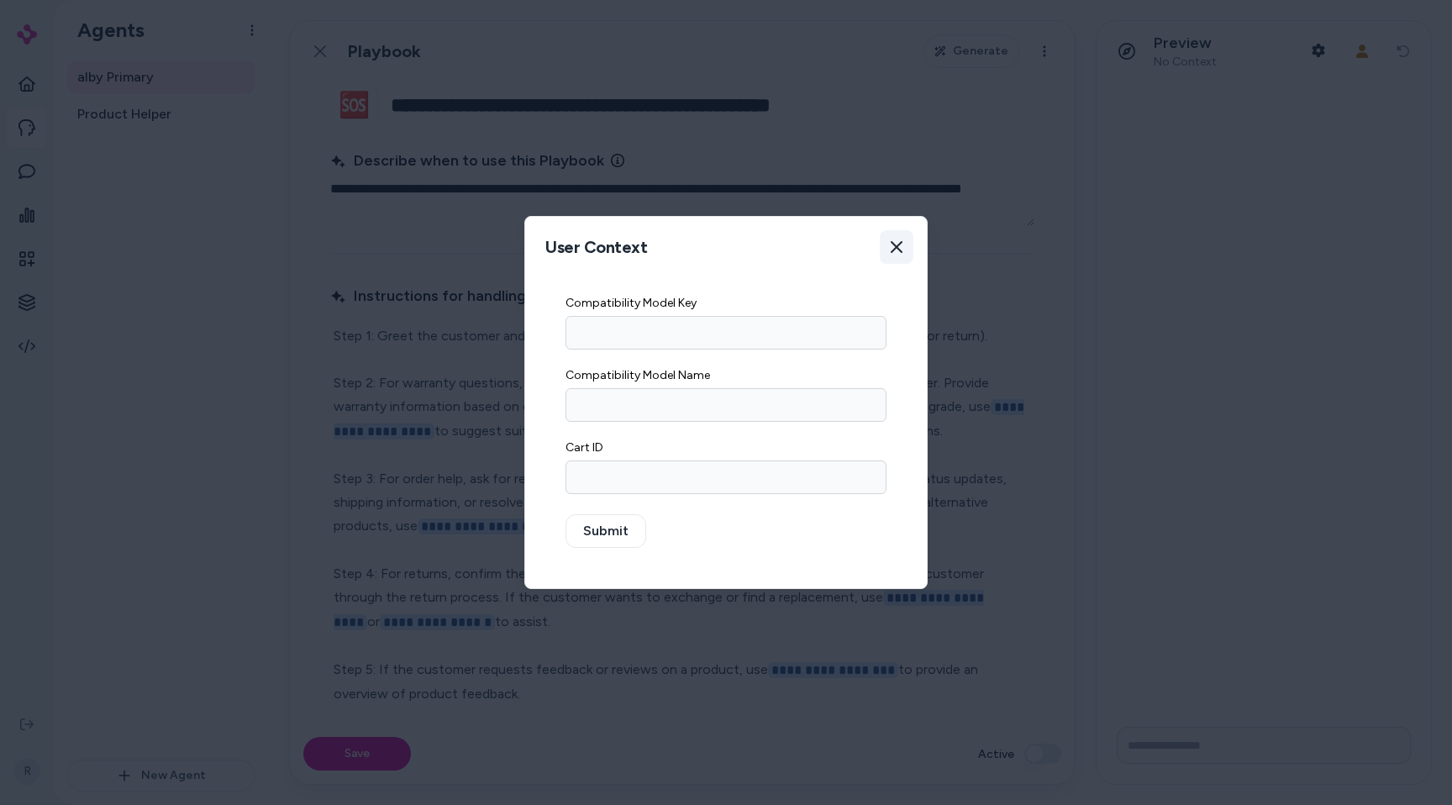
click at [894, 256] on button "Close" at bounding box center [897, 247] width 34 height 34
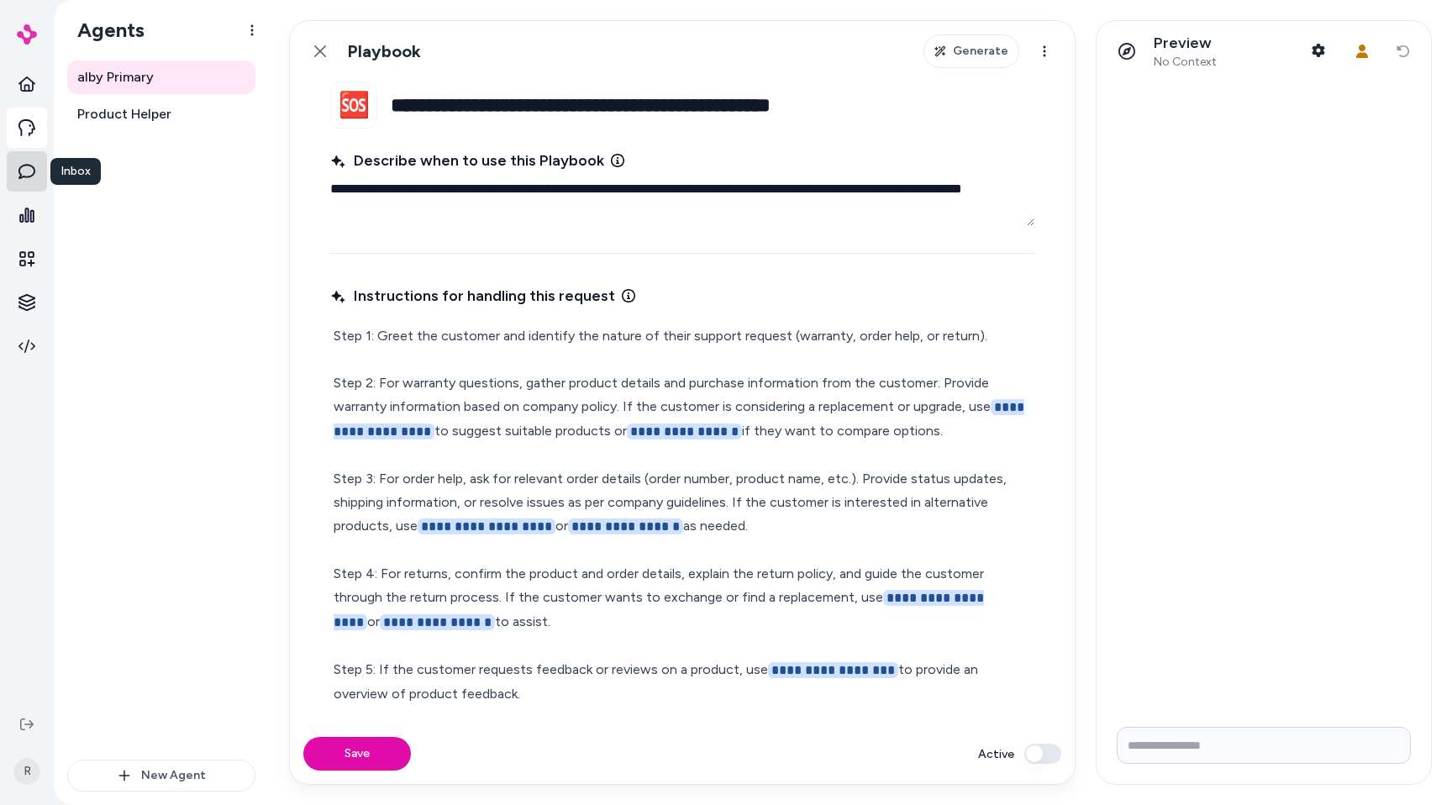
click at [27, 189] on link at bounding box center [27, 171] width 40 height 40
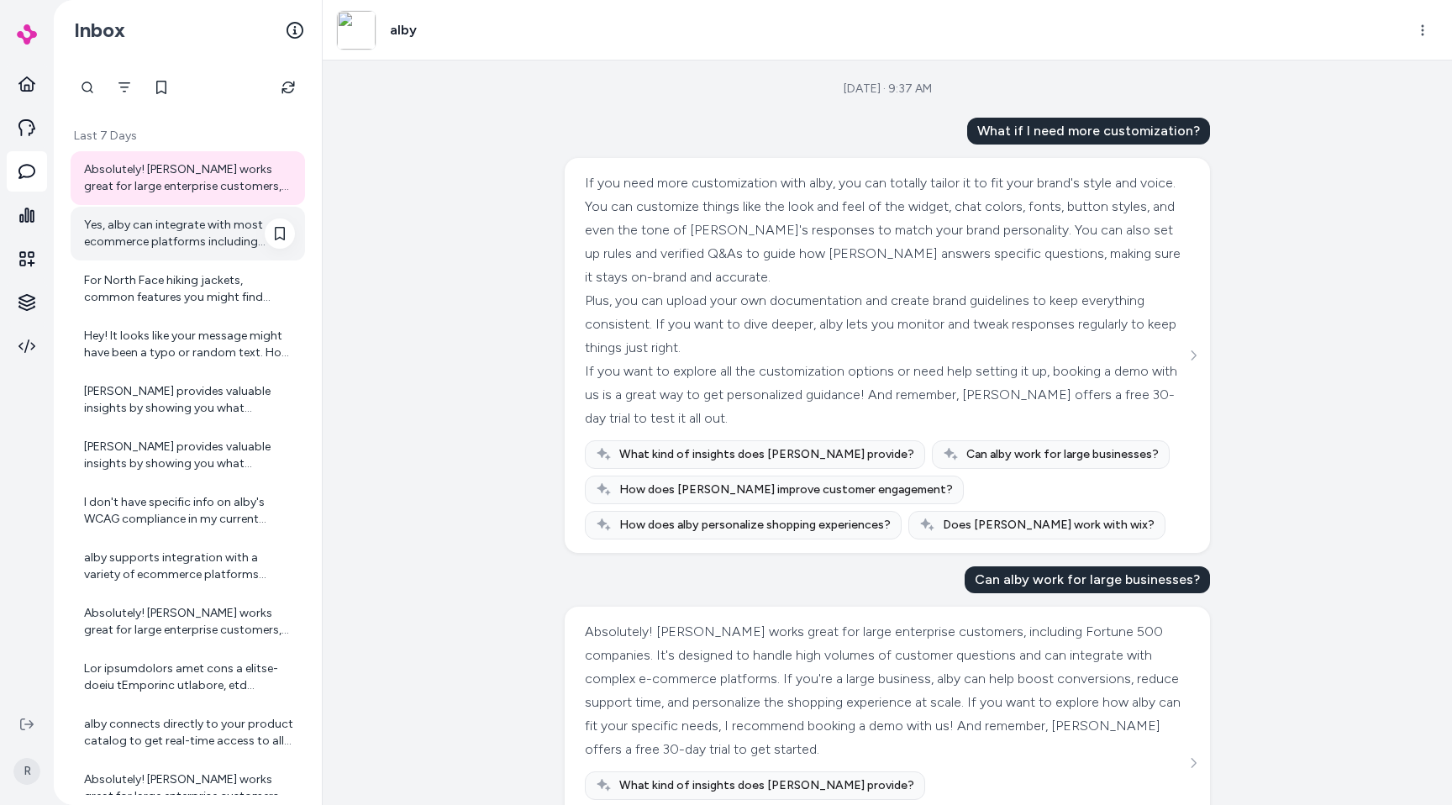
click at [133, 237] on div "Yes, alby can integrate with most ecommerce platforms including custom platform…" at bounding box center [189, 234] width 211 height 34
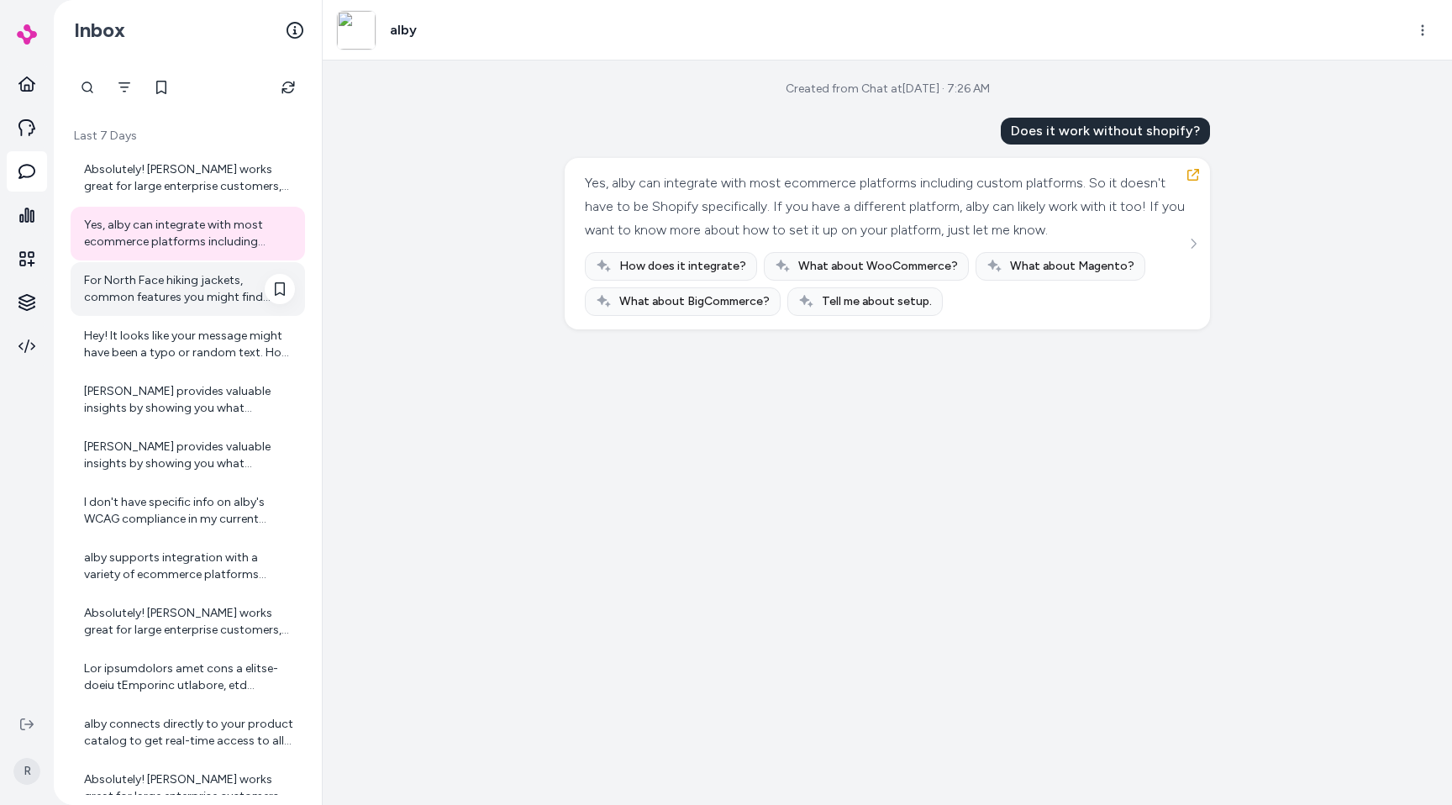
click at [204, 290] on div "For North Face hiking jackets, common features you might find include: - Waterp…" at bounding box center [189, 289] width 211 height 34
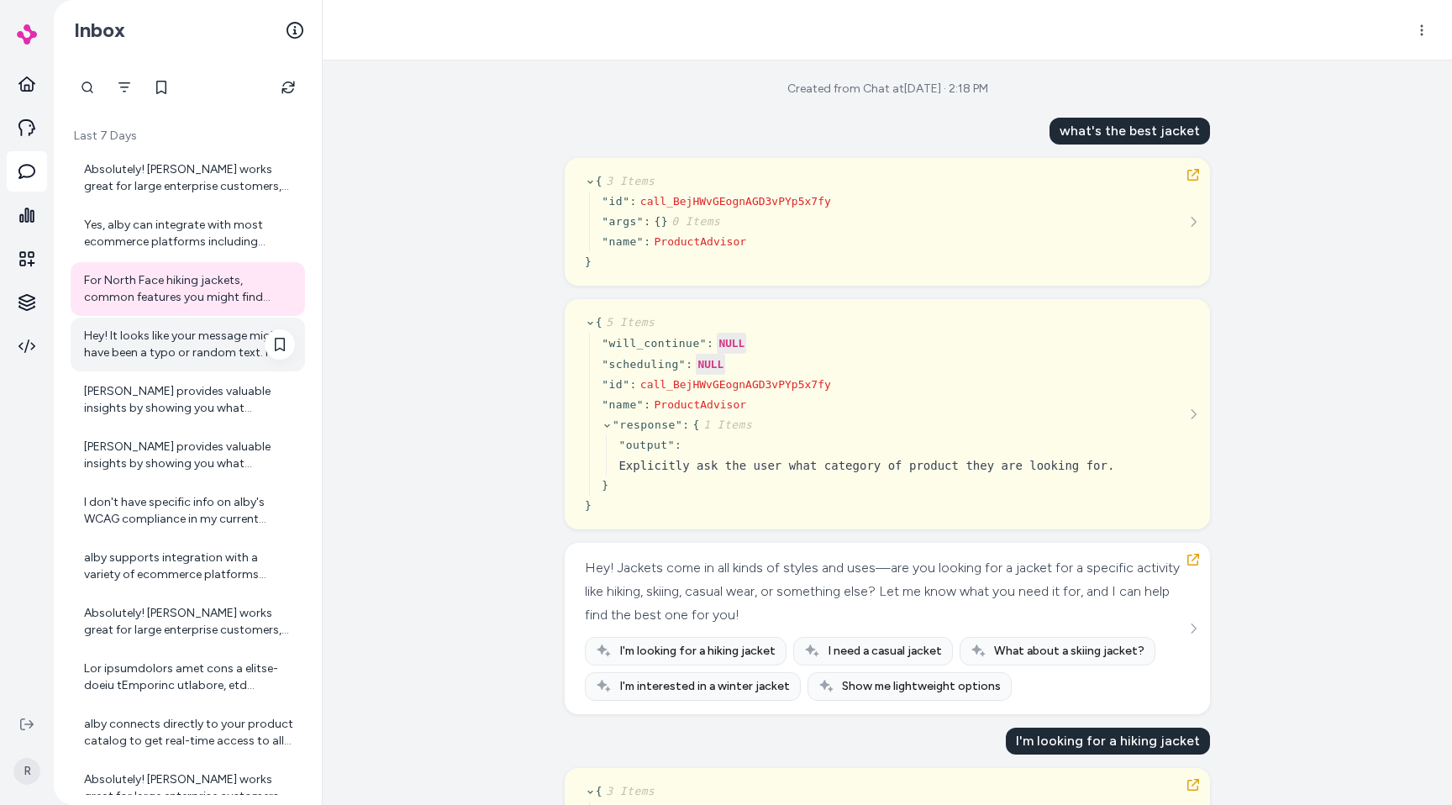
click at [212, 335] on div "Hey! It looks like your message might have been a typo or random text. How can …" at bounding box center [189, 345] width 211 height 34
